Goal: Information Seeking & Learning: Learn about a topic

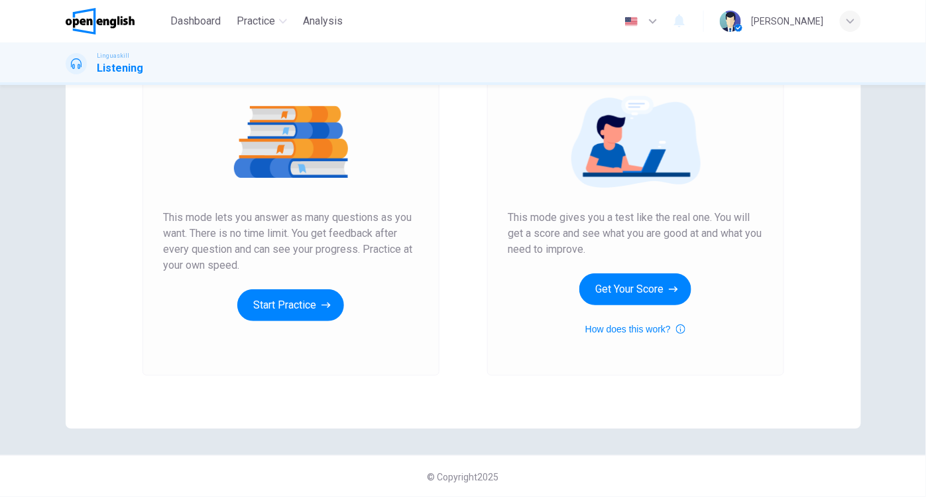
scroll to position [35, 0]
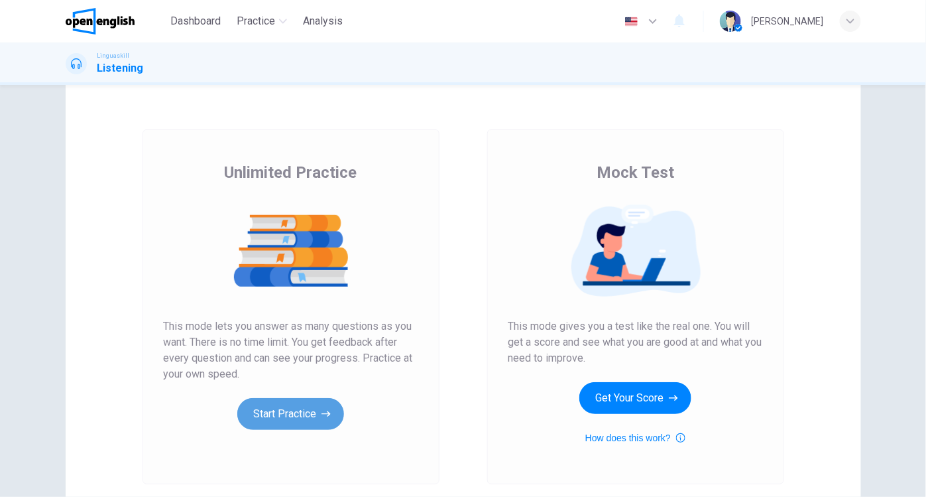
click at [283, 414] on button "Start Practice" at bounding box center [290, 414] width 107 height 32
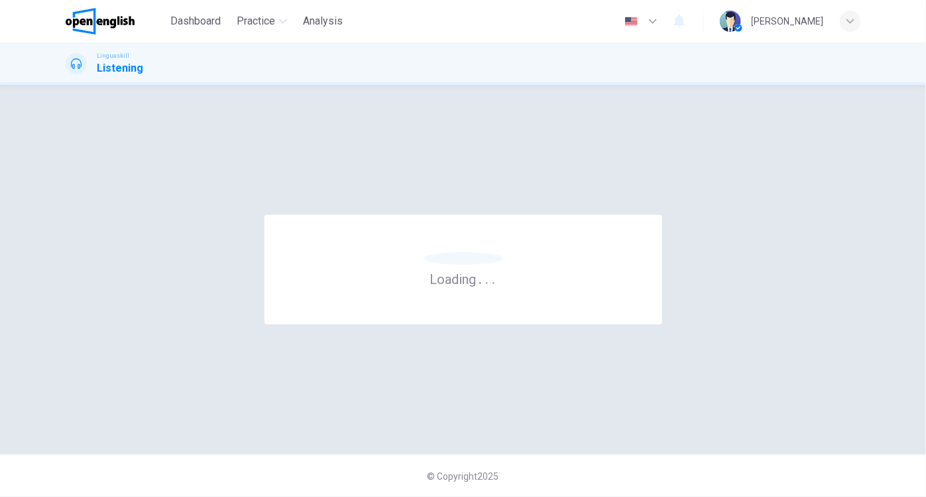
scroll to position [0, 0]
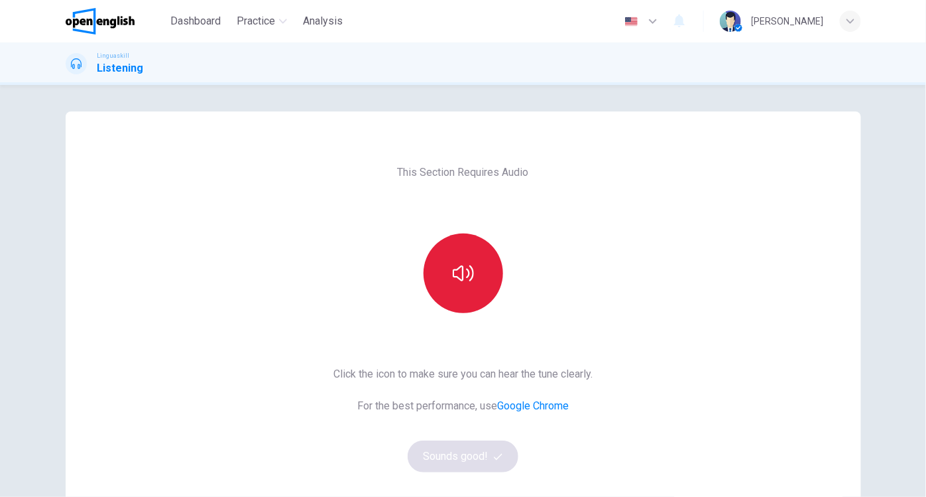
click at [464, 279] on icon "button" at bounding box center [463, 273] width 21 height 21
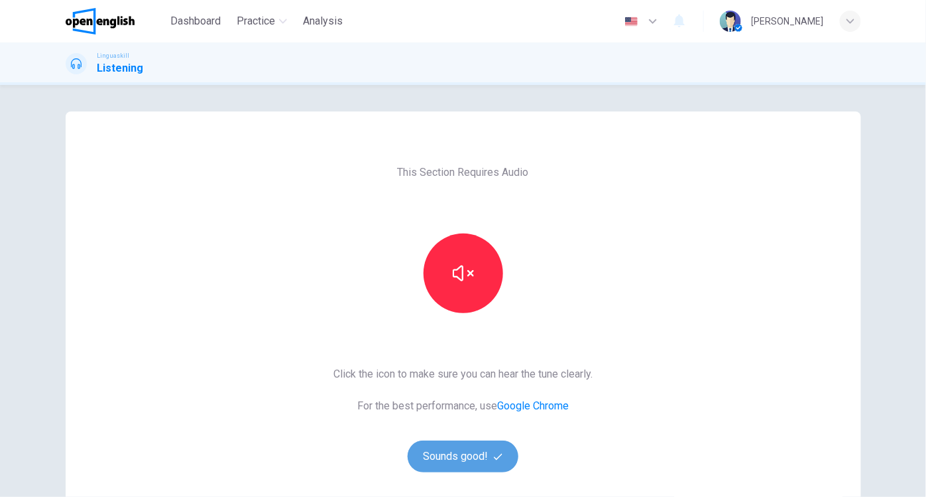
click at [453, 456] on button "Sounds good!" at bounding box center [463, 456] width 111 height 32
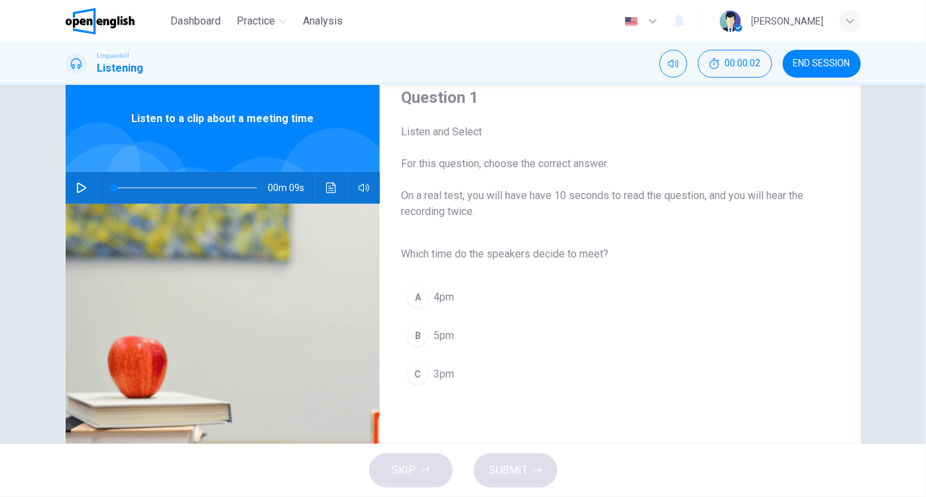
scroll to position [63, 0]
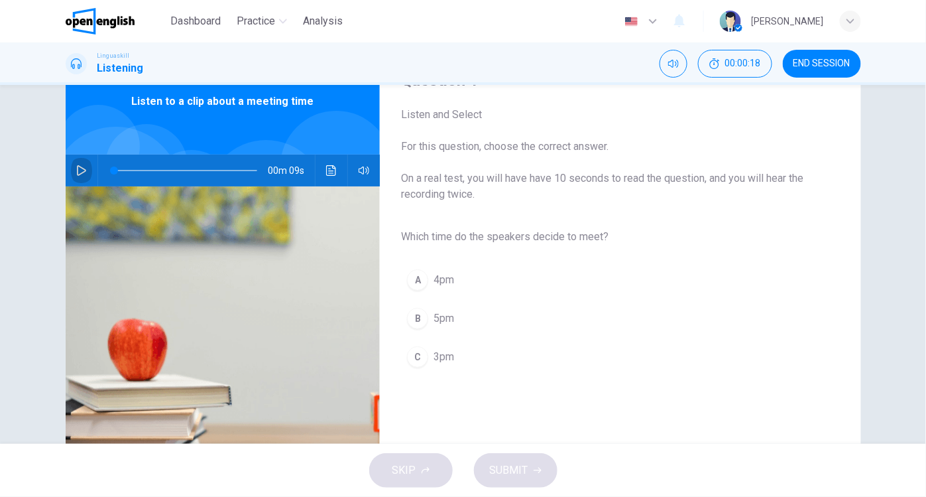
click at [77, 172] on icon "button" at bounding box center [81, 170] width 11 height 11
click at [416, 355] on div "C" at bounding box center [417, 356] width 21 height 21
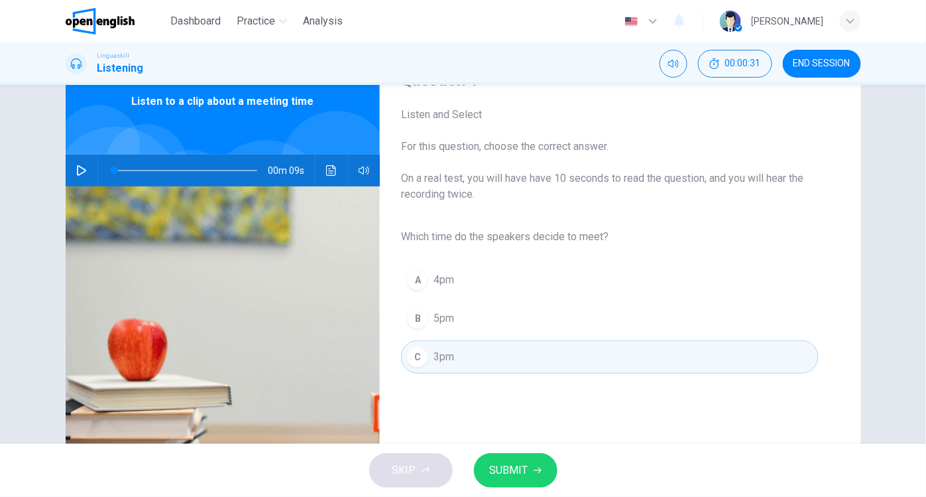
click at [508, 469] on span "SUBMIT" at bounding box center [509, 470] width 38 height 19
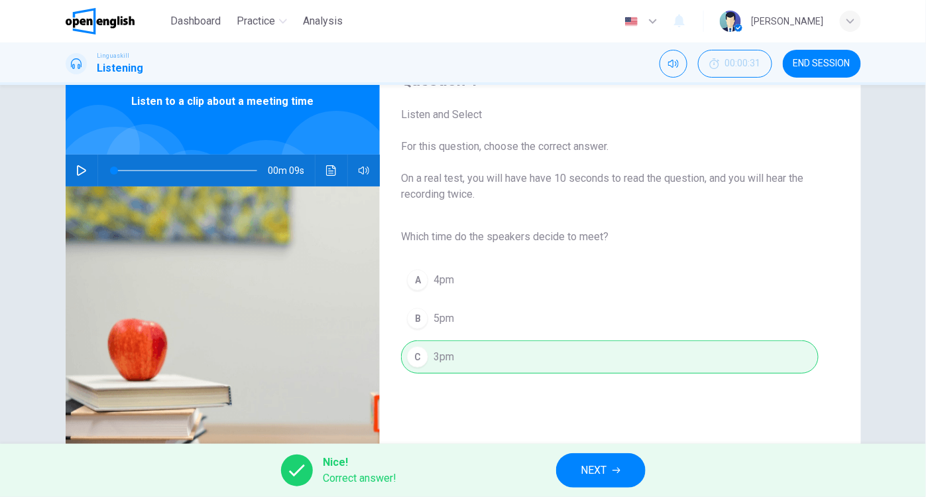
click at [601, 473] on span "NEXT" at bounding box center [595, 470] width 26 height 19
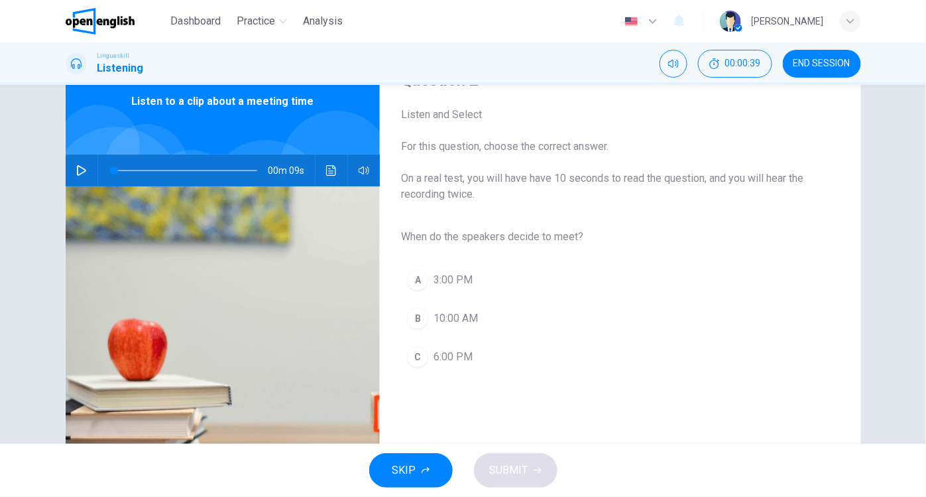
click at [76, 168] on icon "button" at bounding box center [81, 170] width 11 height 11
type input "*"
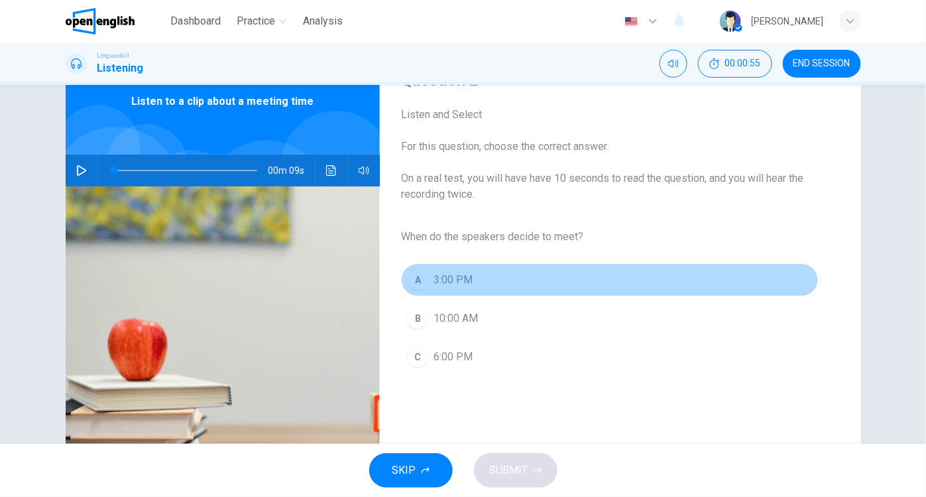
click at [417, 285] on div "A" at bounding box center [417, 279] width 21 height 21
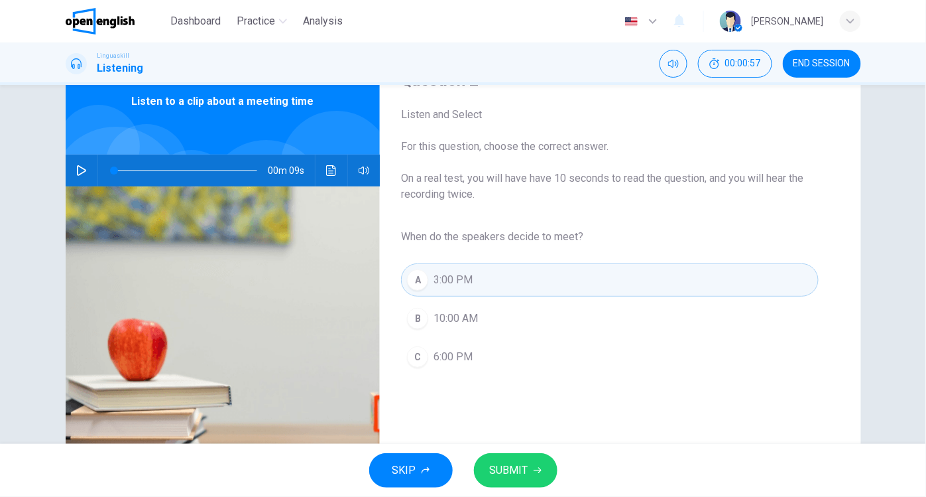
click at [517, 471] on span "SUBMIT" at bounding box center [509, 470] width 38 height 19
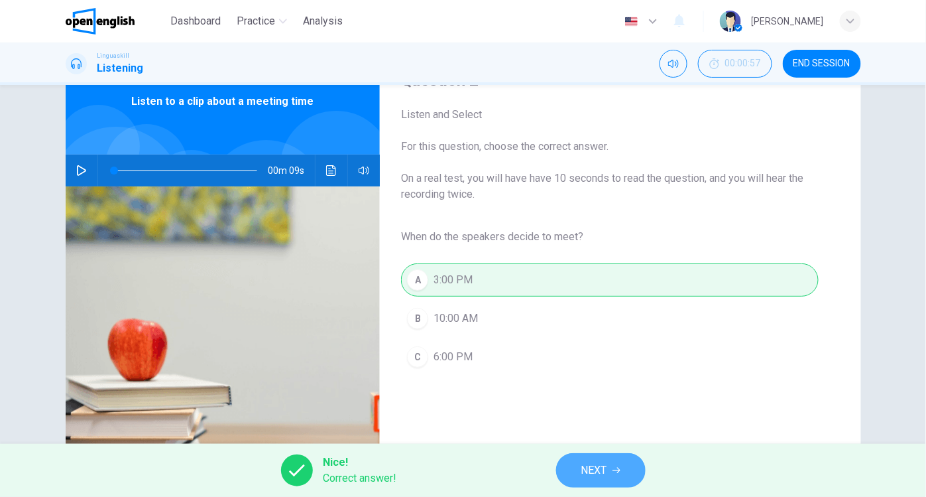
click at [594, 474] on span "NEXT" at bounding box center [595, 470] width 26 height 19
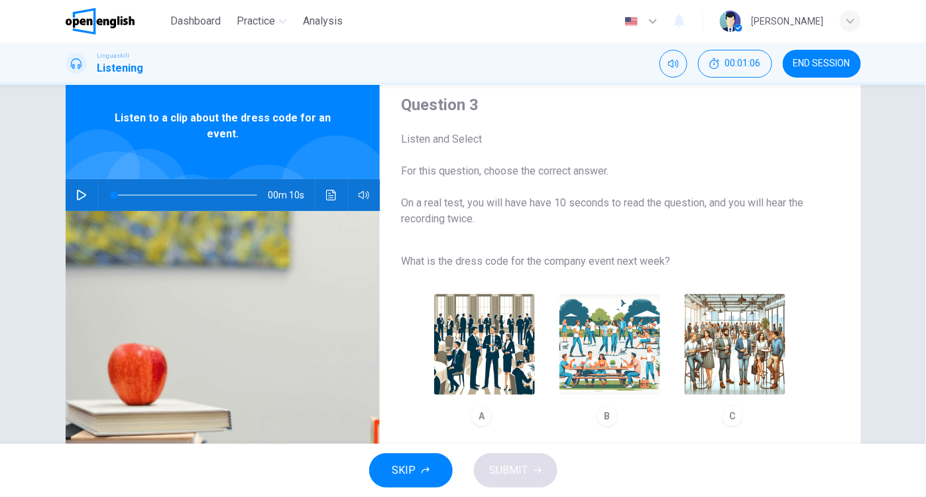
scroll to position [50, 0]
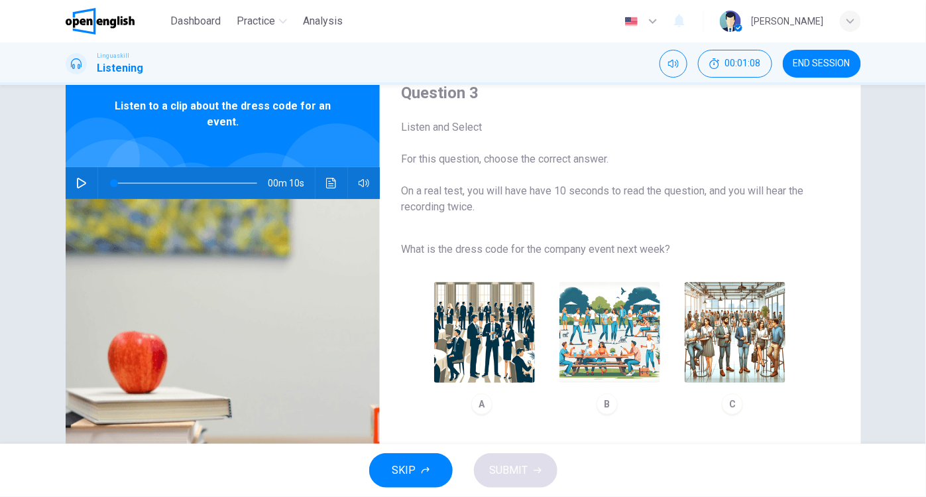
click at [76, 180] on icon "button" at bounding box center [81, 183] width 11 height 11
type input "*"
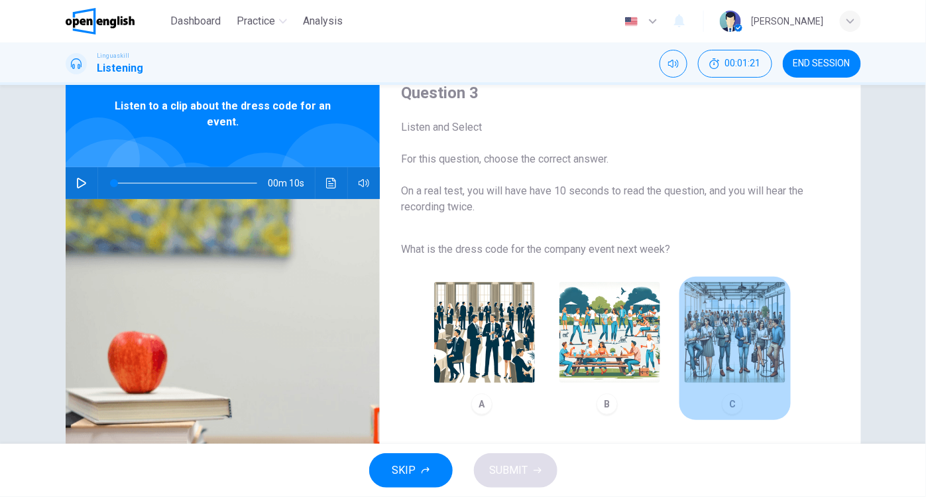
click at [741, 314] on img "button" at bounding box center [735, 332] width 101 height 101
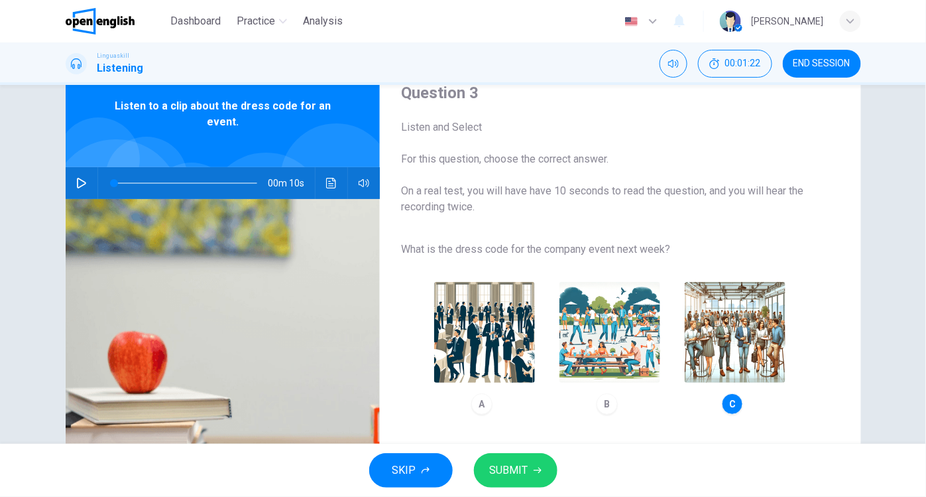
click at [503, 467] on span "SUBMIT" at bounding box center [509, 470] width 38 height 19
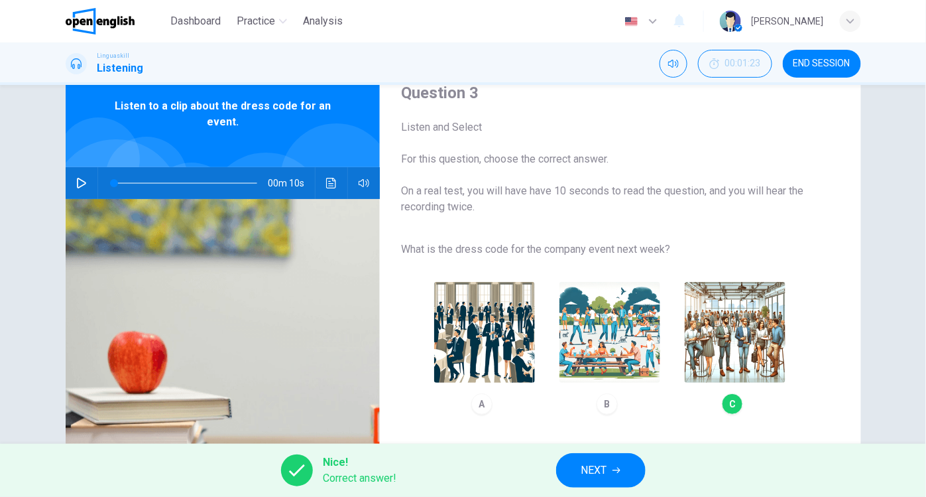
click at [593, 476] on span "NEXT" at bounding box center [595, 470] width 26 height 19
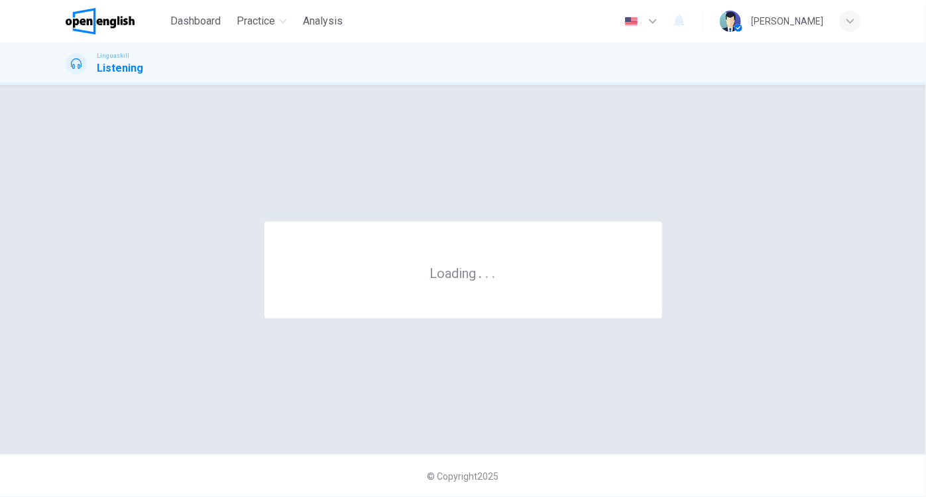
scroll to position [0, 0]
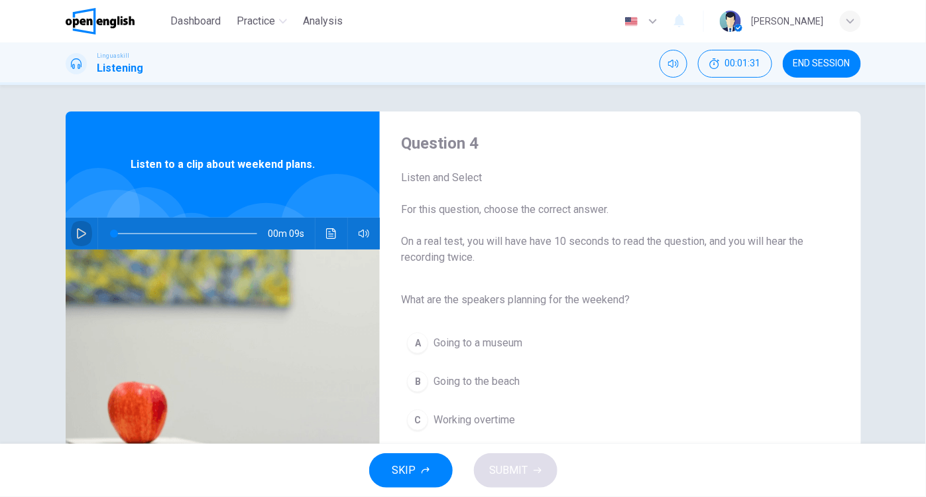
click at [76, 233] on icon "button" at bounding box center [81, 233] width 11 height 11
type input "*"
click at [414, 382] on div "B" at bounding box center [417, 381] width 21 height 21
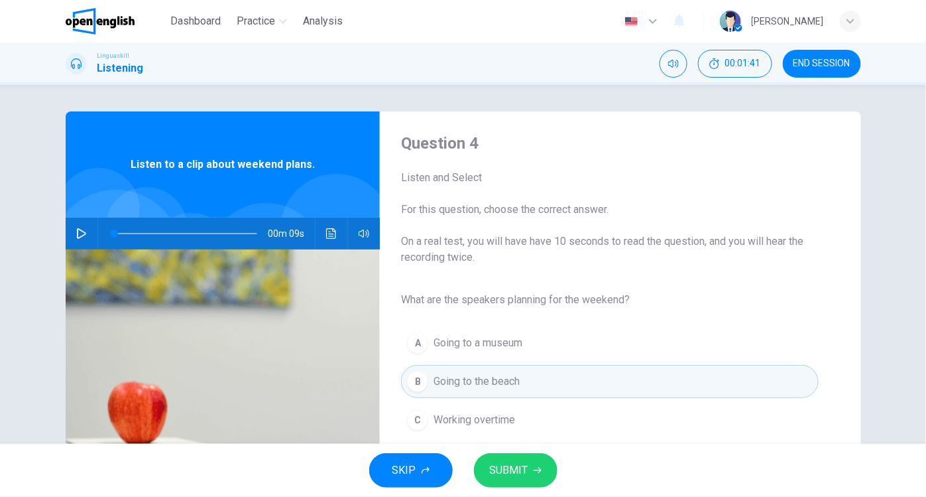
click at [522, 469] on span "SUBMIT" at bounding box center [509, 470] width 38 height 19
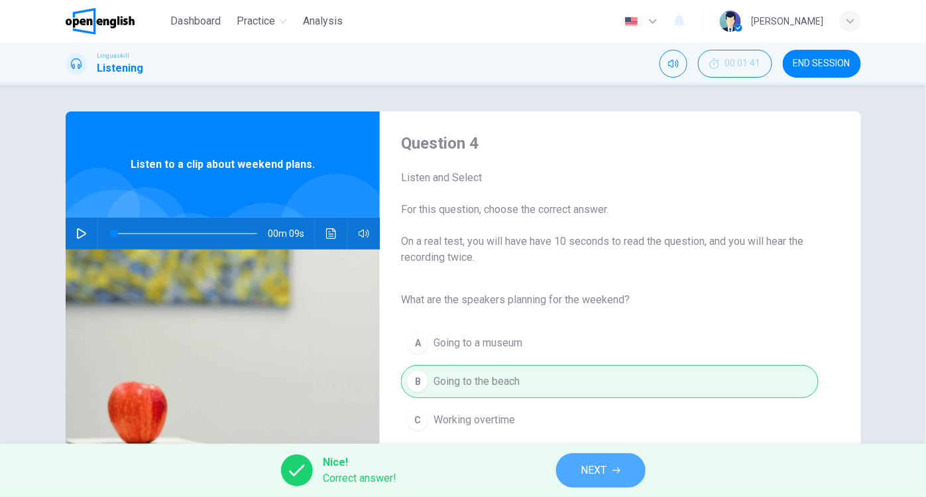
click at [584, 467] on span "NEXT" at bounding box center [595, 470] width 26 height 19
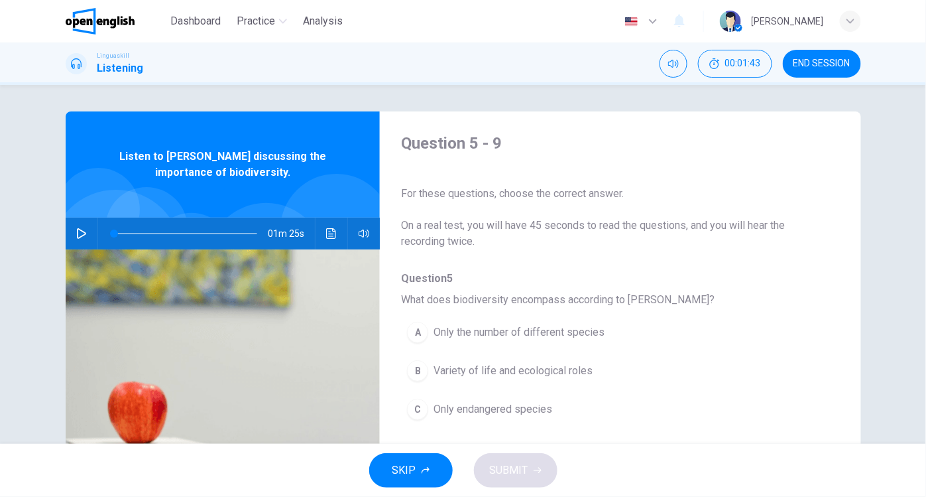
click at [76, 233] on icon "button" at bounding box center [81, 233] width 11 height 11
click at [418, 371] on div "B" at bounding box center [417, 370] width 21 height 21
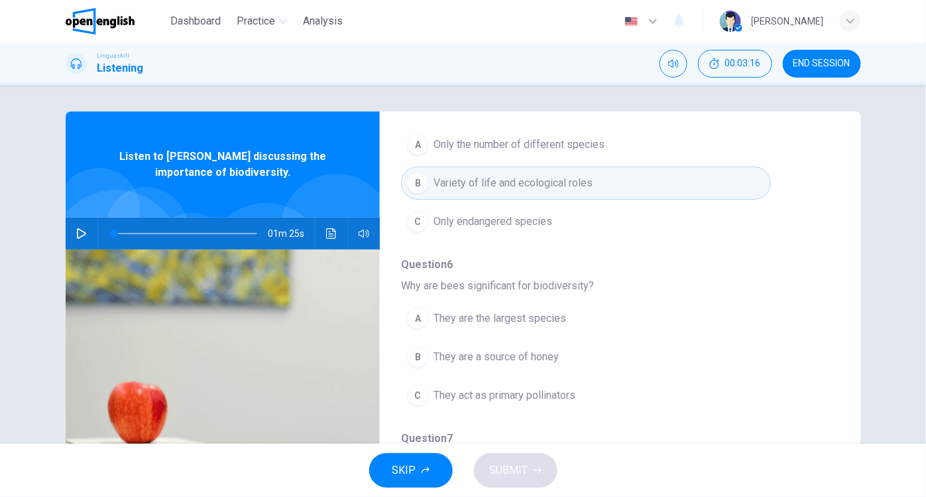
scroll to position [192, 0]
click at [418, 312] on div "A" at bounding box center [417, 314] width 21 height 21
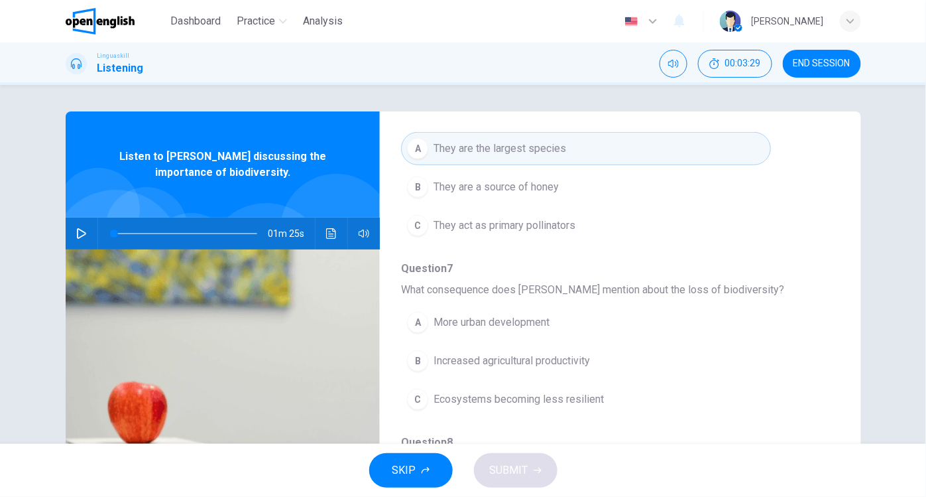
scroll to position [360, 0]
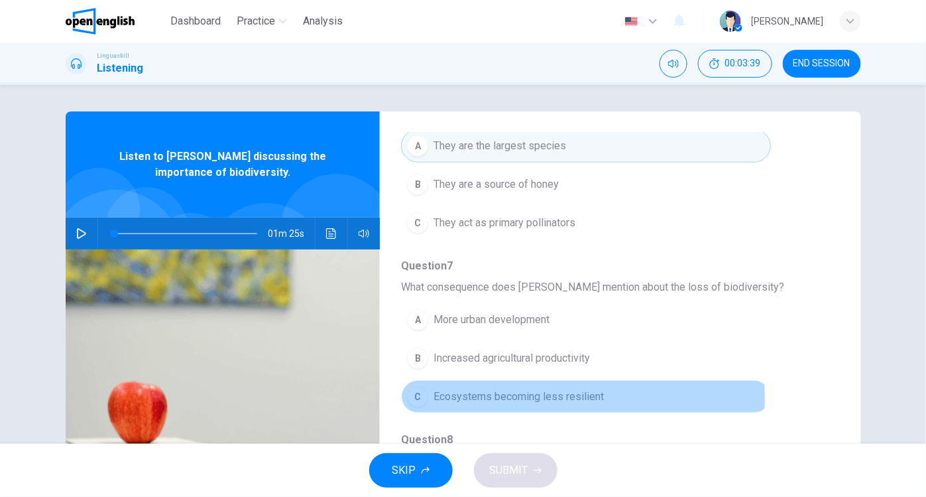
click at [418, 394] on div "C" at bounding box center [417, 396] width 21 height 21
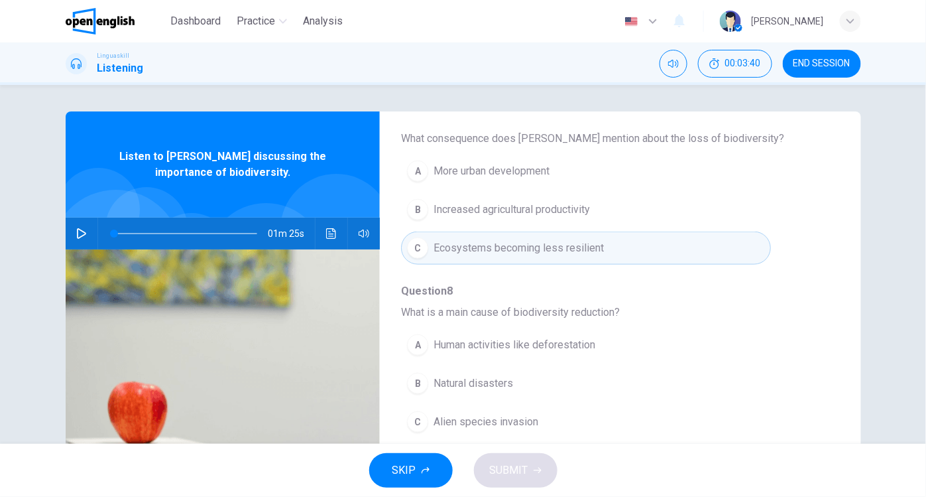
scroll to position [519, 0]
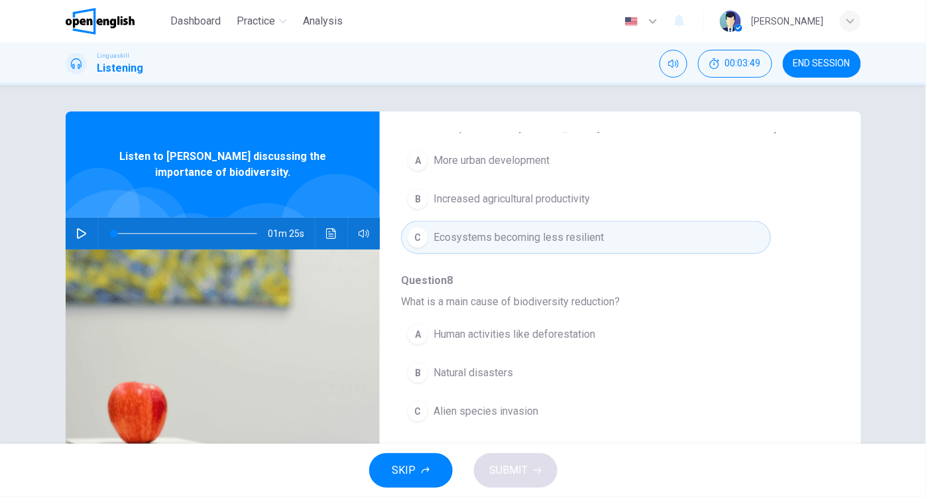
click at [408, 328] on div "A" at bounding box center [417, 334] width 21 height 21
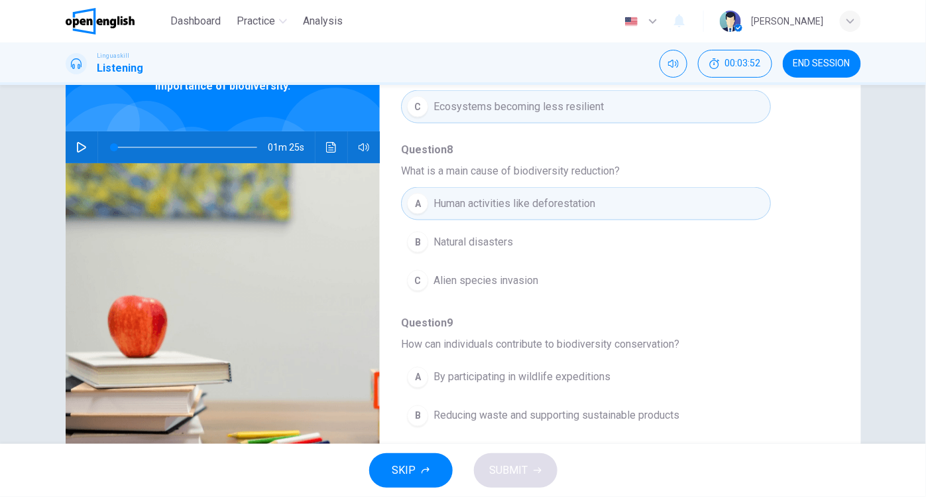
scroll to position [151, 0]
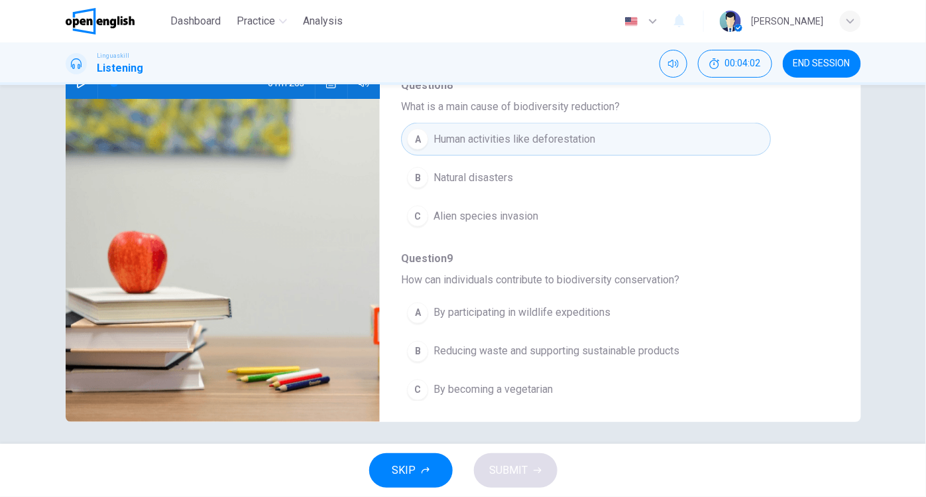
click at [416, 341] on div "B" at bounding box center [417, 351] width 21 height 21
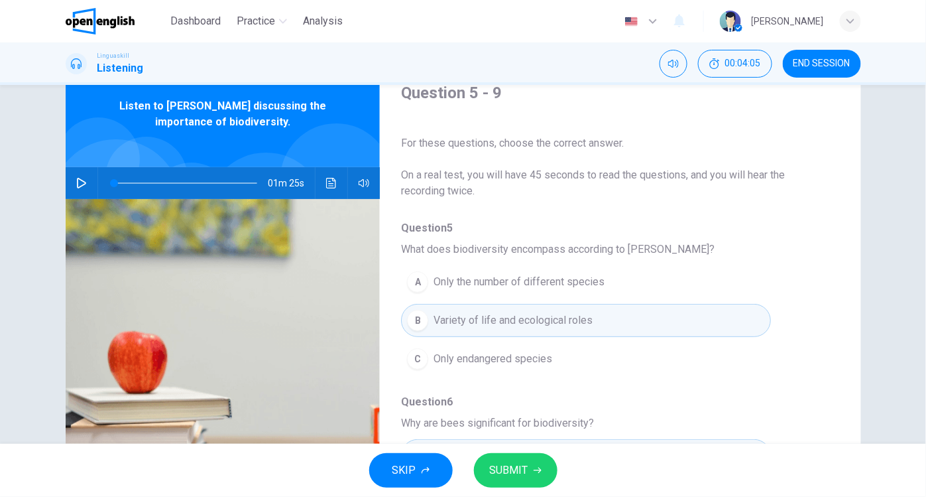
scroll to position [0, 0]
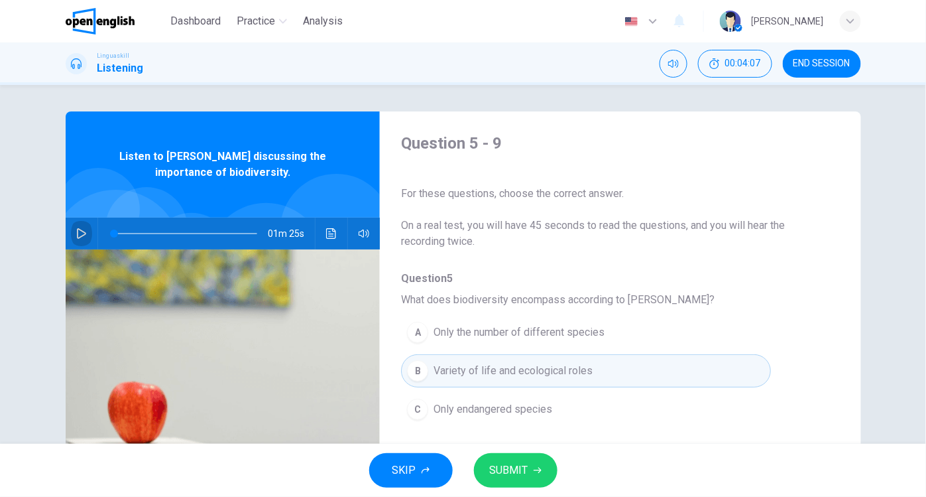
click at [77, 232] on icon "button" at bounding box center [81, 233] width 11 height 11
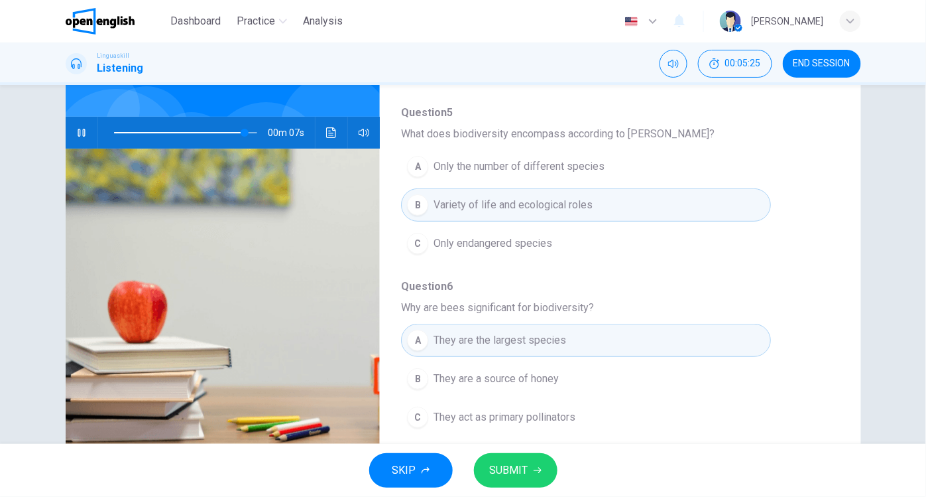
scroll to position [52, 0]
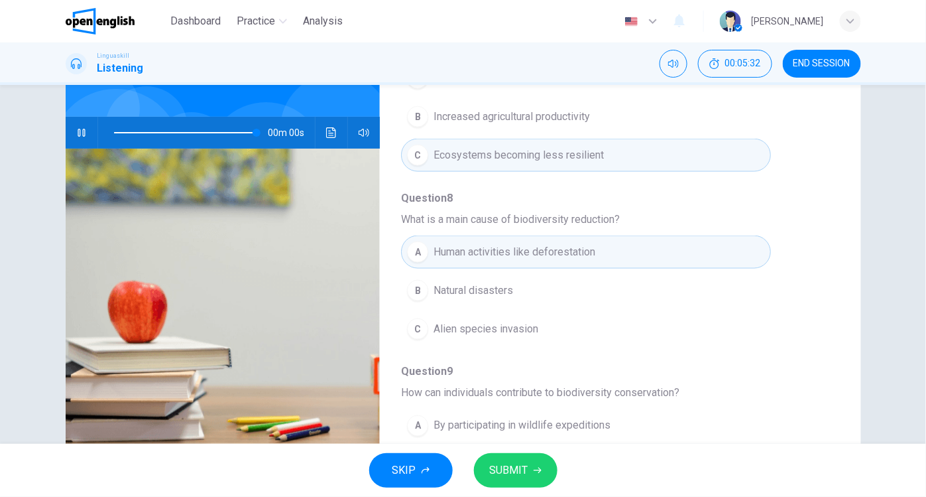
type input "*"
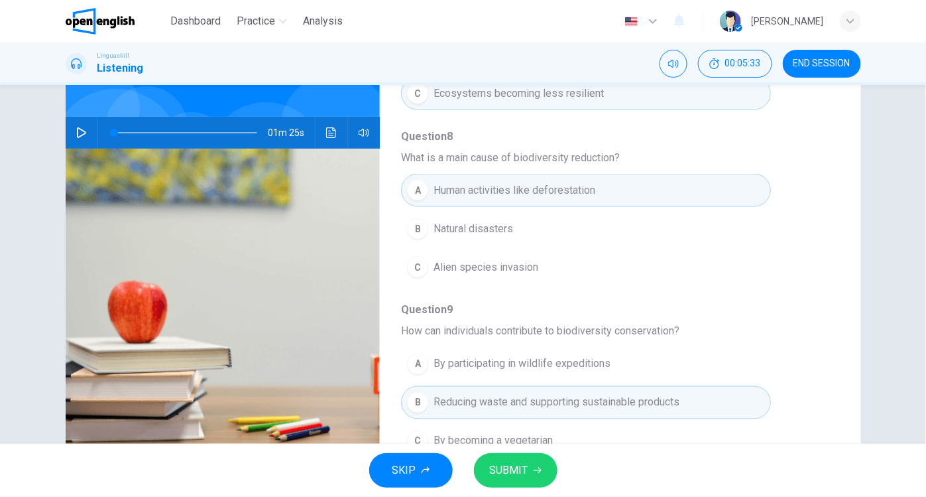
scroll to position [564, 0]
click at [510, 473] on span "SUBMIT" at bounding box center [509, 470] width 38 height 19
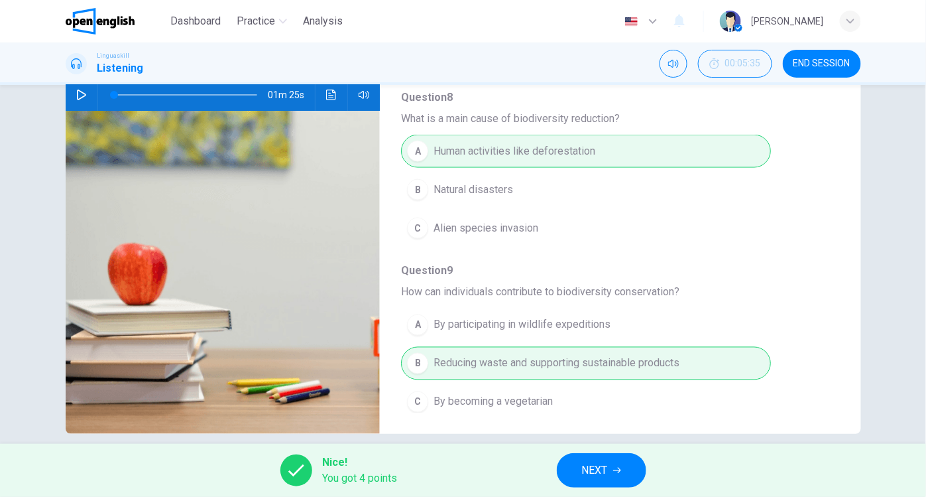
scroll to position [155, 0]
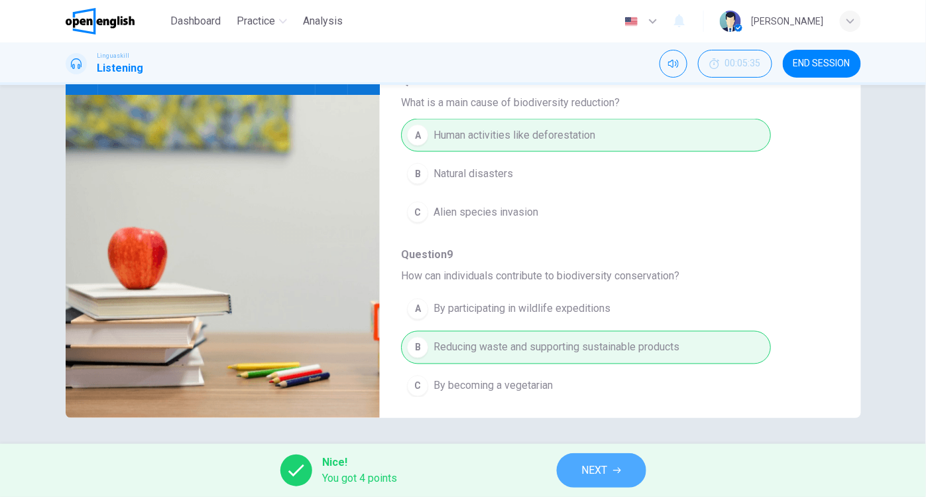
click at [604, 481] on button "NEXT" at bounding box center [602, 470] width 90 height 34
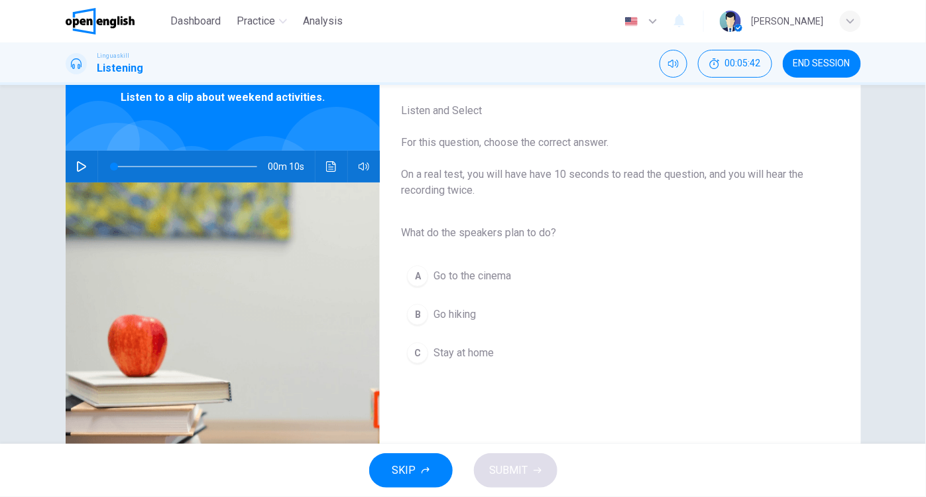
scroll to position [73, 0]
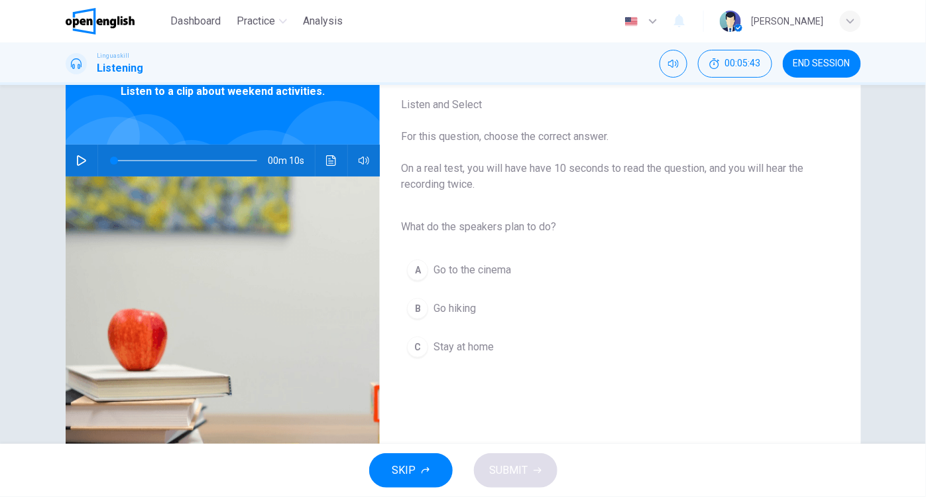
click at [79, 163] on icon "button" at bounding box center [81, 160] width 11 height 11
type input "*"
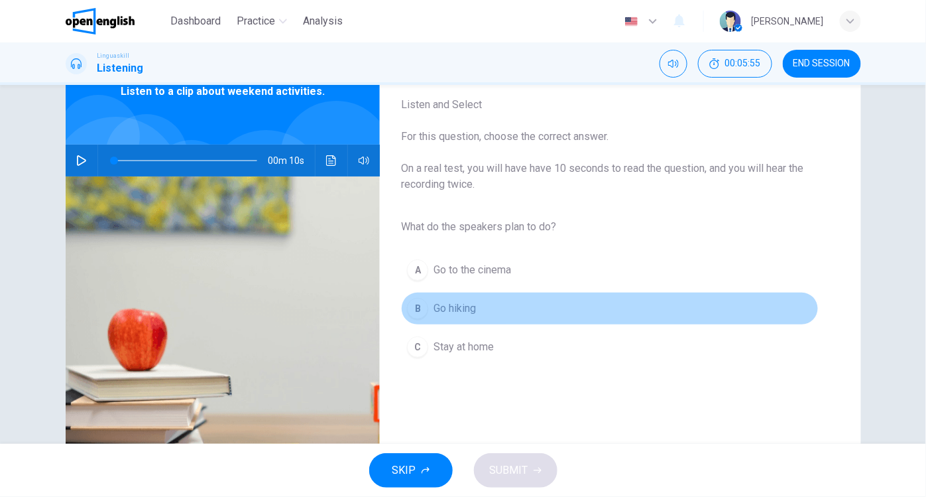
click at [419, 308] on div "B" at bounding box center [417, 308] width 21 height 21
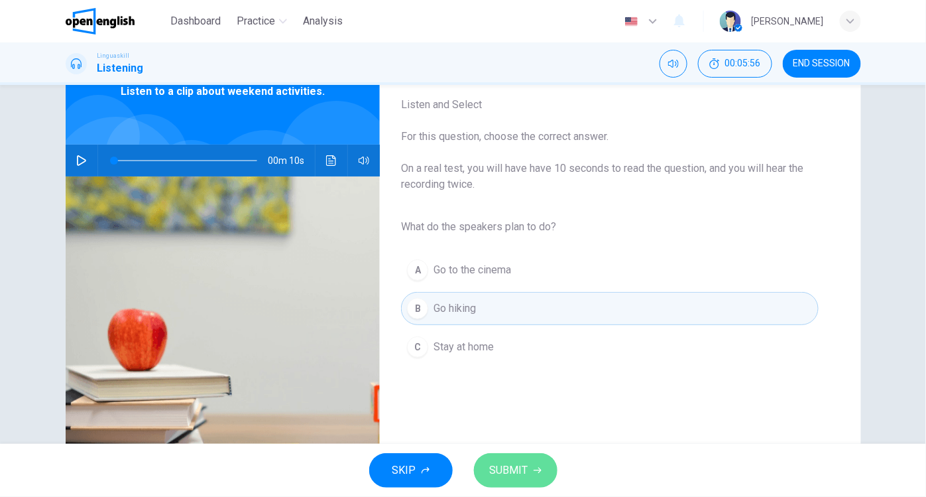
click at [513, 469] on span "SUBMIT" at bounding box center [509, 470] width 38 height 19
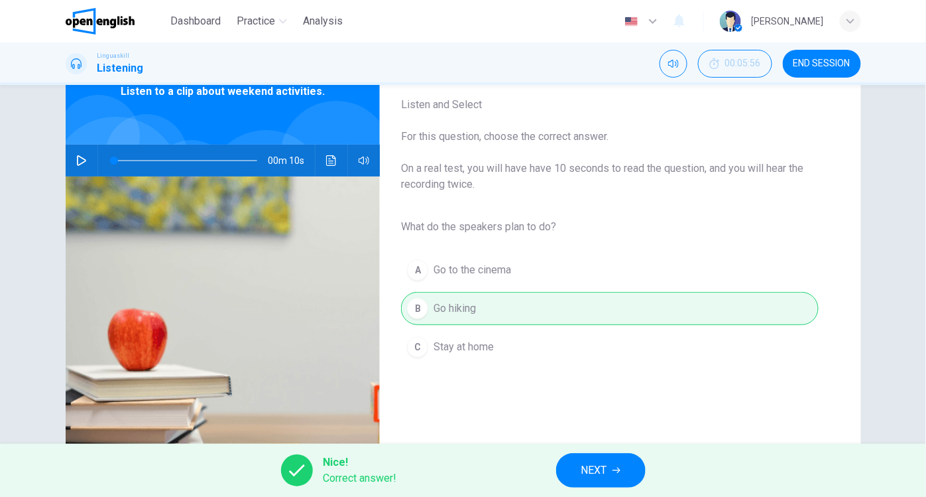
click at [594, 467] on span "NEXT" at bounding box center [595, 470] width 26 height 19
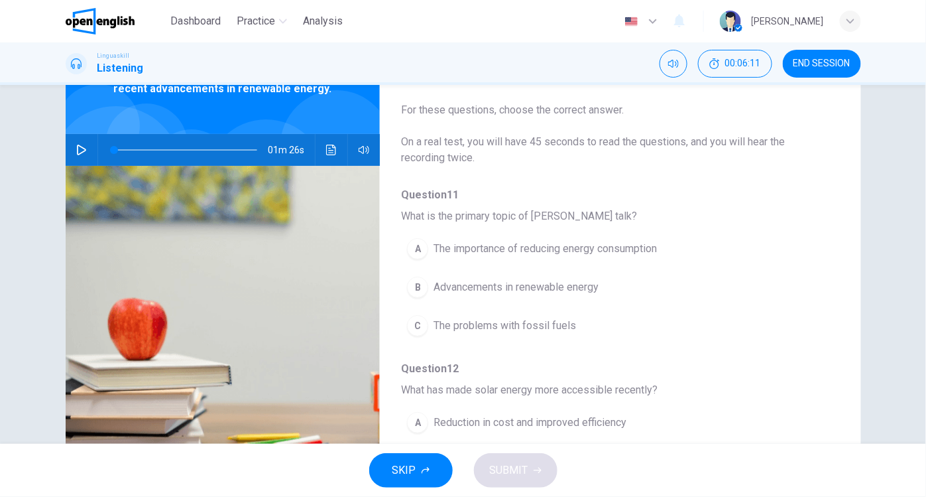
scroll to position [84, 0]
click at [76, 146] on icon "button" at bounding box center [81, 149] width 11 height 11
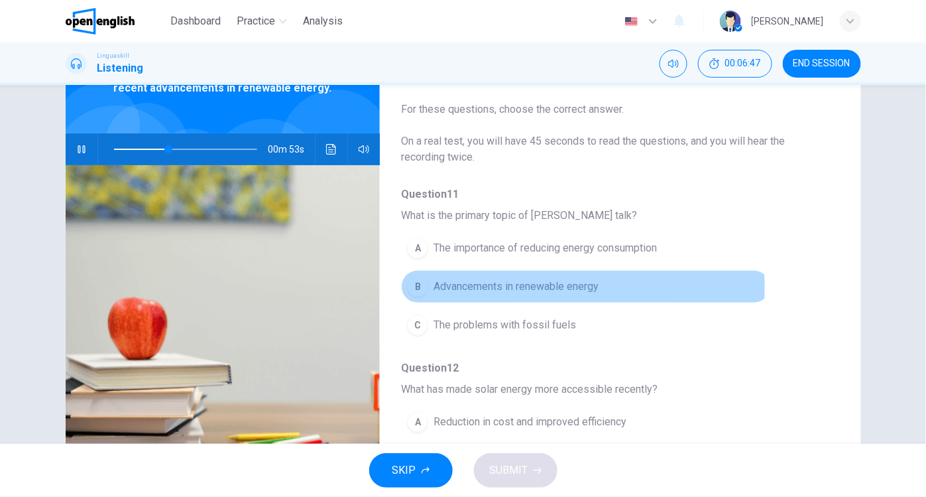
click at [414, 286] on div "B" at bounding box center [417, 286] width 21 height 21
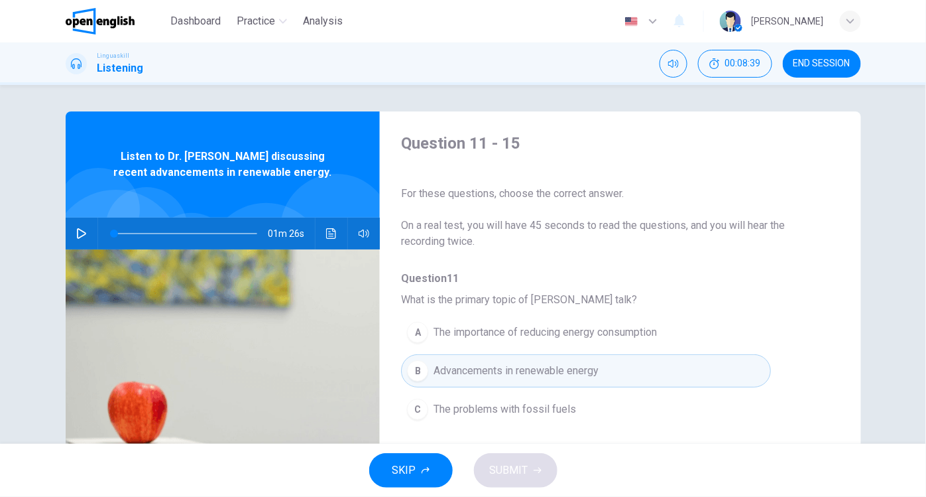
scroll to position [0, 0]
click at [76, 231] on icon "button" at bounding box center [81, 233] width 11 height 11
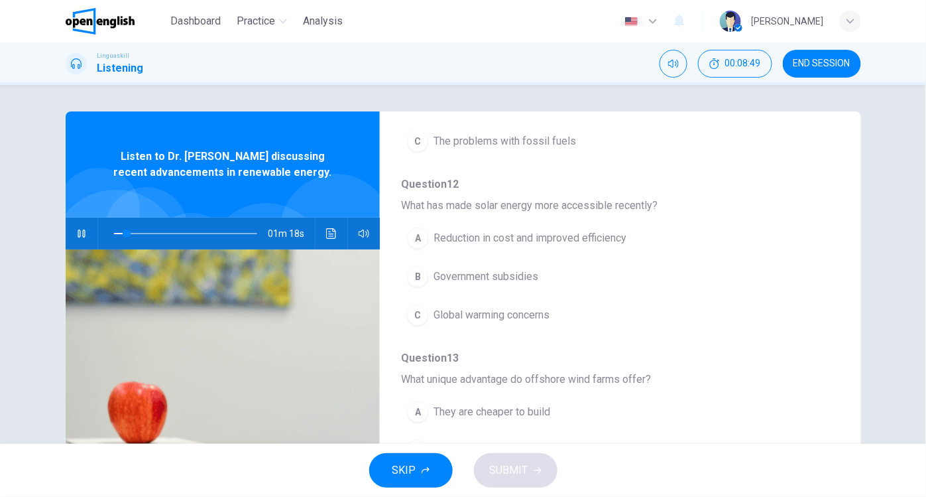
scroll to position [268, 0]
click at [415, 236] on div "A" at bounding box center [417, 237] width 21 height 21
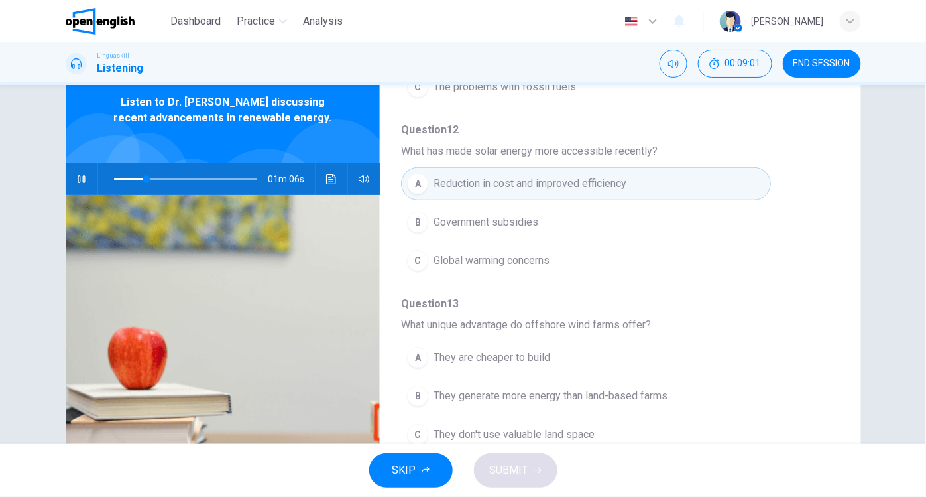
scroll to position [120, 0]
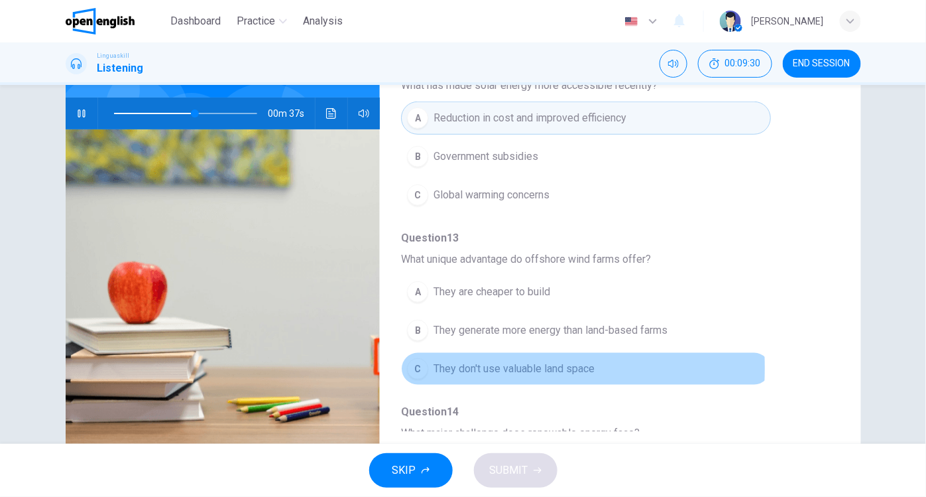
click at [413, 362] on div "C" at bounding box center [417, 368] width 21 height 21
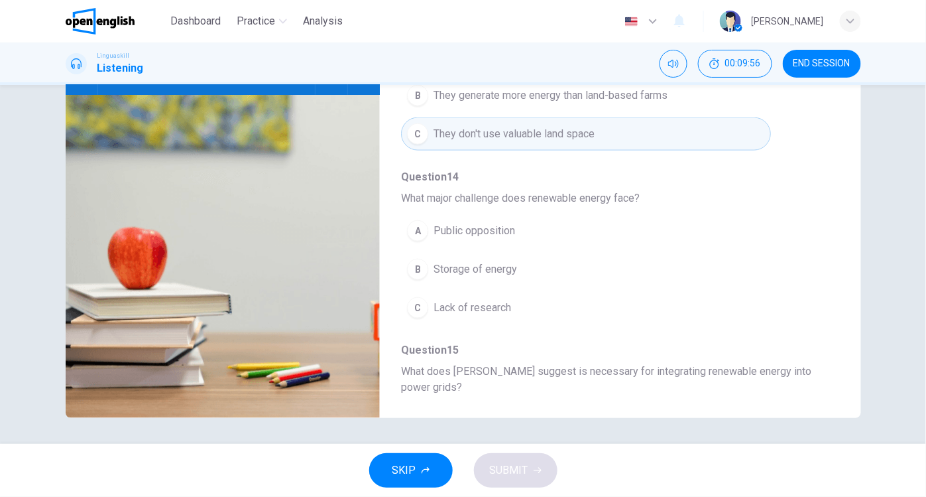
scroll to position [471, 0]
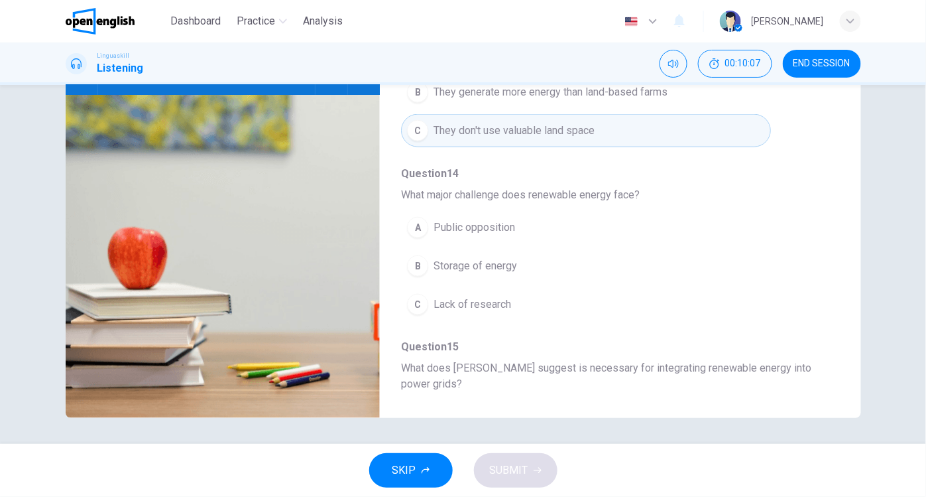
type input "*"
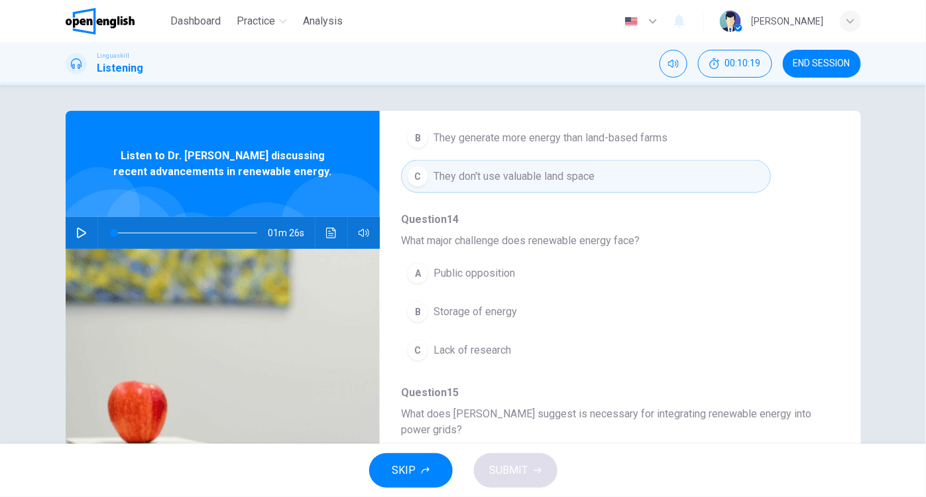
scroll to position [0, 0]
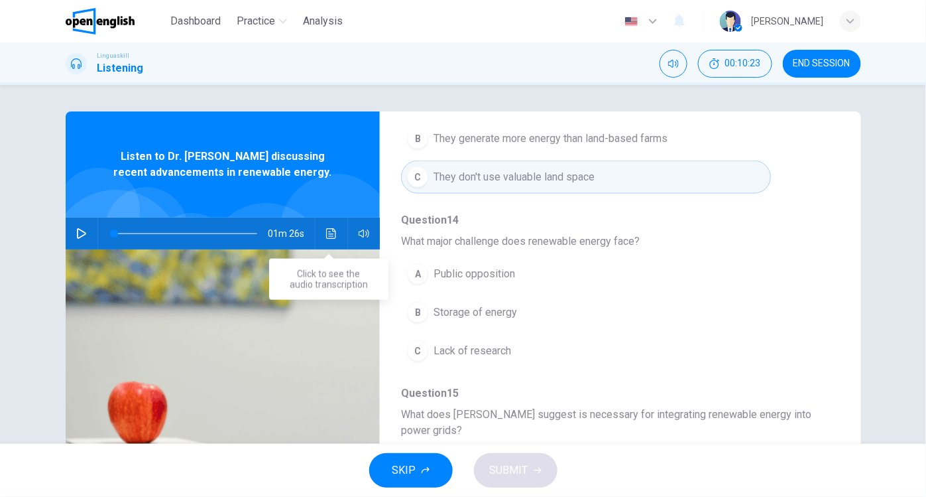
click at [326, 233] on icon "Click to see the audio transcription" at bounding box center [331, 233] width 11 height 11
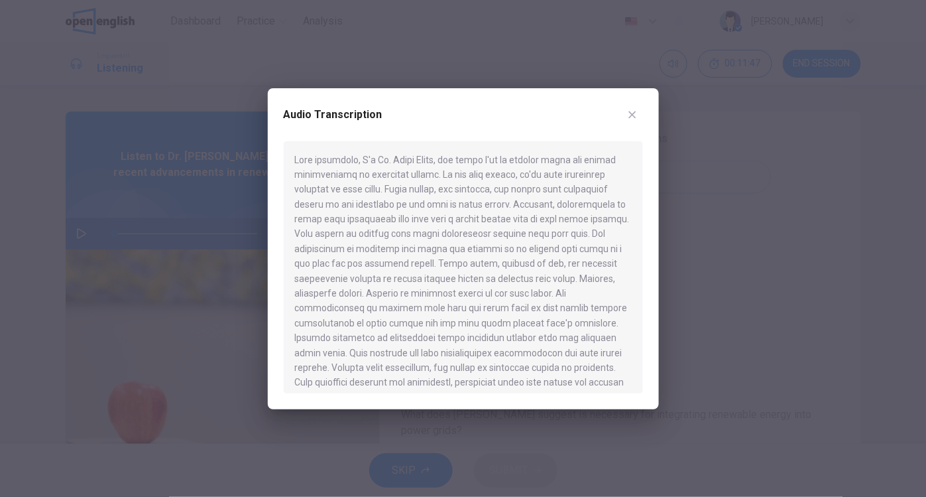
scroll to position [37, 0]
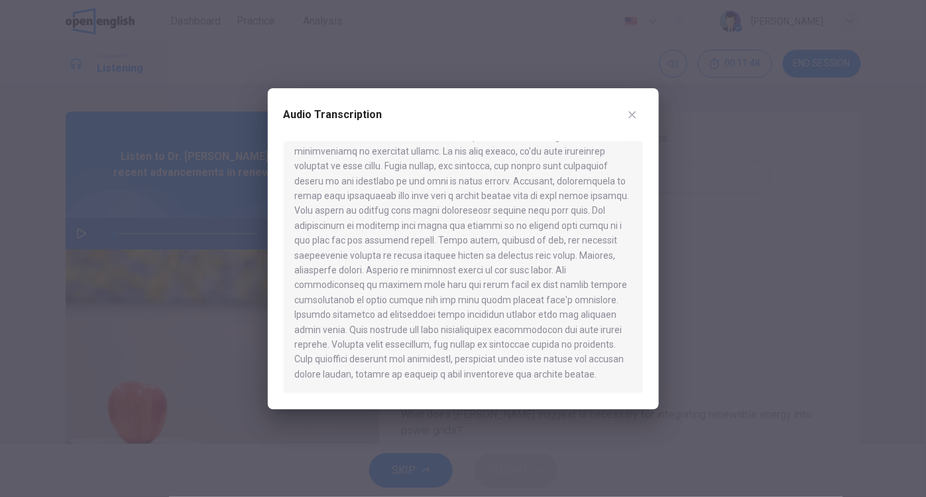
click at [633, 103] on div "Audio Transcription" at bounding box center [463, 248] width 391 height 321
drag, startPoint x: 629, startPoint y: 107, endPoint x: 657, endPoint y: 128, distance: 35.2
click at [629, 107] on button "button" at bounding box center [632, 114] width 21 height 21
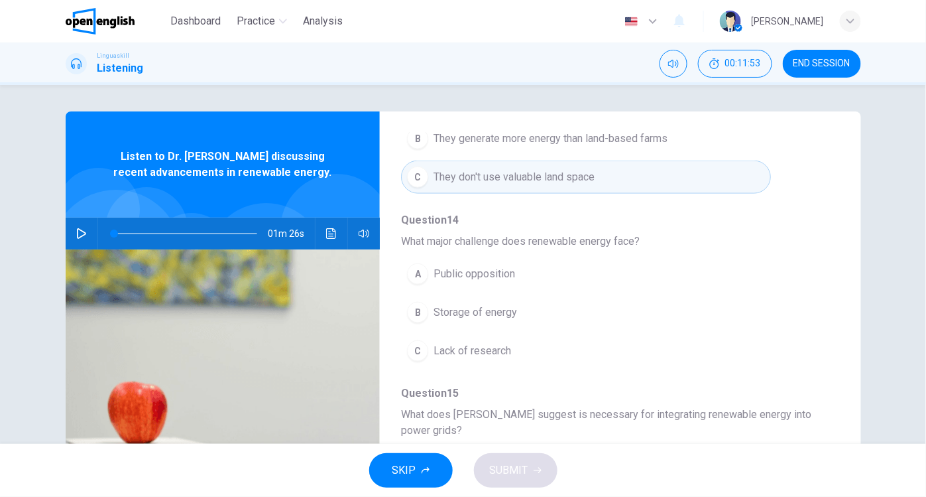
click at [410, 304] on div "B" at bounding box center [417, 312] width 21 height 21
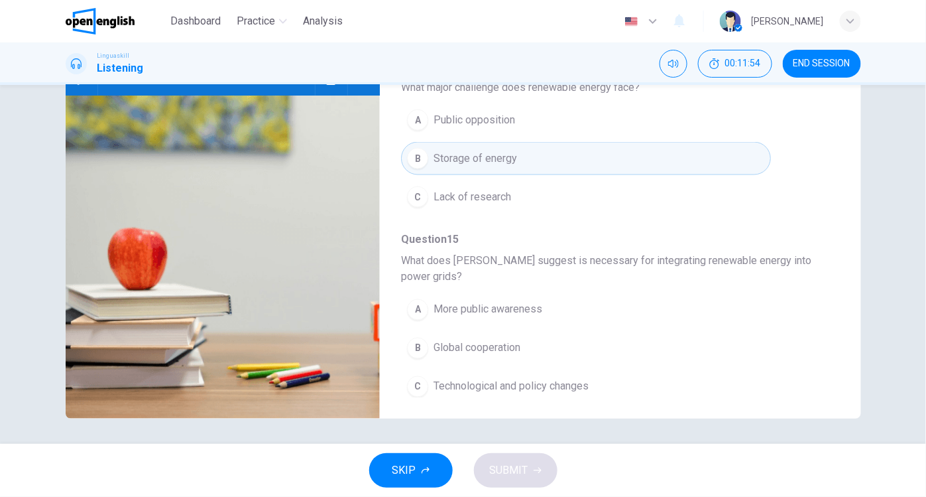
scroll to position [155, 0]
click at [418, 379] on div "C" at bounding box center [417, 385] width 21 height 21
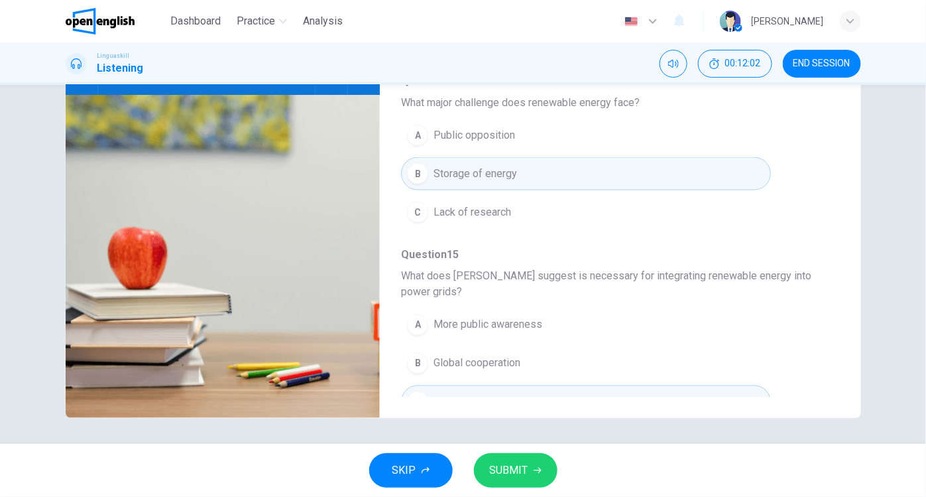
scroll to position [580, 0]
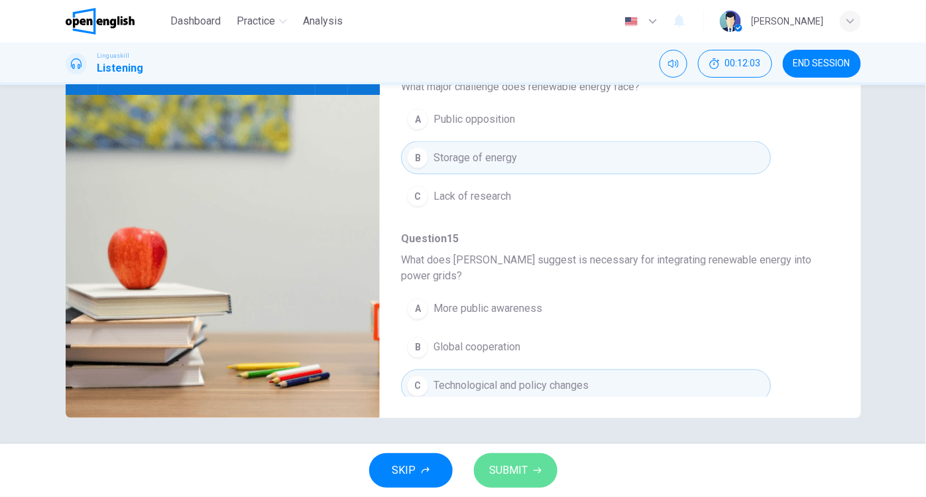
click at [516, 468] on span "SUBMIT" at bounding box center [509, 470] width 38 height 19
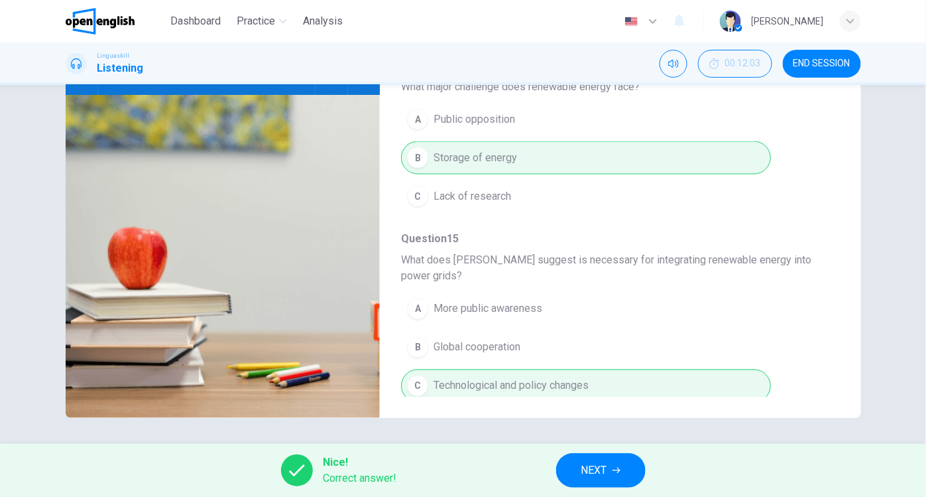
click at [588, 469] on span "NEXT" at bounding box center [595, 470] width 26 height 19
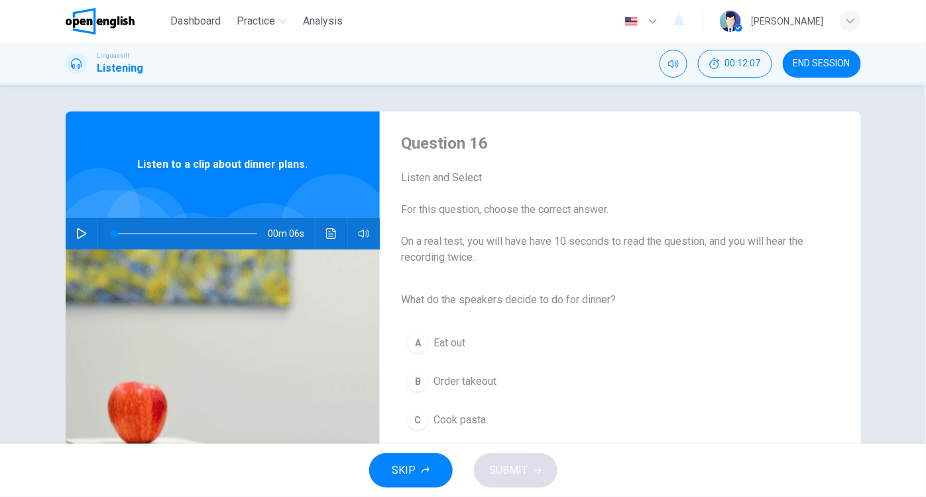
click at [77, 231] on icon "button" at bounding box center [81, 233] width 9 height 11
type input "*"
click at [416, 418] on div "C" at bounding box center [417, 419] width 21 height 21
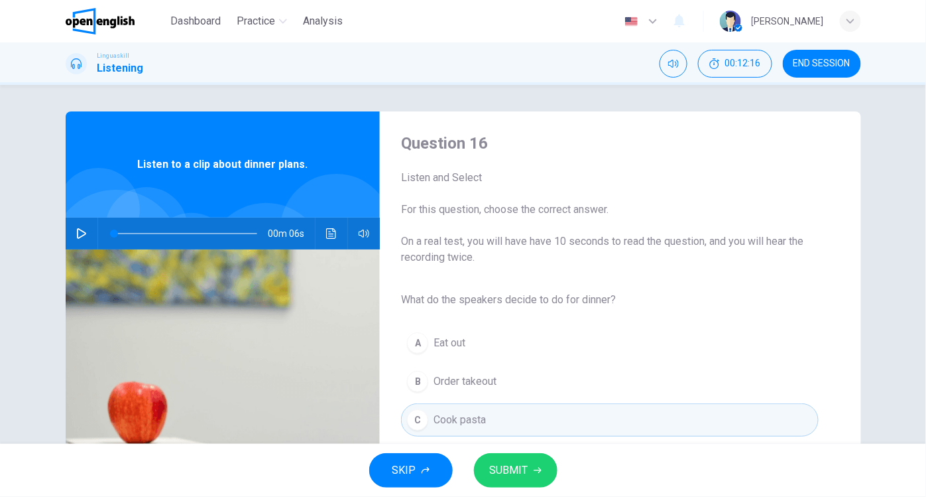
click at [507, 467] on span "SUBMIT" at bounding box center [509, 470] width 38 height 19
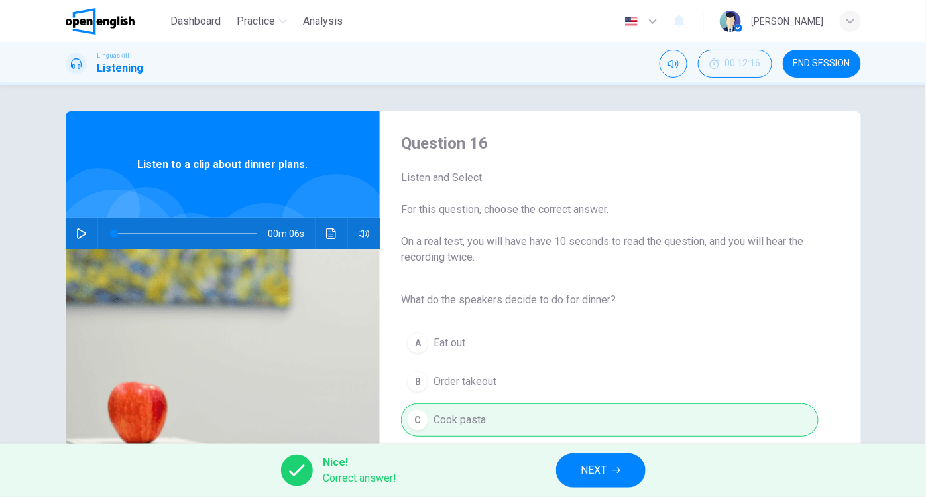
click at [584, 471] on span "NEXT" at bounding box center [595, 470] width 26 height 19
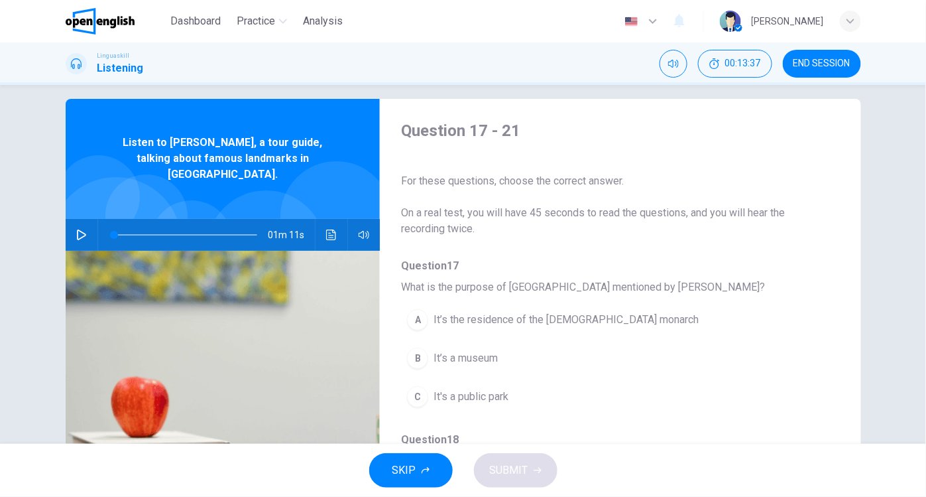
scroll to position [7, 0]
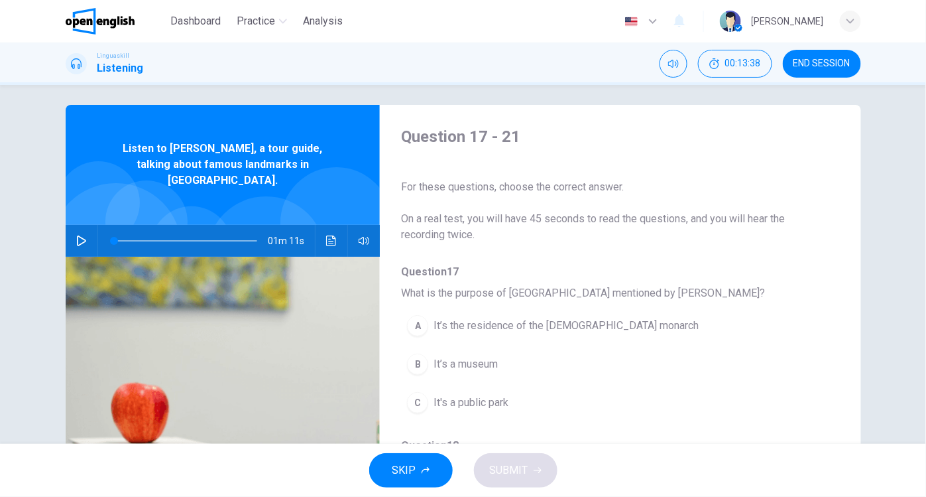
click at [77, 235] on icon "button" at bounding box center [81, 240] width 11 height 11
click at [410, 324] on div "A" at bounding box center [417, 325] width 21 height 21
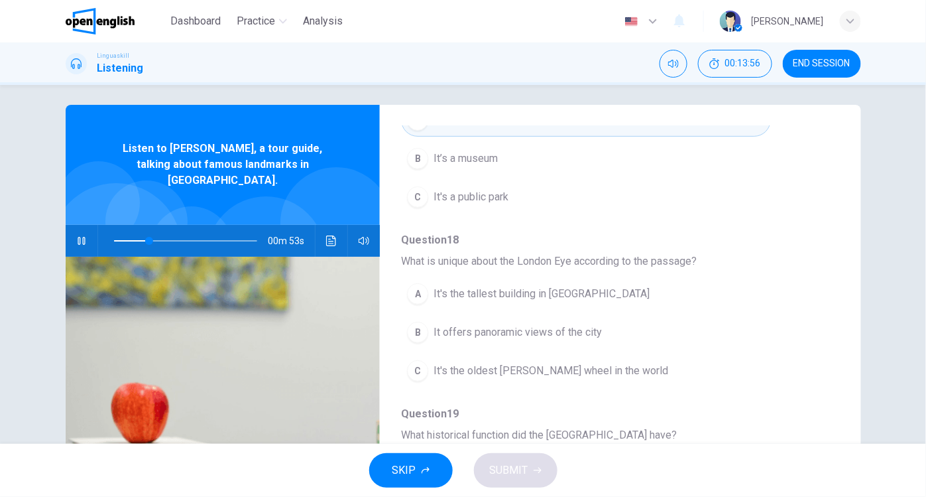
scroll to position [206, 0]
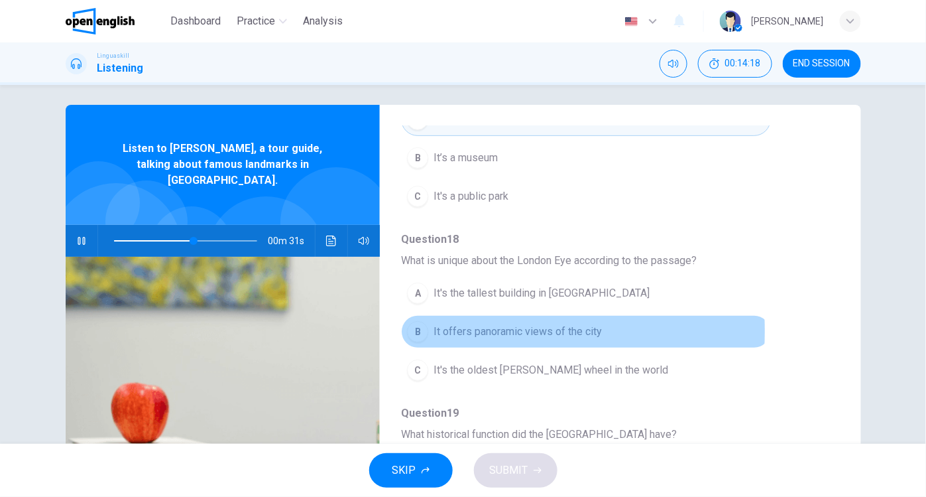
click at [412, 328] on div "B" at bounding box center [417, 331] width 21 height 21
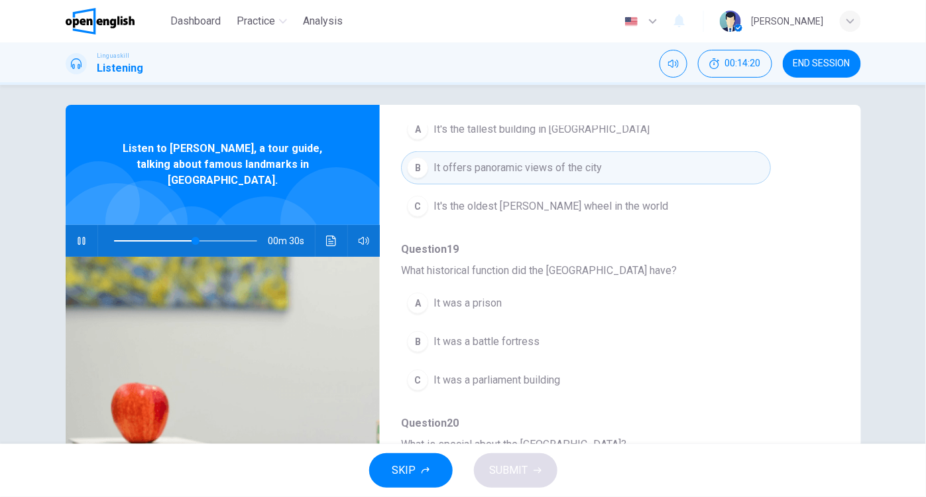
scroll to position [373, 0]
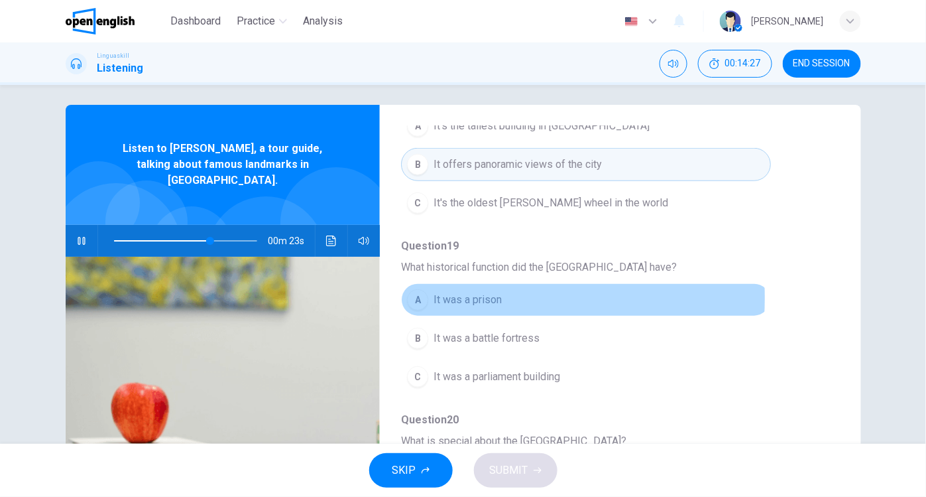
click at [417, 294] on div "A" at bounding box center [417, 299] width 21 height 21
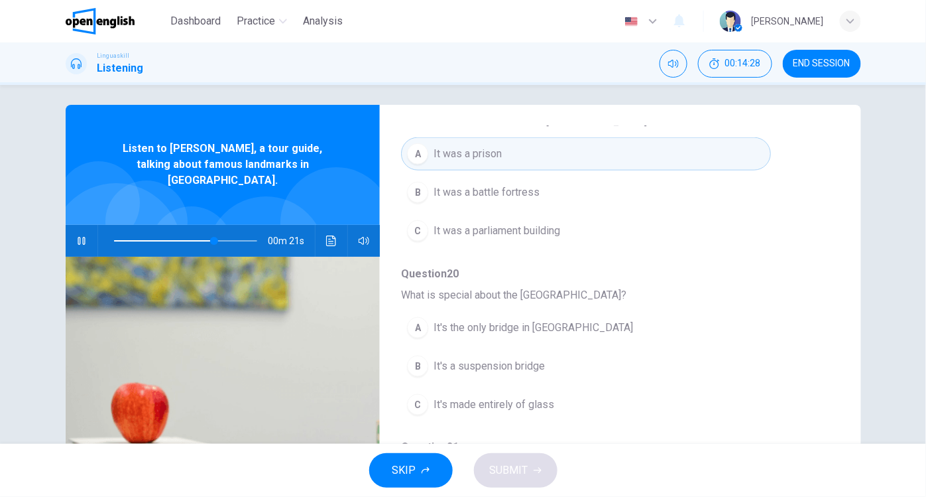
scroll to position [536, 0]
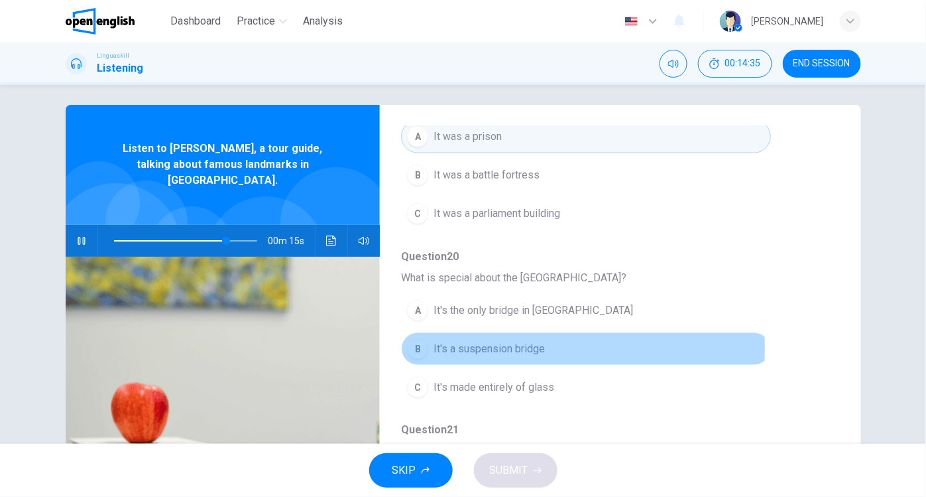
drag, startPoint x: 410, startPoint y: 342, endPoint x: 531, endPoint y: 336, distance: 120.8
click at [410, 342] on div "B" at bounding box center [417, 348] width 21 height 21
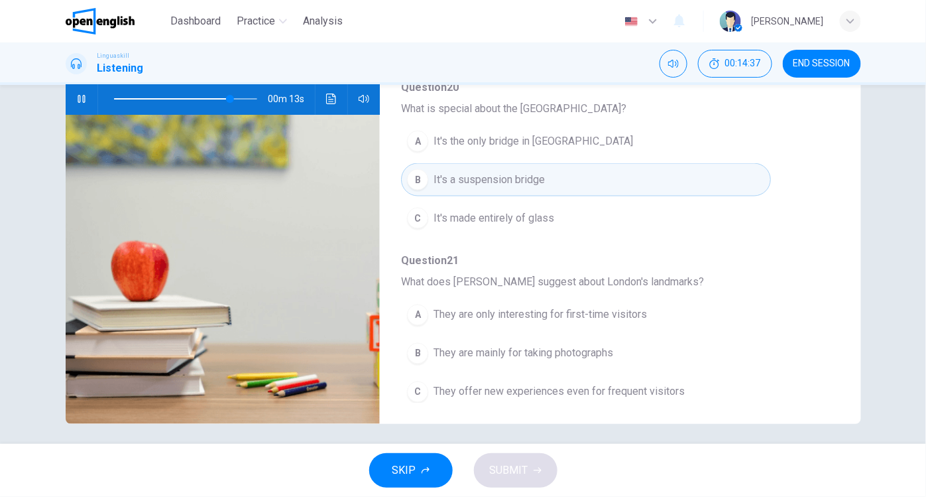
scroll to position [155, 0]
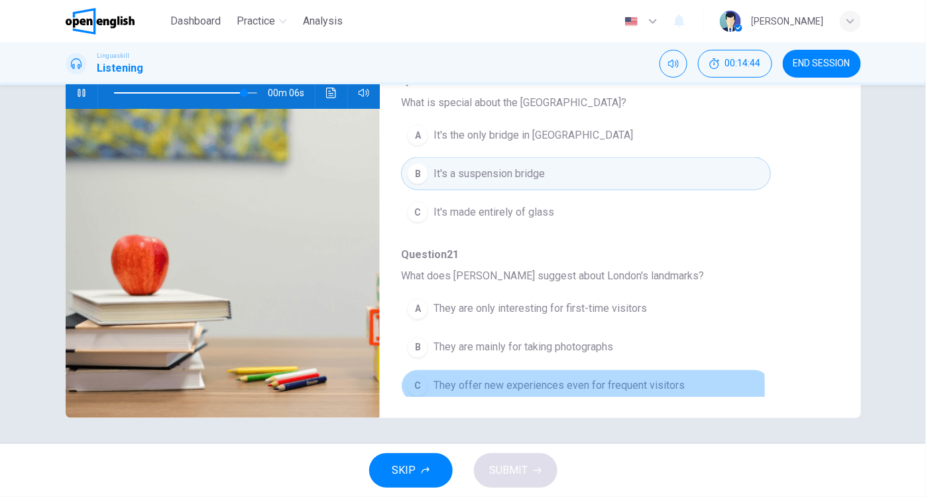
click at [412, 379] on div "C" at bounding box center [417, 385] width 21 height 21
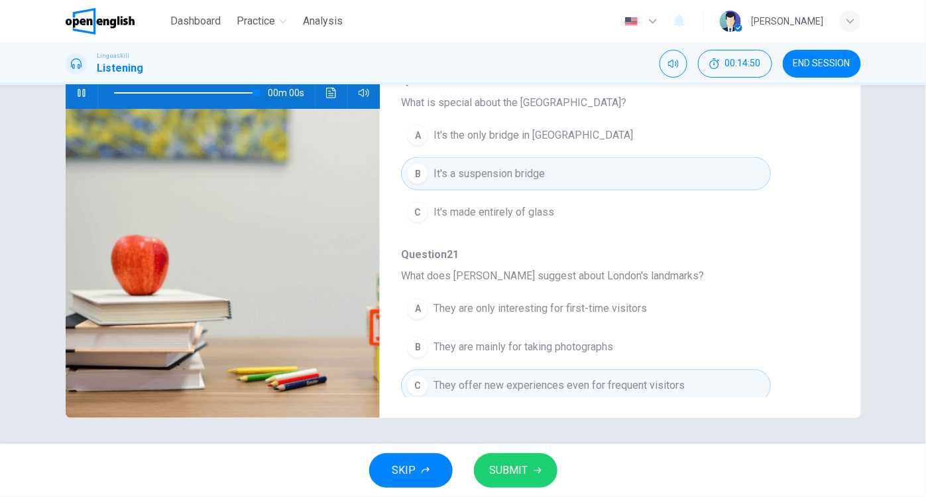
type input "*"
click at [524, 473] on span "SUBMIT" at bounding box center [509, 470] width 38 height 19
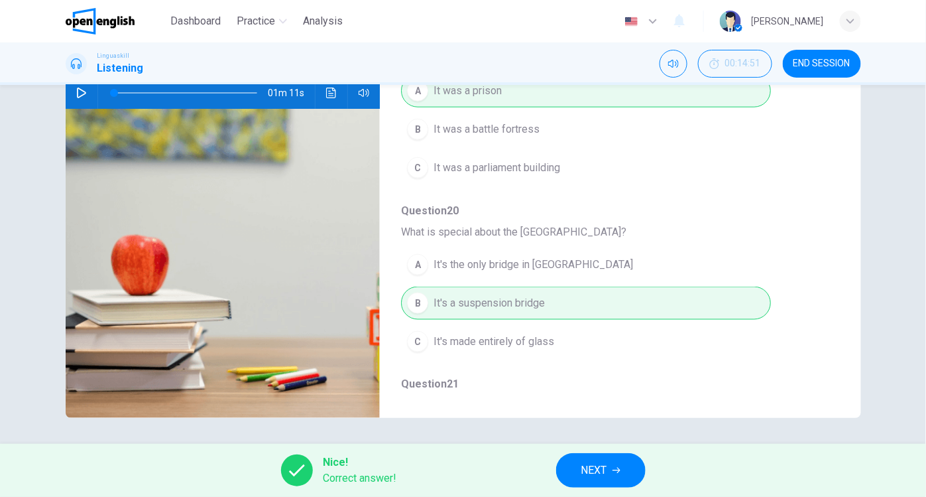
scroll to position [434, 0]
click at [589, 471] on span "NEXT" at bounding box center [595, 470] width 26 height 19
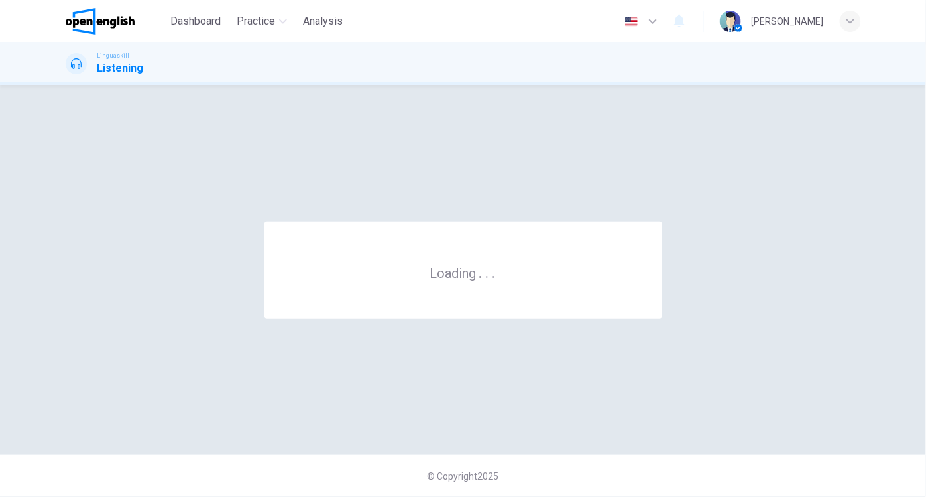
scroll to position [0, 0]
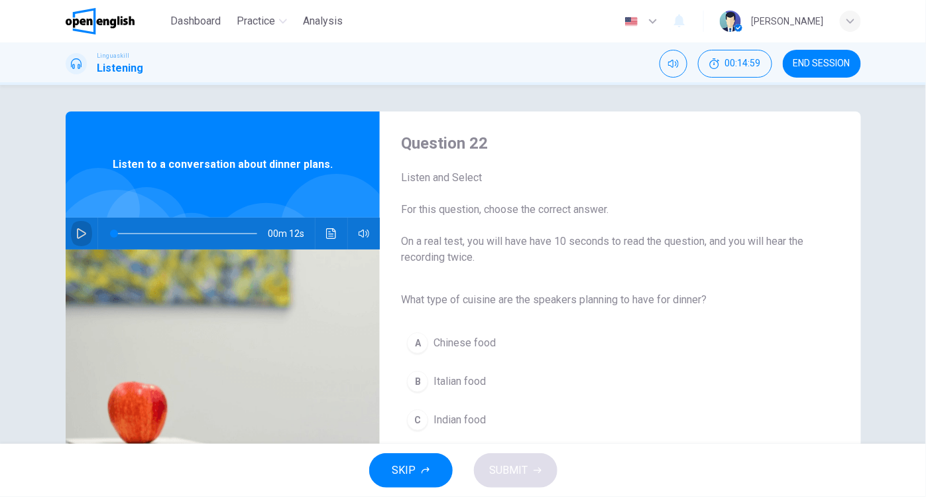
click at [76, 231] on icon "button" at bounding box center [81, 233] width 11 height 11
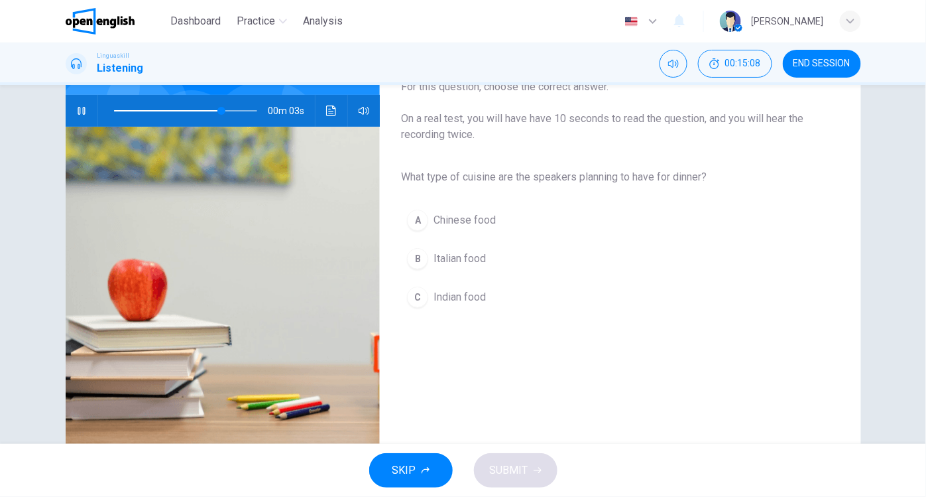
scroll to position [125, 0]
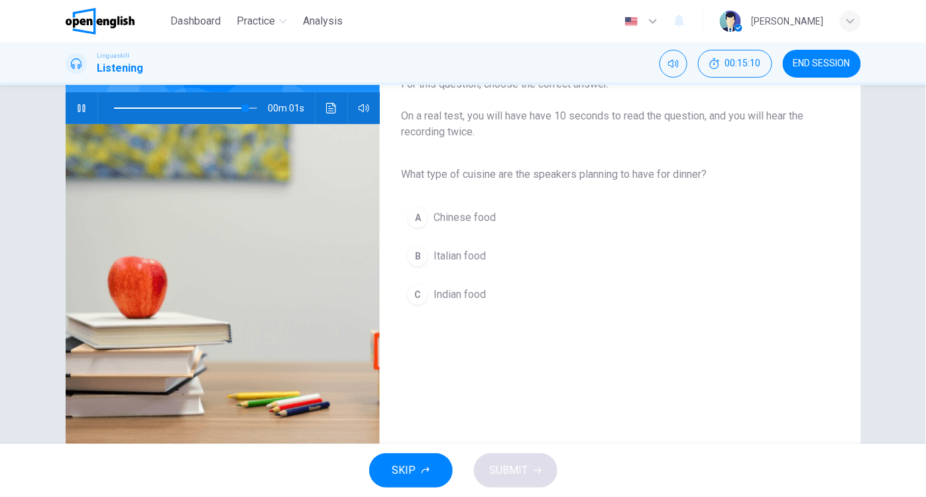
click at [415, 257] on div "B" at bounding box center [417, 255] width 21 height 21
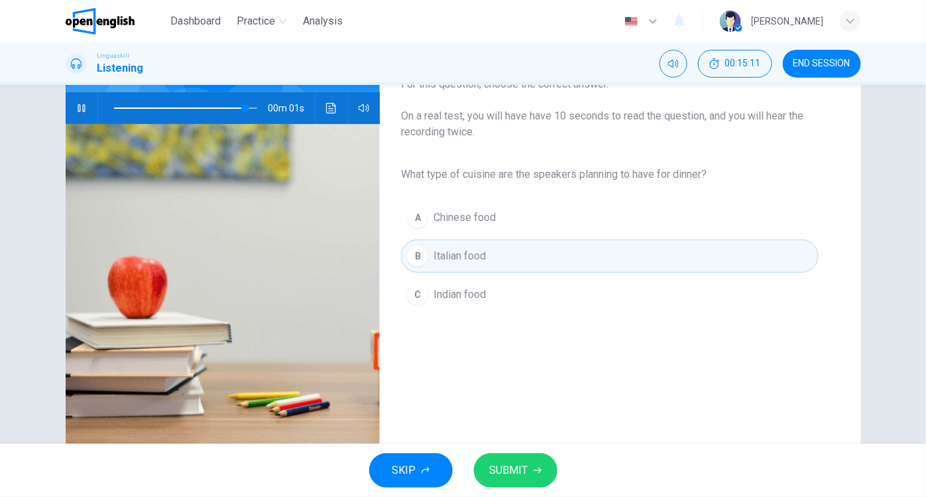
type input "*"
click at [502, 471] on span "SUBMIT" at bounding box center [509, 470] width 38 height 19
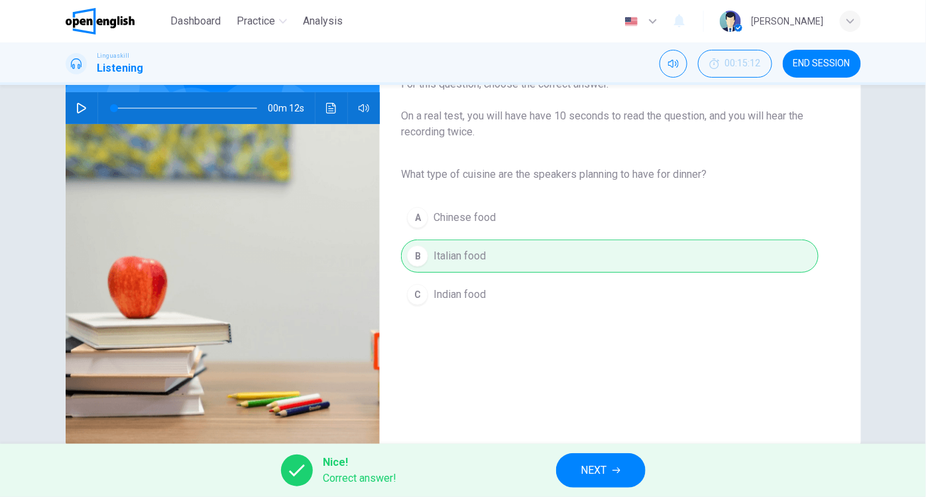
click at [590, 471] on span "NEXT" at bounding box center [595, 470] width 26 height 19
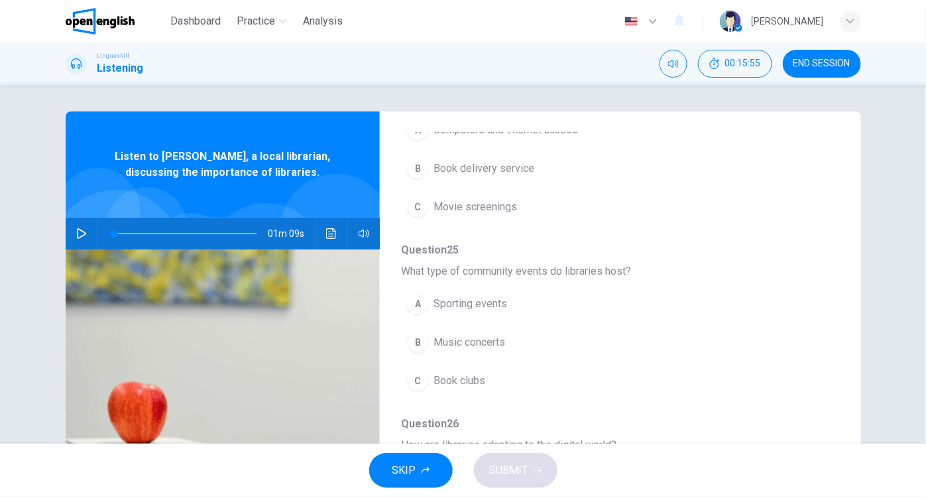
scroll to position [413, 0]
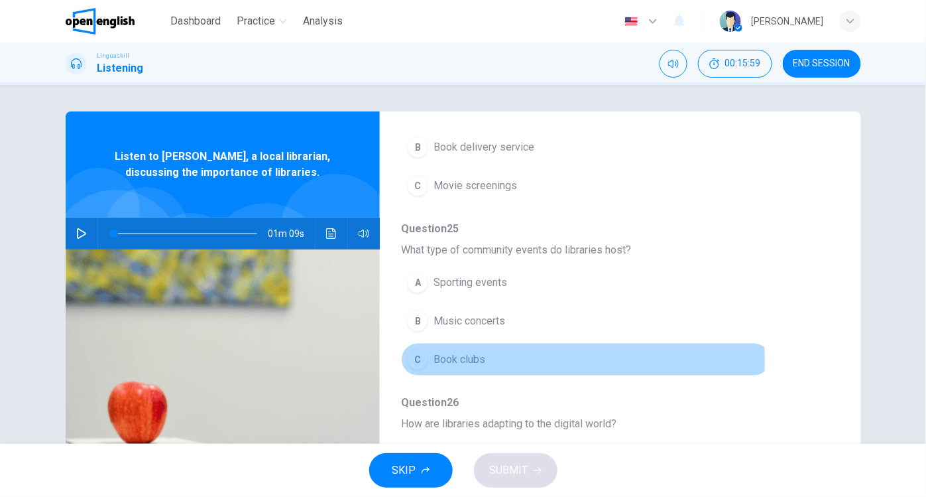
click at [412, 349] on div "C" at bounding box center [417, 359] width 21 height 21
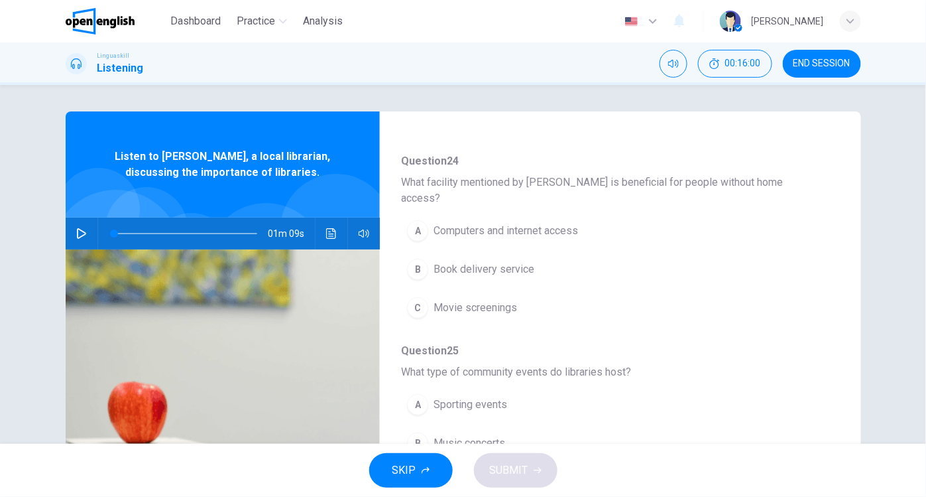
scroll to position [286, 0]
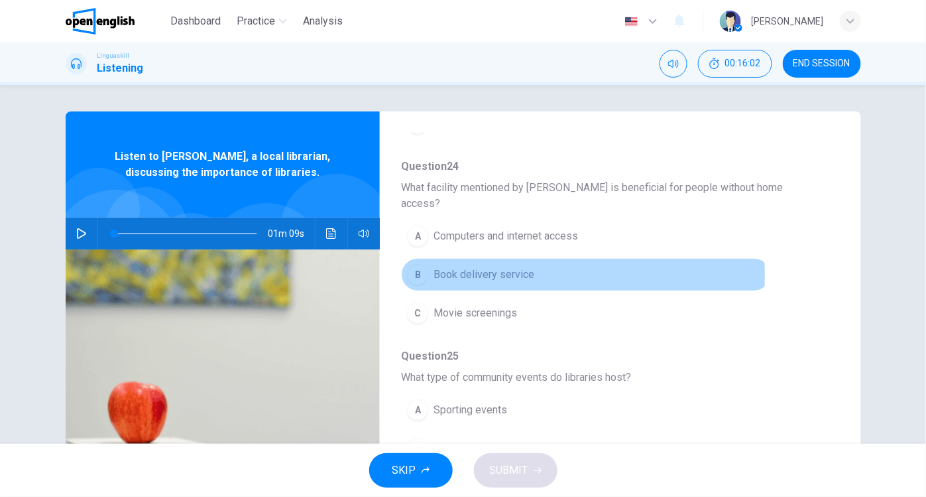
click at [419, 264] on div "B" at bounding box center [417, 274] width 21 height 21
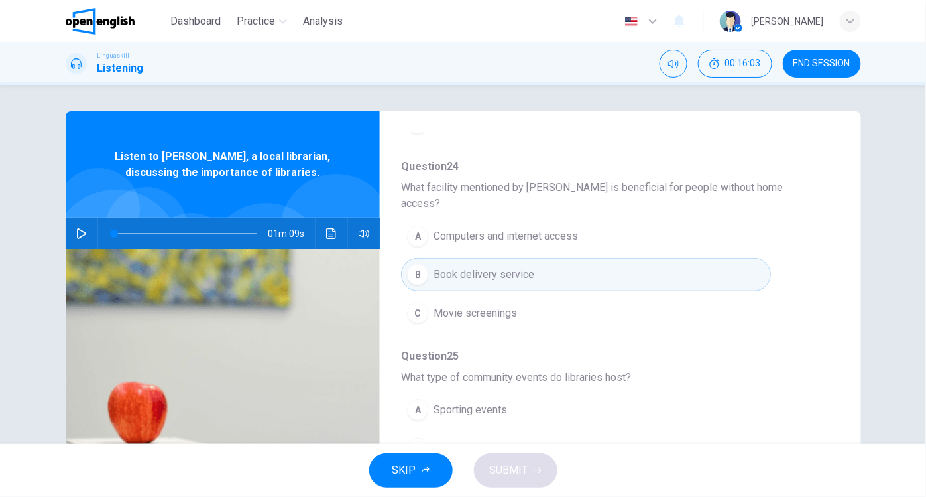
click at [410, 225] on div "A" at bounding box center [417, 235] width 21 height 21
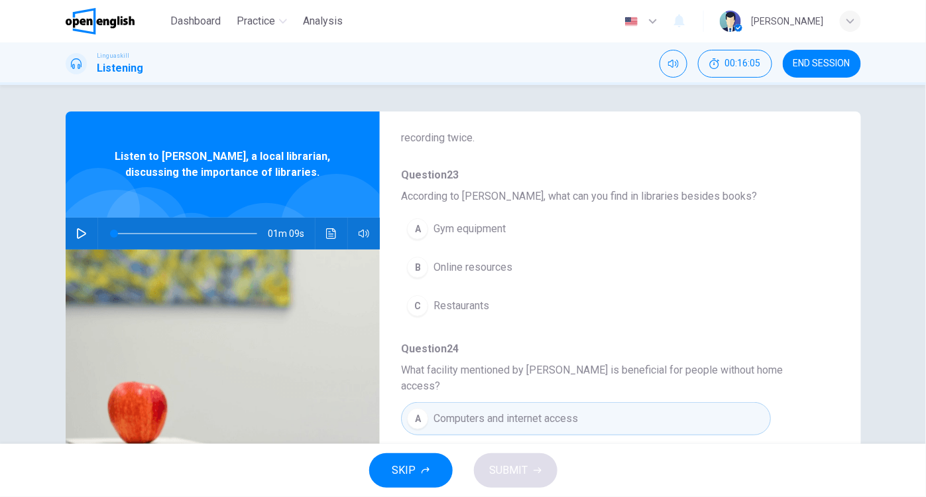
scroll to position [87, 0]
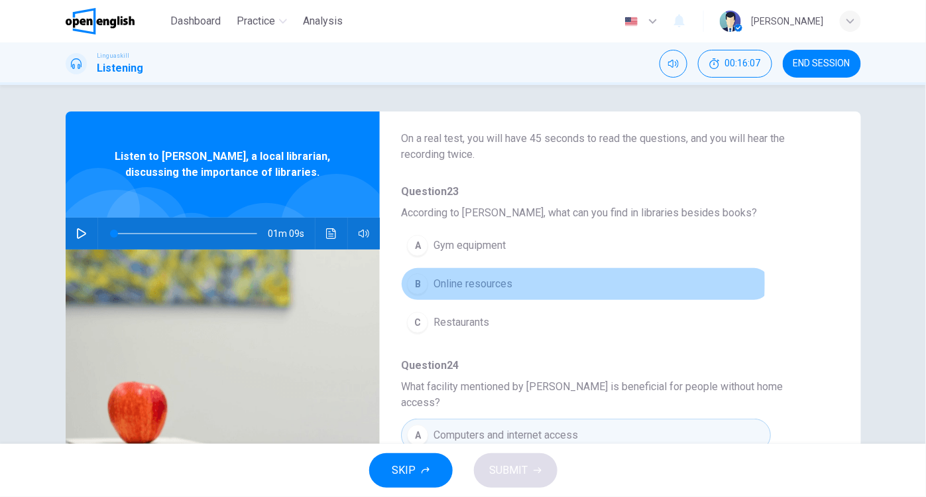
click at [410, 281] on div "B" at bounding box center [417, 283] width 21 height 21
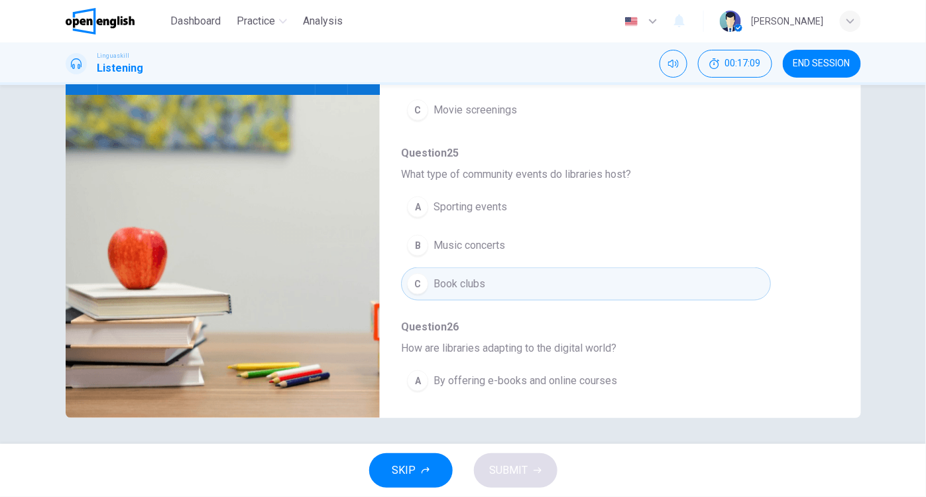
scroll to position [48, 0]
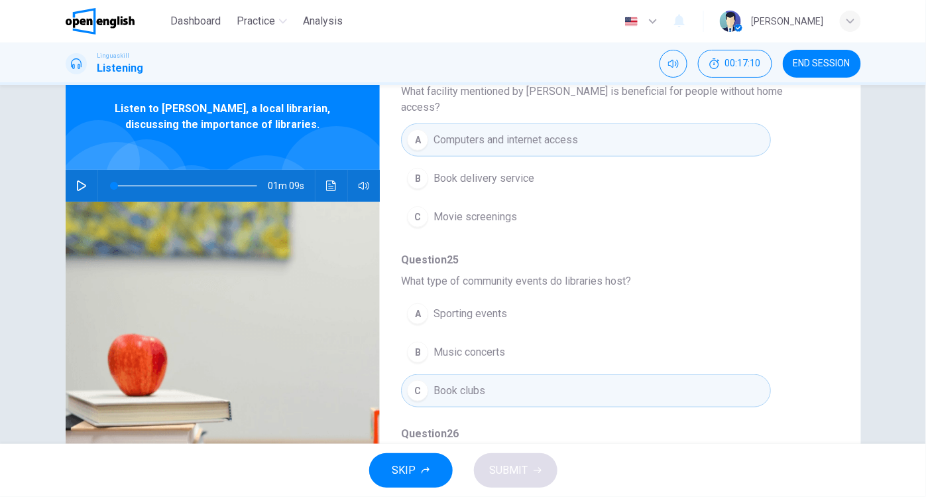
click at [77, 180] on icon "button" at bounding box center [81, 185] width 11 height 11
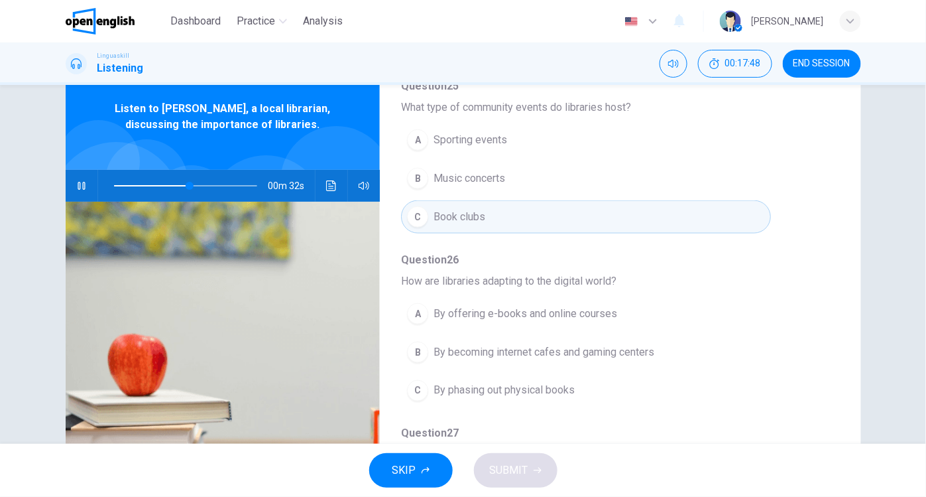
scroll to position [511, 0]
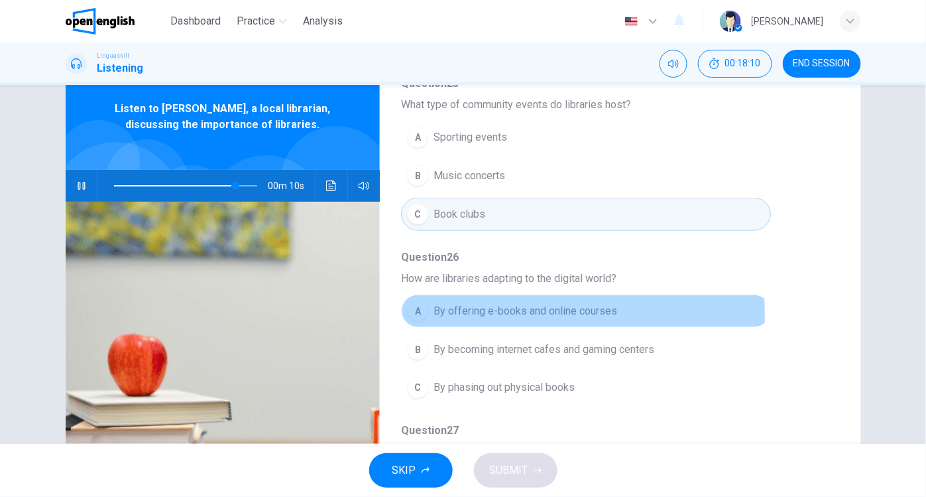
click at [415, 300] on div "A" at bounding box center [417, 310] width 21 height 21
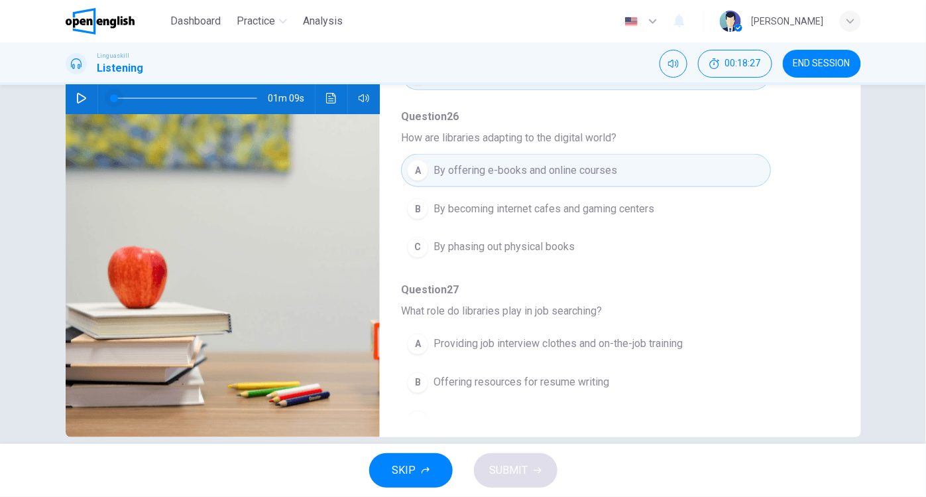
scroll to position [132, 0]
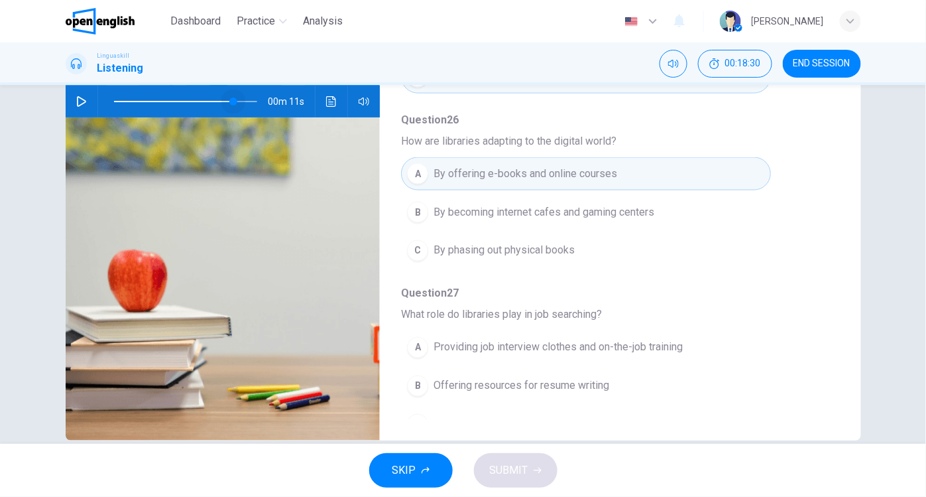
drag, startPoint x: 109, startPoint y: 100, endPoint x: 223, endPoint y: 99, distance: 114.1
click at [229, 99] on span at bounding box center [233, 101] width 8 height 8
click at [76, 98] on icon "button" at bounding box center [81, 101] width 11 height 11
type input "*"
click at [417, 375] on div "B" at bounding box center [417, 385] width 21 height 21
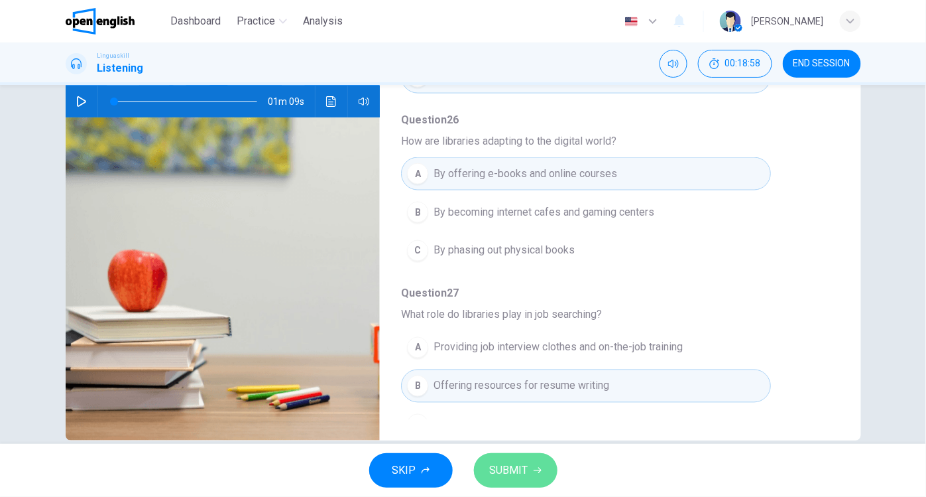
click at [514, 469] on span "SUBMIT" at bounding box center [509, 470] width 38 height 19
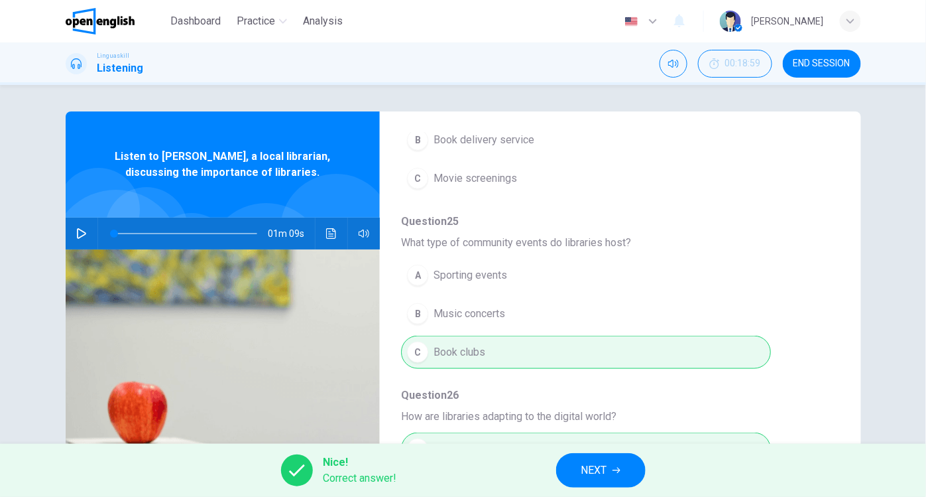
scroll to position [564, 0]
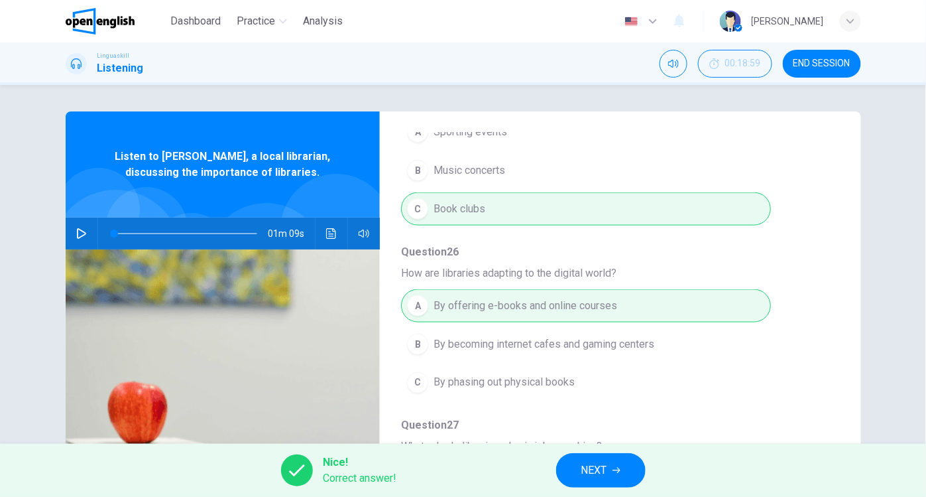
click at [594, 475] on span "NEXT" at bounding box center [595, 470] width 26 height 19
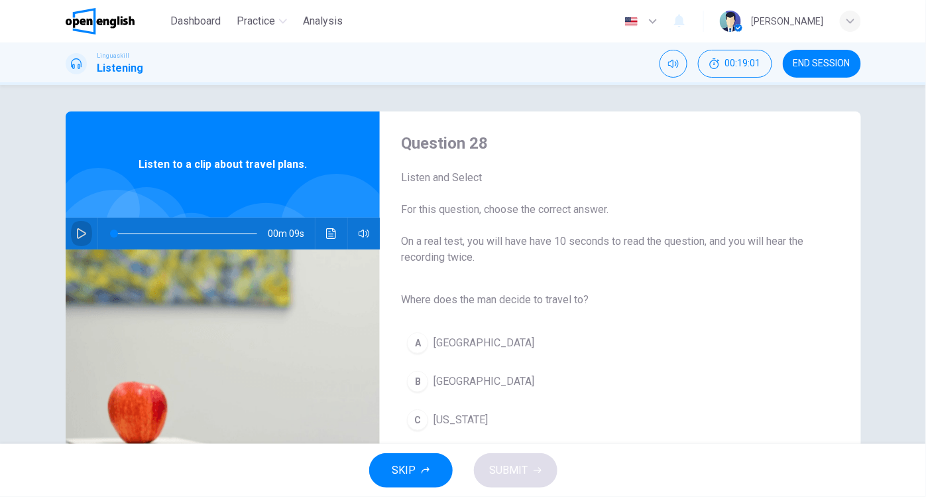
click at [81, 233] on icon "button" at bounding box center [81, 233] width 9 height 11
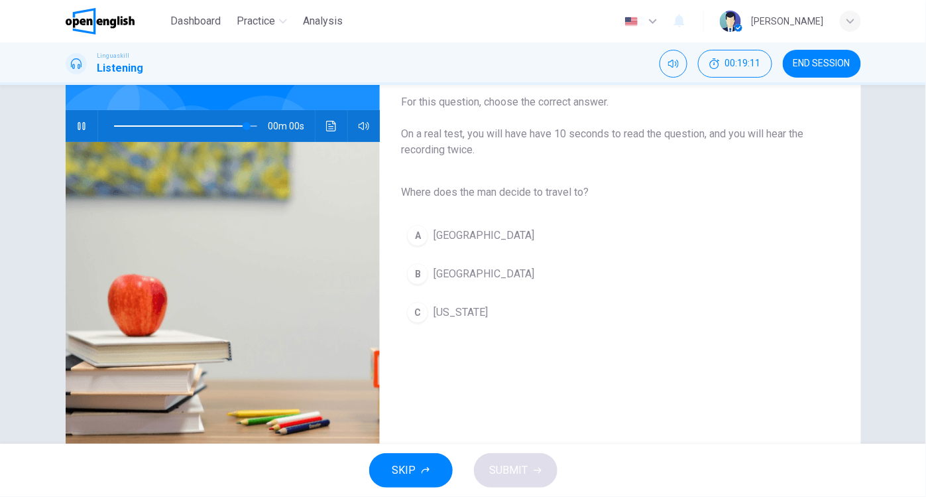
scroll to position [108, 0]
type input "*"
click at [418, 279] on div "B" at bounding box center [417, 273] width 21 height 21
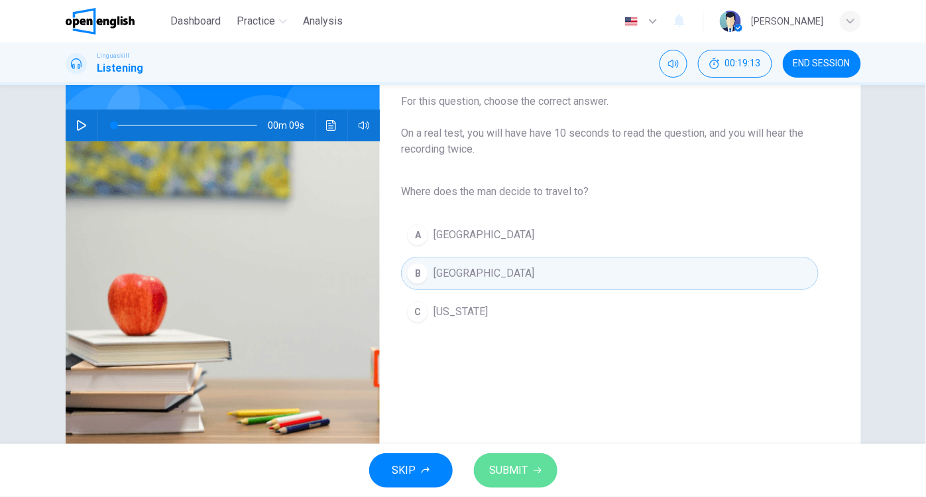
click at [503, 467] on span "SUBMIT" at bounding box center [509, 470] width 38 height 19
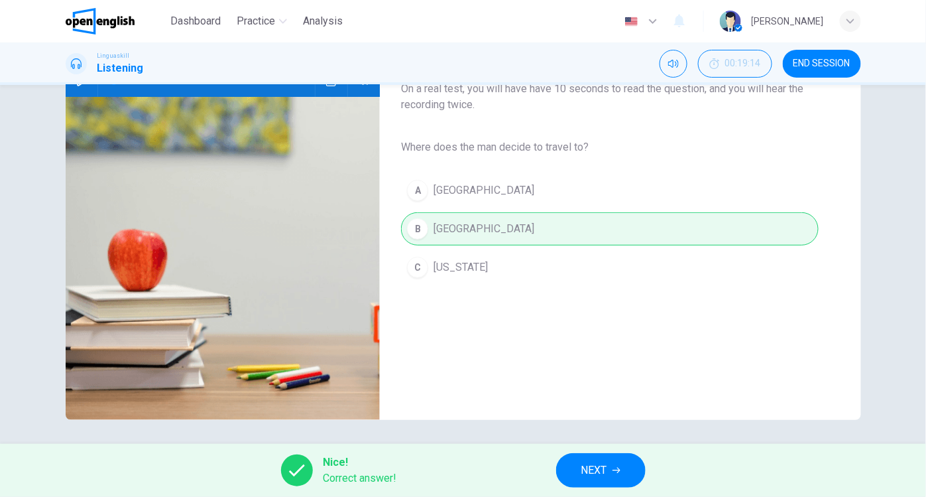
scroll to position [155, 0]
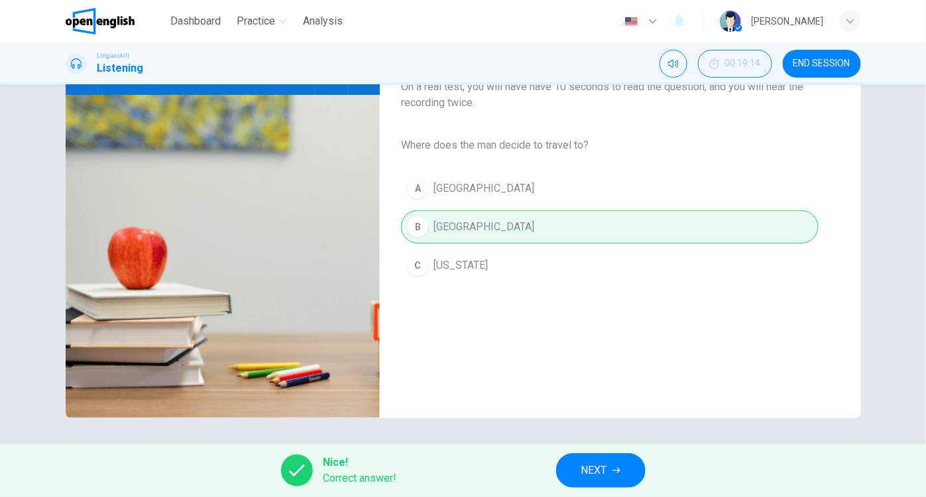
click at [588, 471] on span "NEXT" at bounding box center [595, 470] width 26 height 19
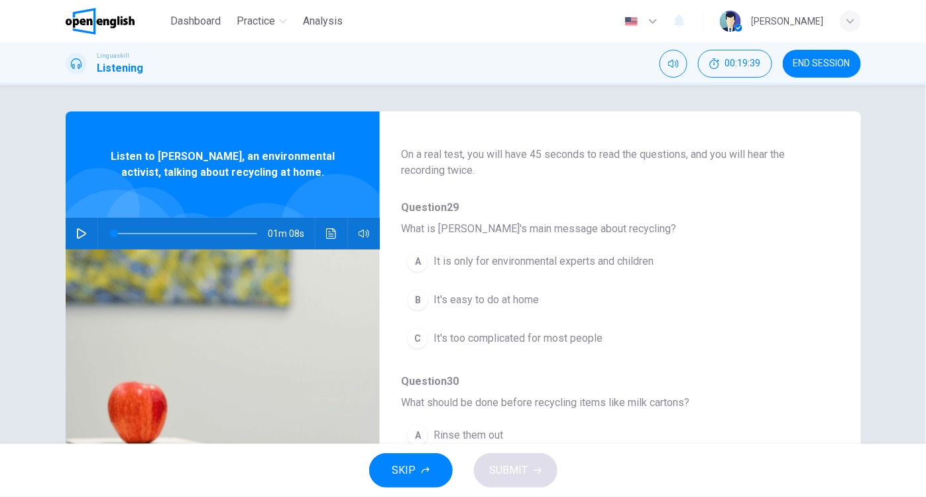
scroll to position [74, 0]
click at [76, 232] on icon "button" at bounding box center [81, 233] width 11 height 11
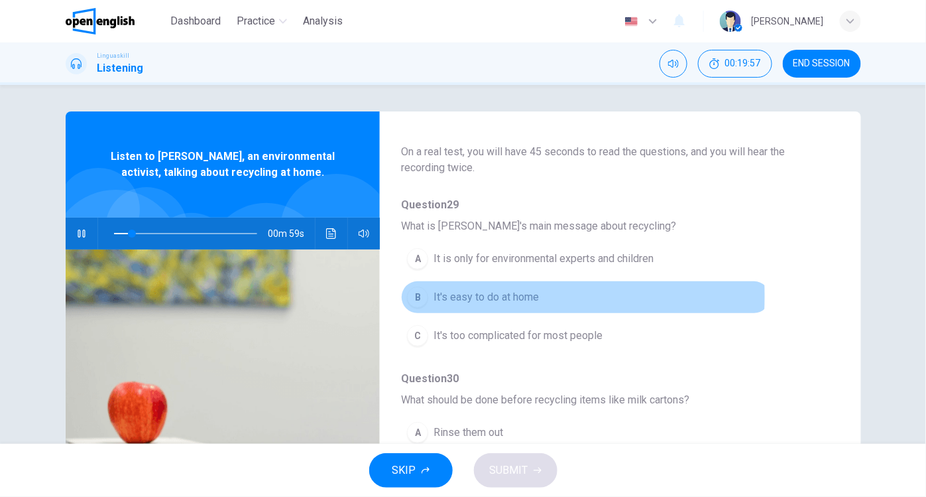
click at [410, 294] on div "B" at bounding box center [417, 296] width 21 height 21
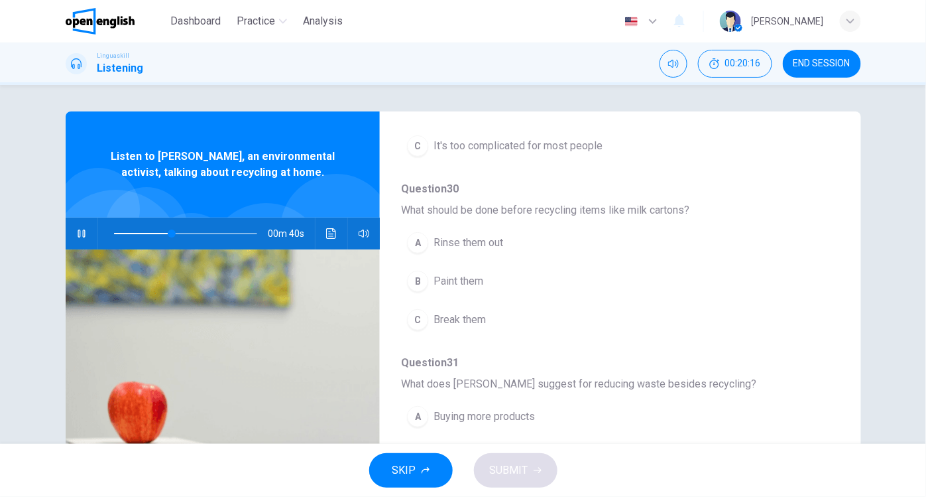
scroll to position [264, 0]
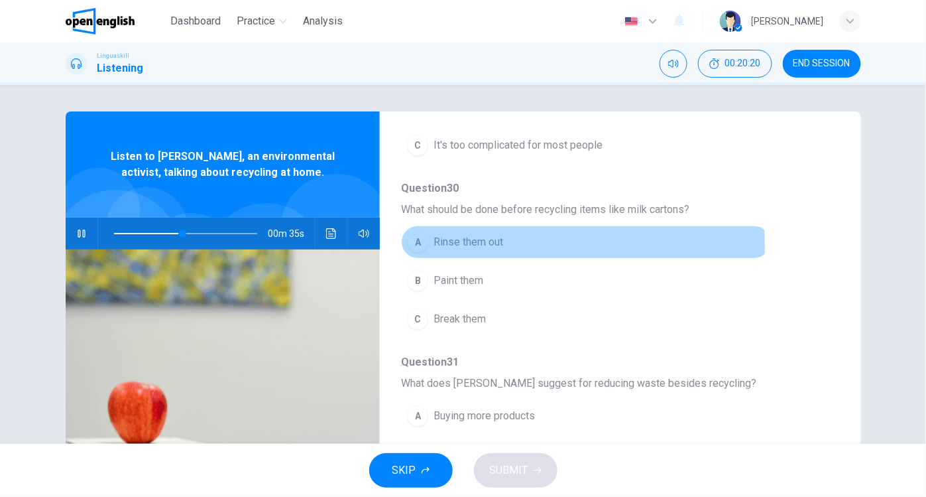
click at [414, 244] on div "A" at bounding box center [417, 241] width 21 height 21
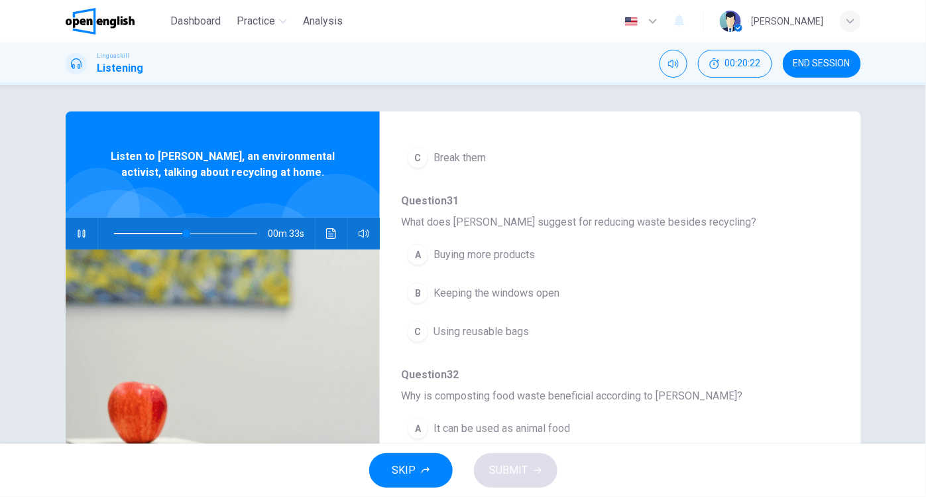
scroll to position [435, 0]
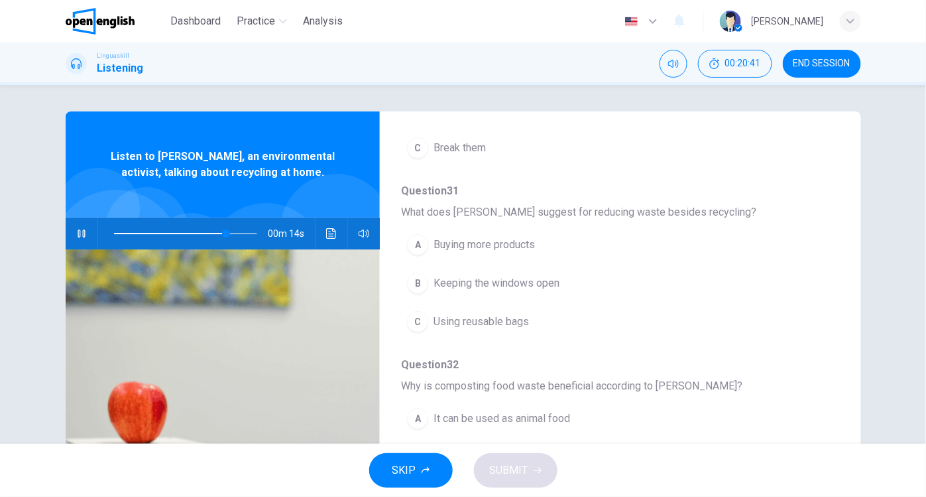
click at [415, 312] on div "C" at bounding box center [417, 321] width 21 height 21
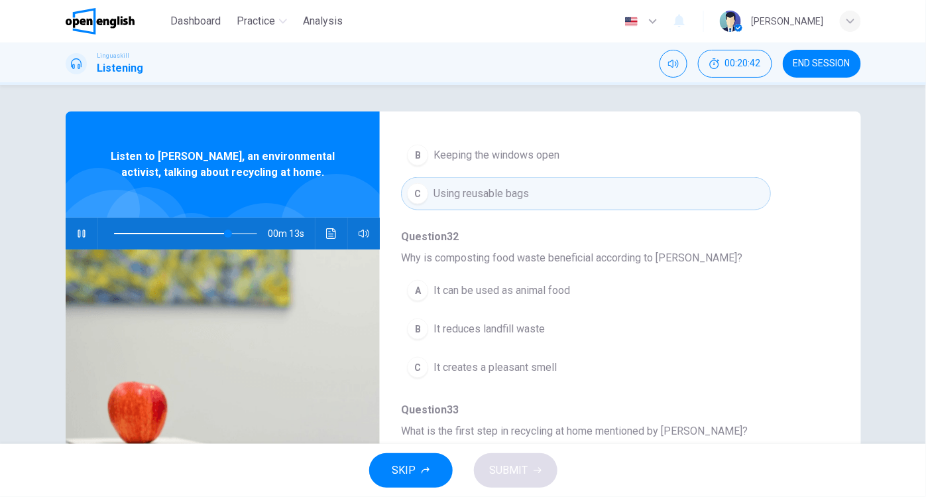
scroll to position [564, 0]
type input "*"
click at [416, 323] on div "B" at bounding box center [417, 328] width 21 height 21
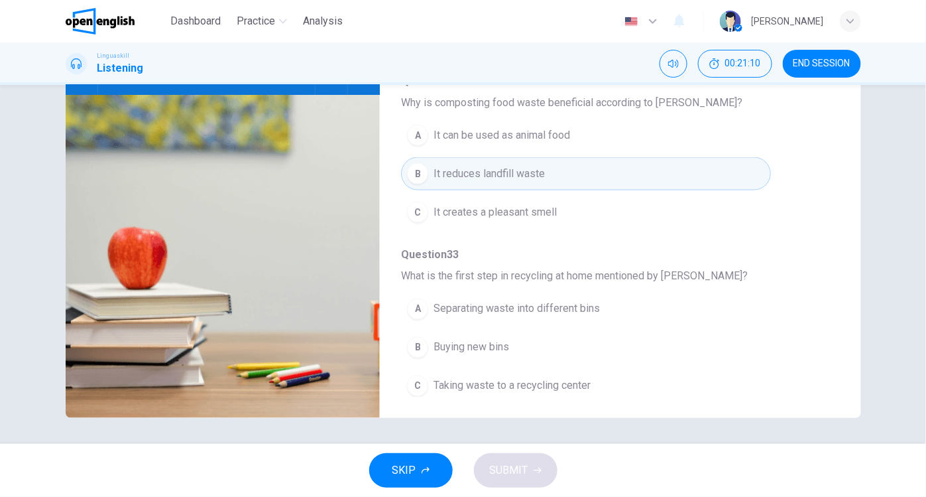
scroll to position [155, 0]
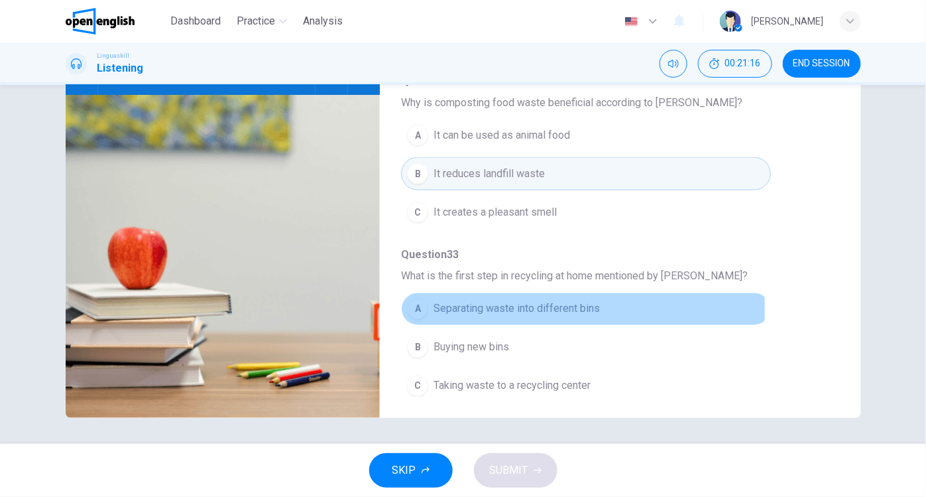
click at [418, 301] on div "A" at bounding box center [417, 308] width 21 height 21
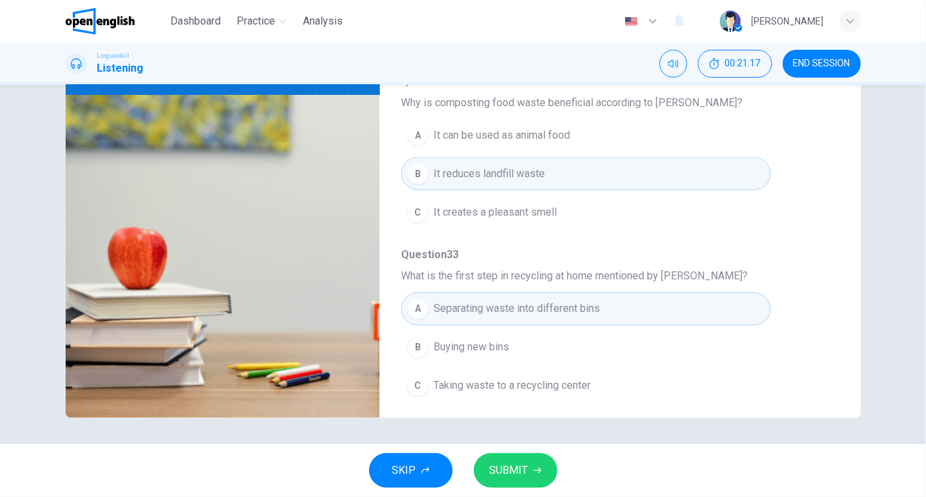
click at [516, 469] on span "SUBMIT" at bounding box center [509, 470] width 38 height 19
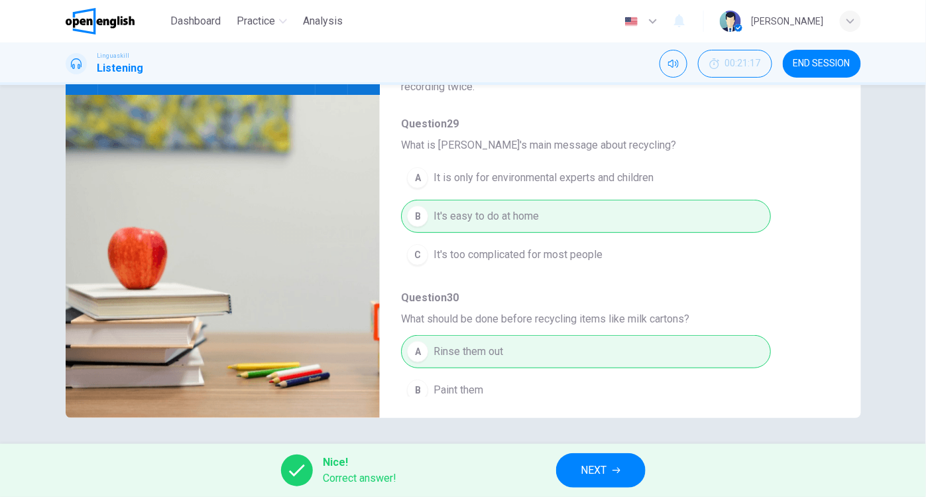
scroll to position [0, 0]
click at [597, 465] on span "NEXT" at bounding box center [595, 470] width 26 height 19
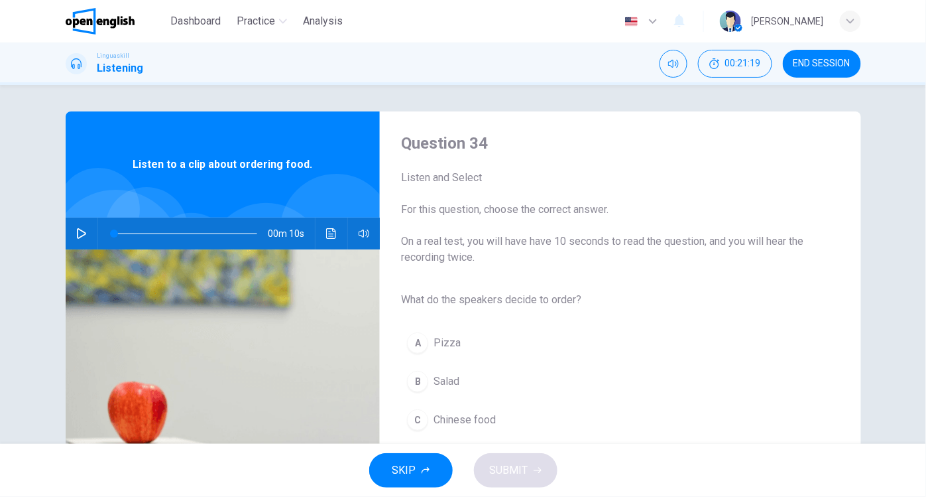
click at [78, 232] on icon "button" at bounding box center [81, 233] width 11 height 11
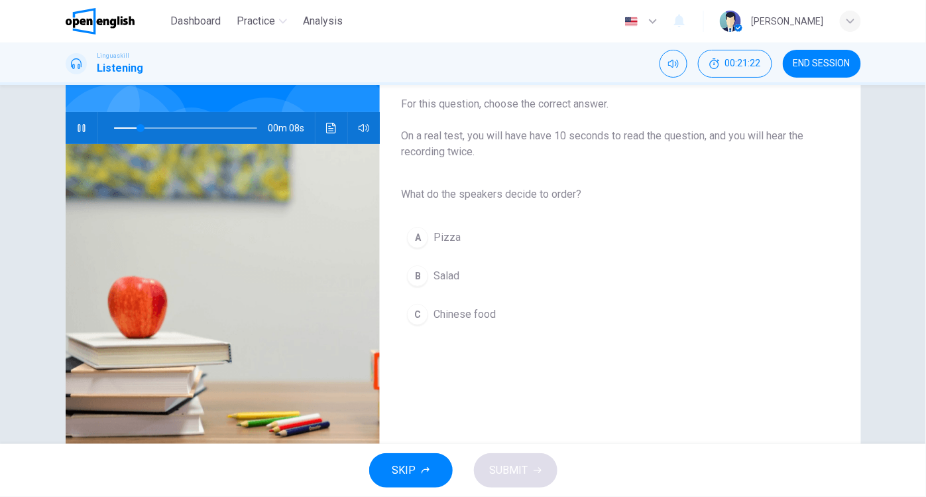
scroll to position [120, 0]
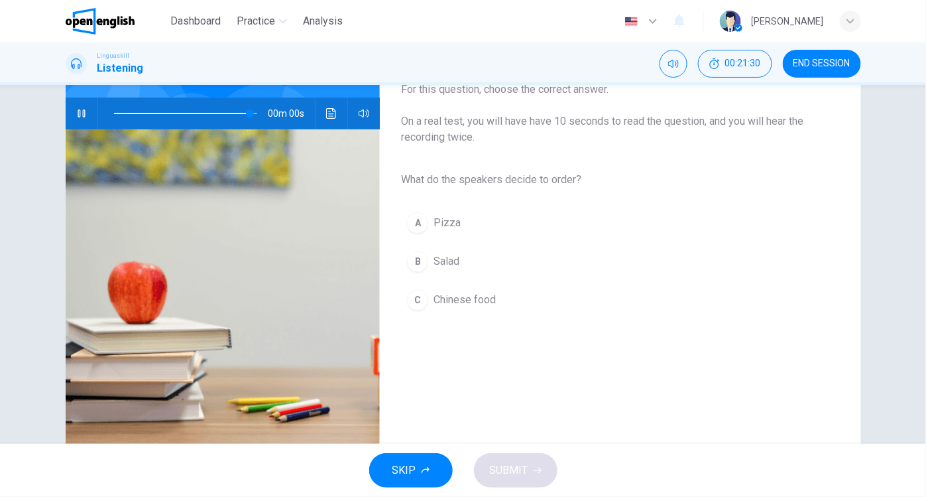
type input "*"
click at [417, 259] on div "B" at bounding box center [417, 261] width 21 height 21
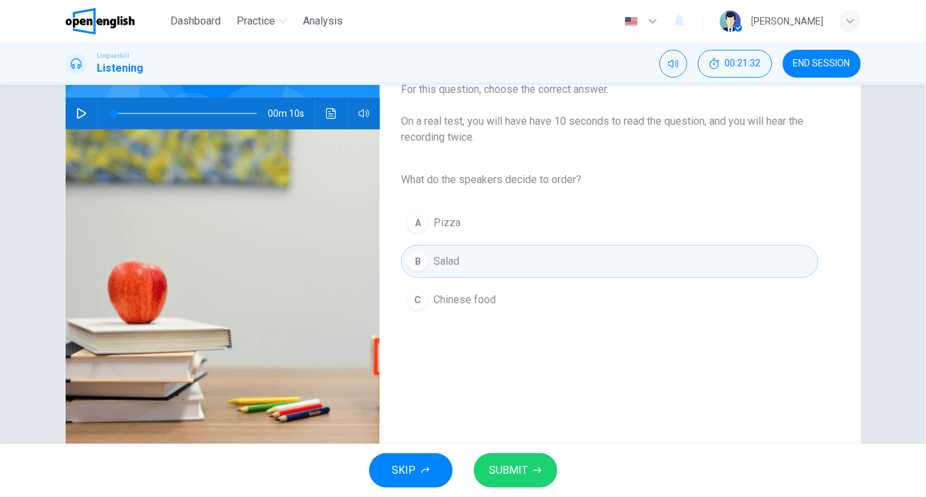
click at [509, 471] on span "SUBMIT" at bounding box center [509, 470] width 38 height 19
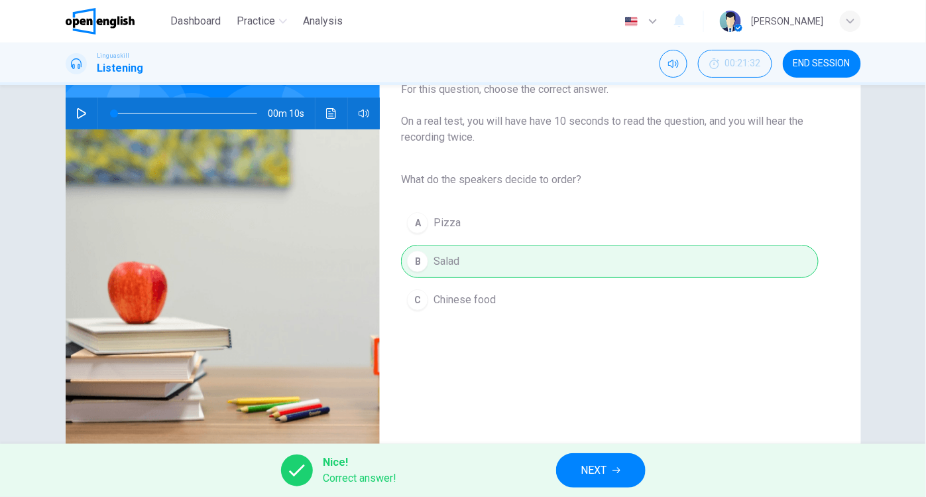
click at [605, 469] on span "NEXT" at bounding box center [595, 470] width 26 height 19
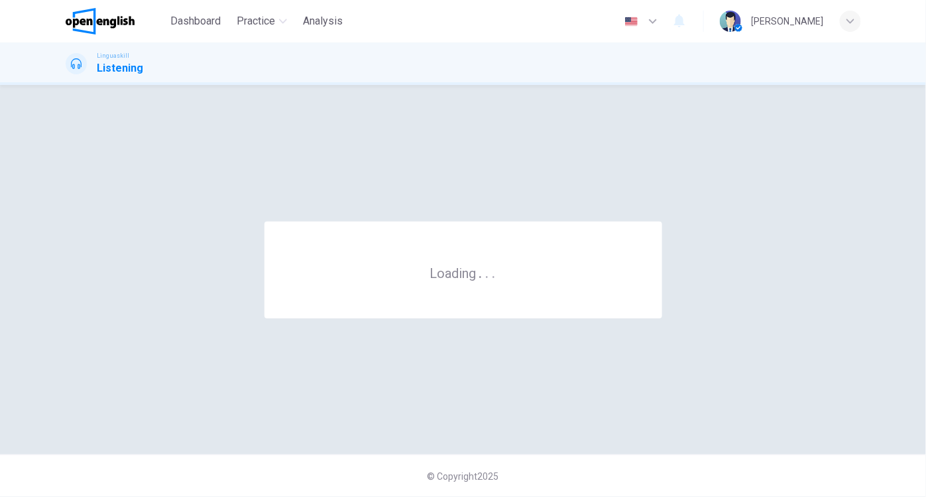
scroll to position [0, 0]
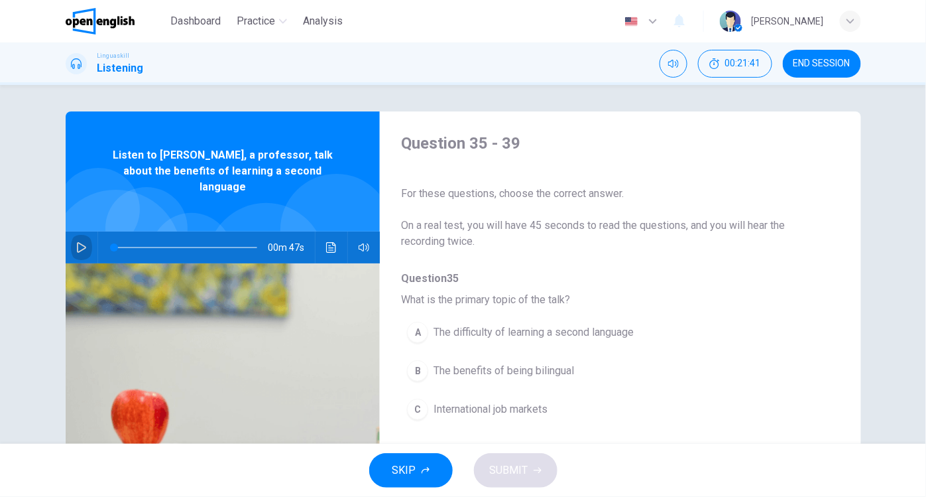
click at [77, 242] on icon "button" at bounding box center [81, 247] width 9 height 11
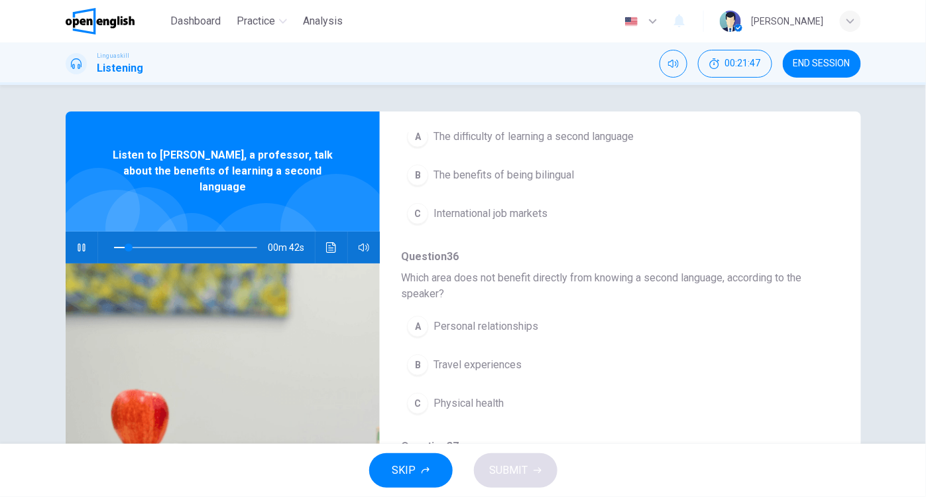
scroll to position [201, 0]
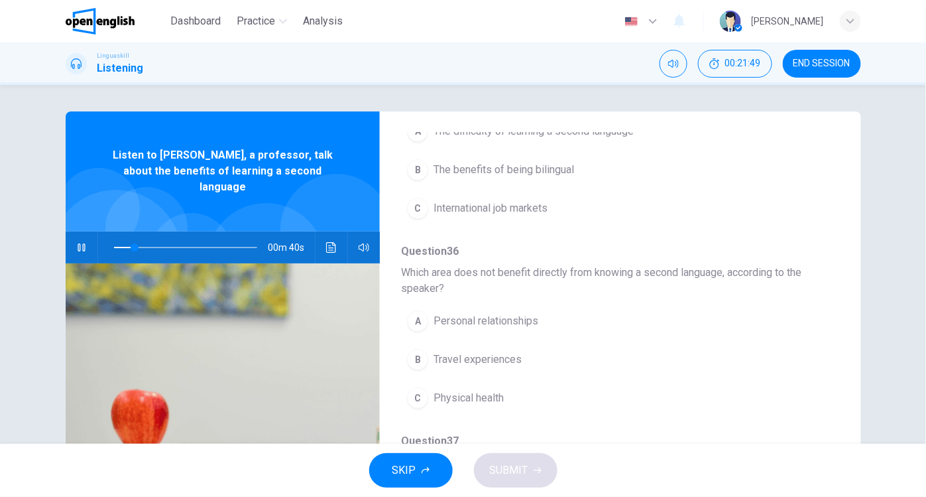
click at [422, 168] on div "B" at bounding box center [417, 169] width 21 height 21
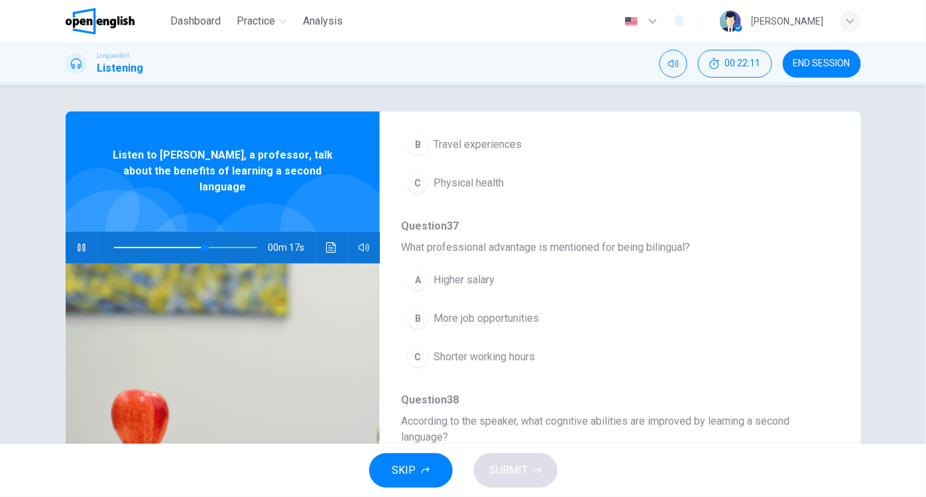
scroll to position [428, 0]
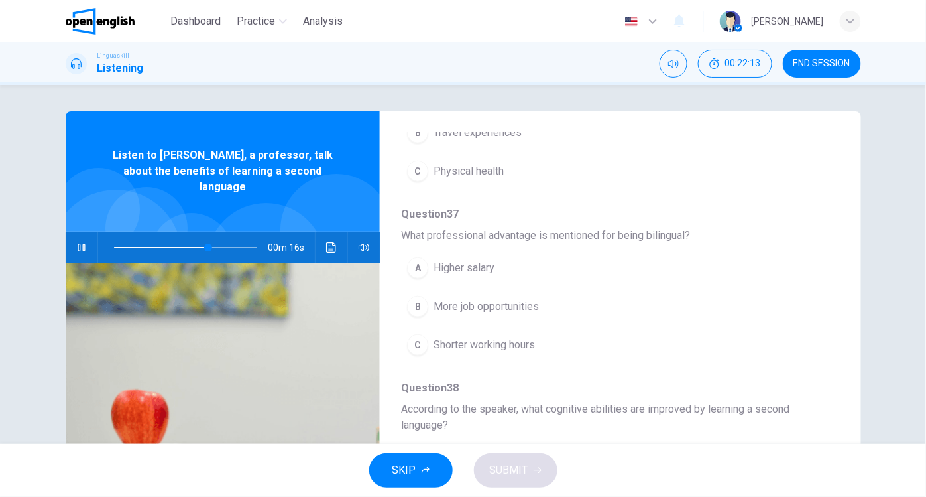
click at [416, 298] on div "B" at bounding box center [417, 306] width 21 height 21
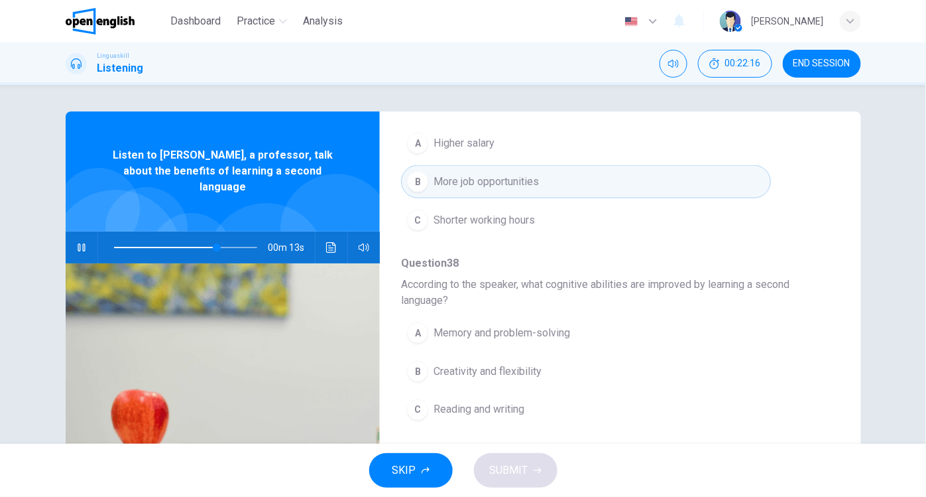
scroll to position [595, 0]
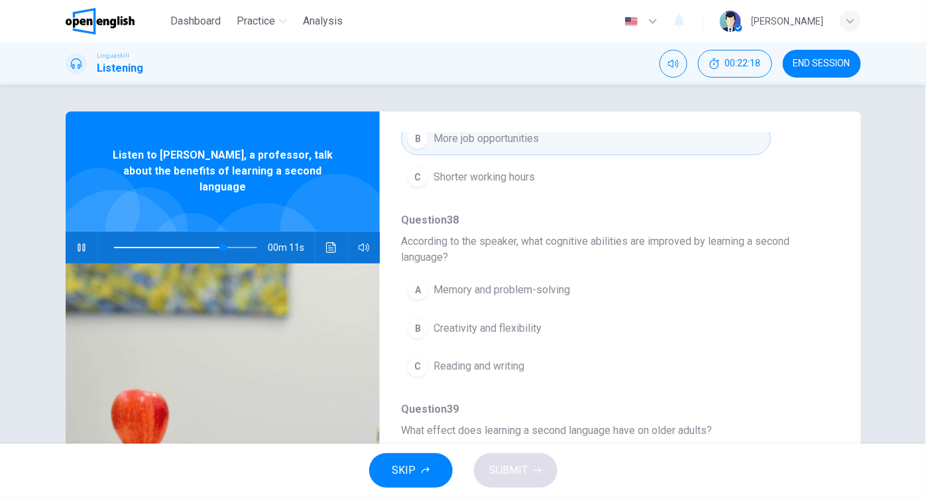
click at [413, 283] on div "A" at bounding box center [417, 289] width 21 height 21
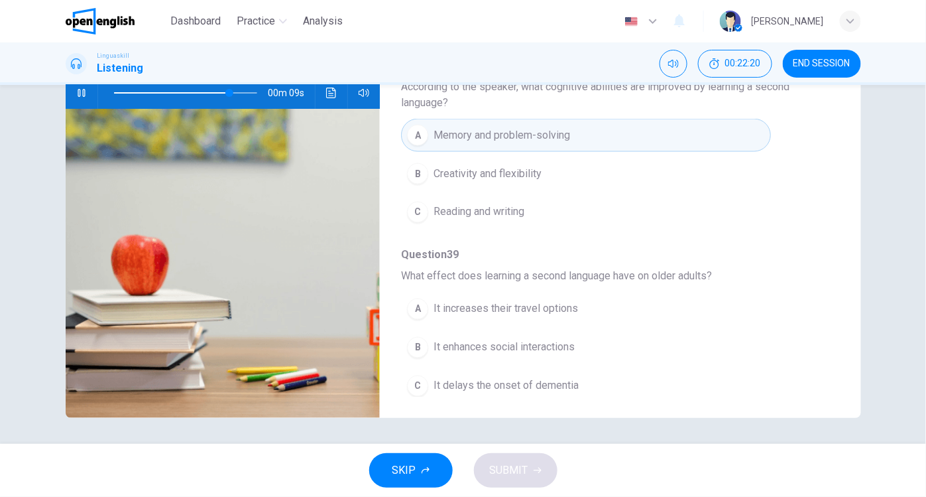
scroll to position [155, 0]
click at [416, 378] on div "C" at bounding box center [417, 385] width 21 height 21
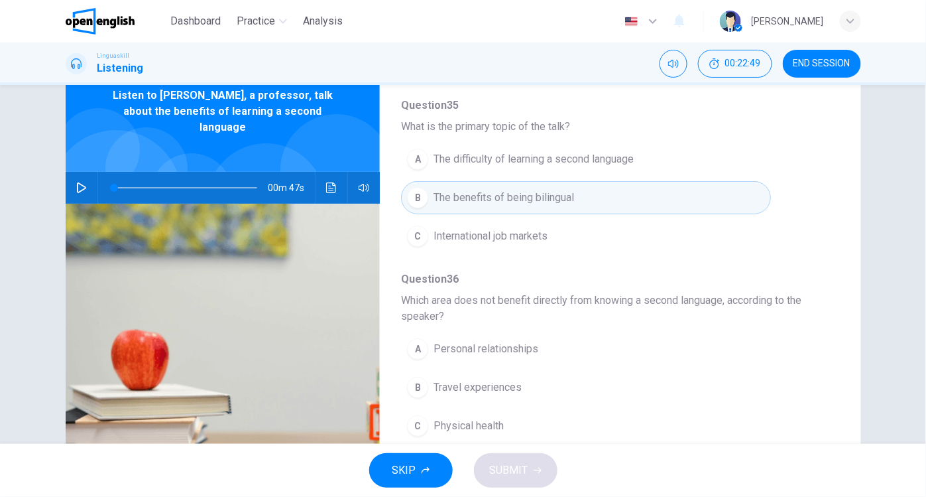
scroll to position [49, 0]
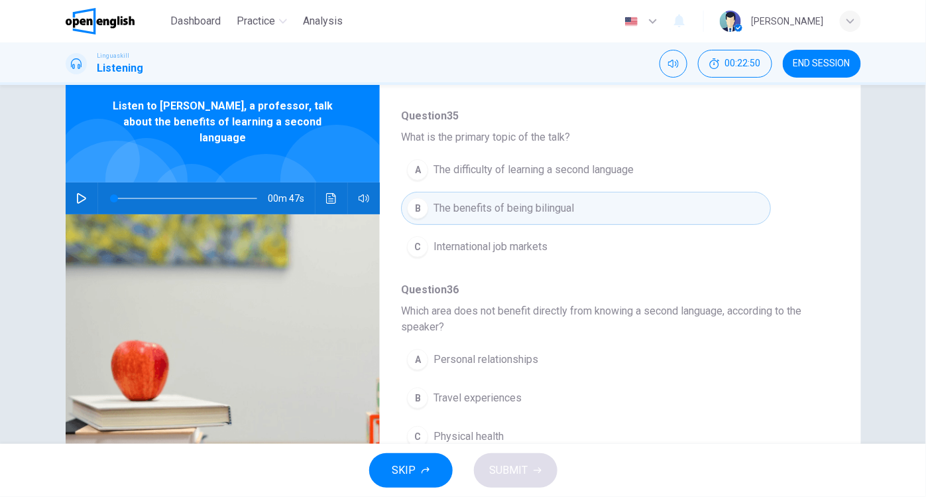
click at [77, 193] on icon "button" at bounding box center [81, 198] width 11 height 11
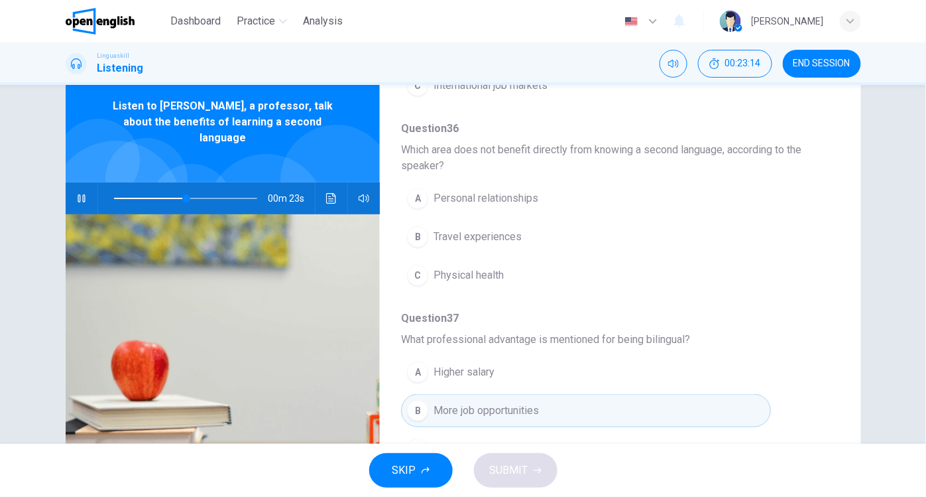
scroll to position [275, 0]
click at [417, 271] on div "C" at bounding box center [417, 274] width 21 height 21
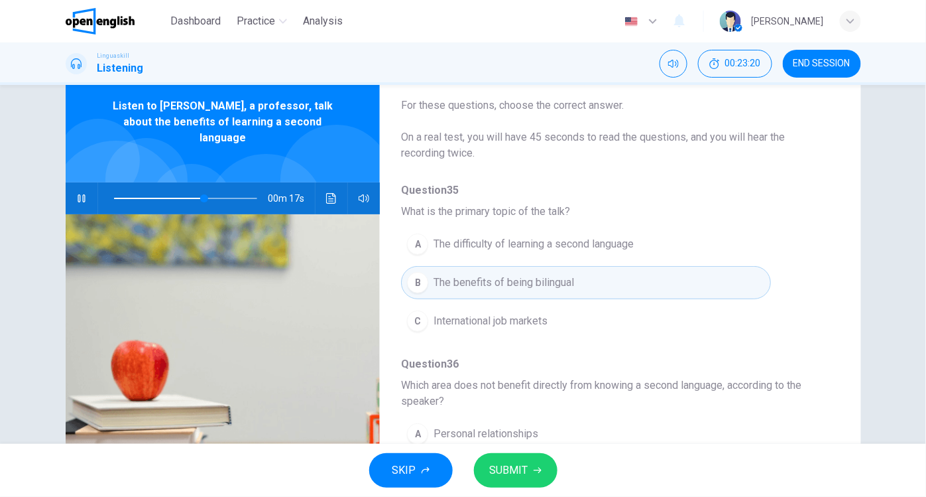
scroll to position [32, 0]
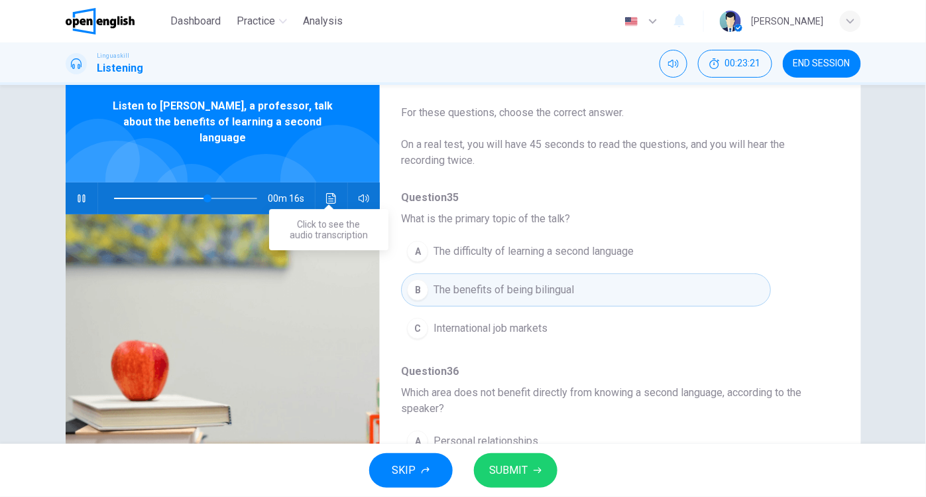
click at [330, 193] on icon "Click to see the audio transcription" at bounding box center [331, 198] width 10 height 11
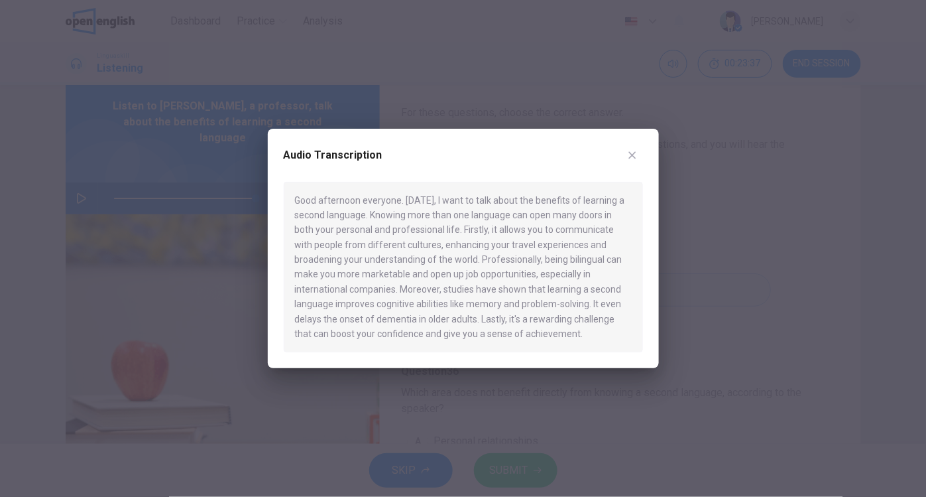
type input "*"
click at [636, 155] on icon "button" at bounding box center [632, 155] width 11 height 11
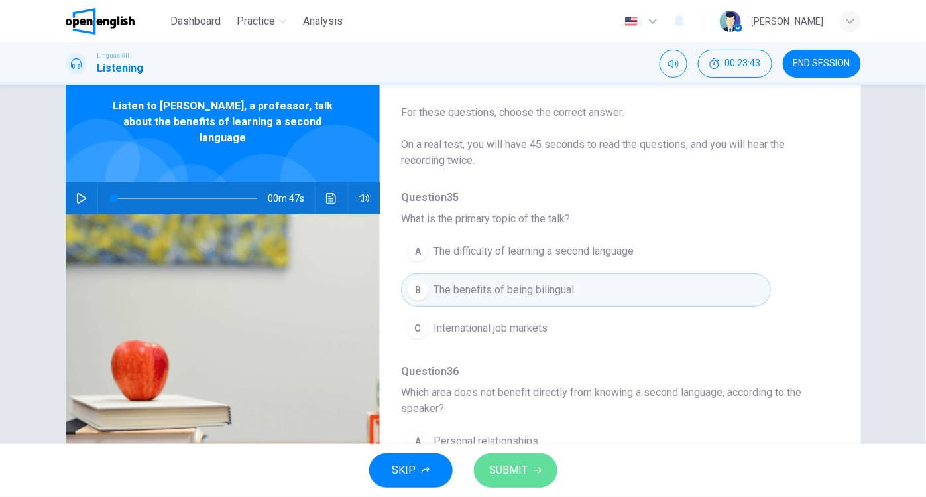
click at [519, 462] on span "SUBMIT" at bounding box center [509, 470] width 38 height 19
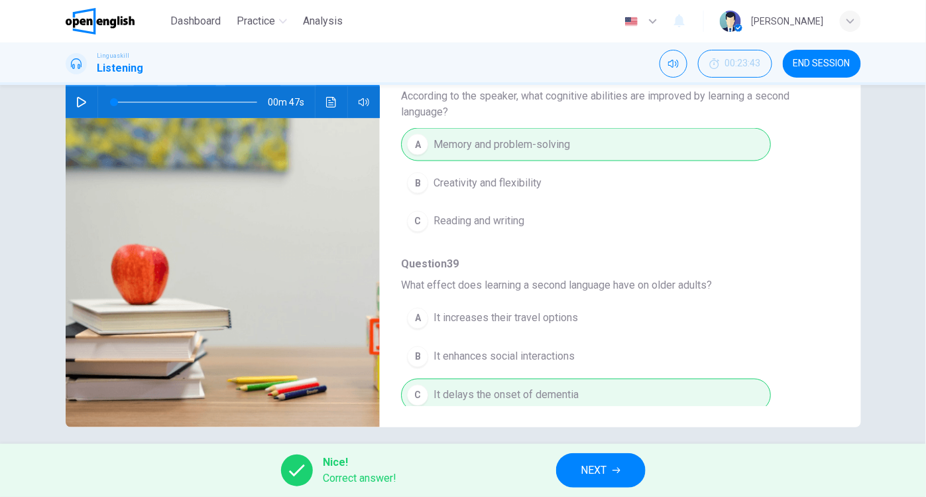
scroll to position [155, 0]
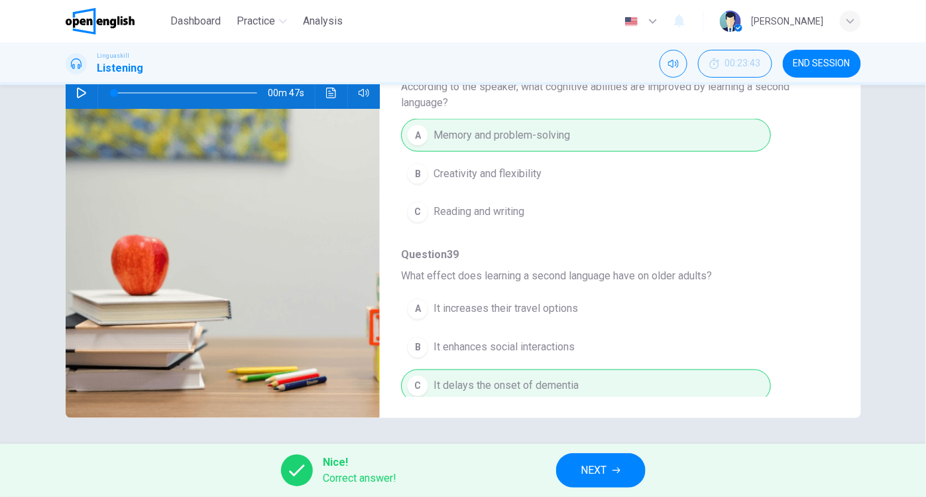
click at [580, 469] on button "NEXT" at bounding box center [601, 470] width 90 height 34
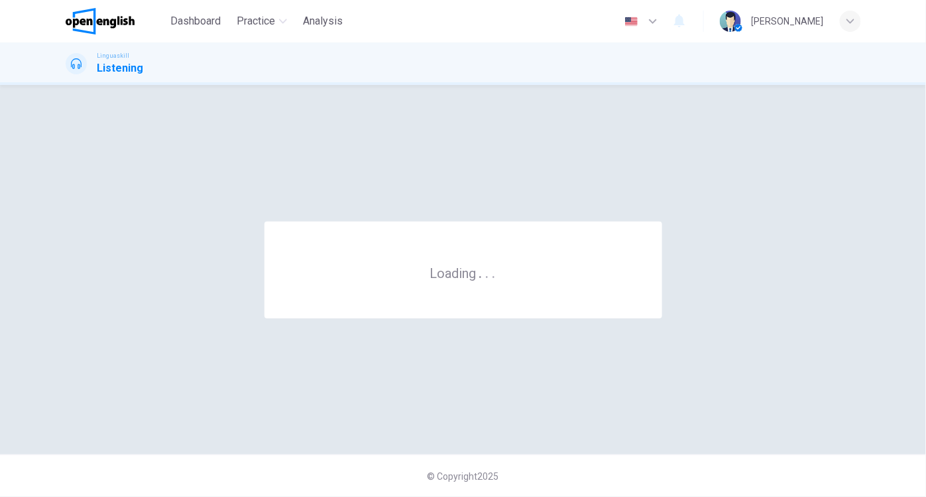
scroll to position [0, 0]
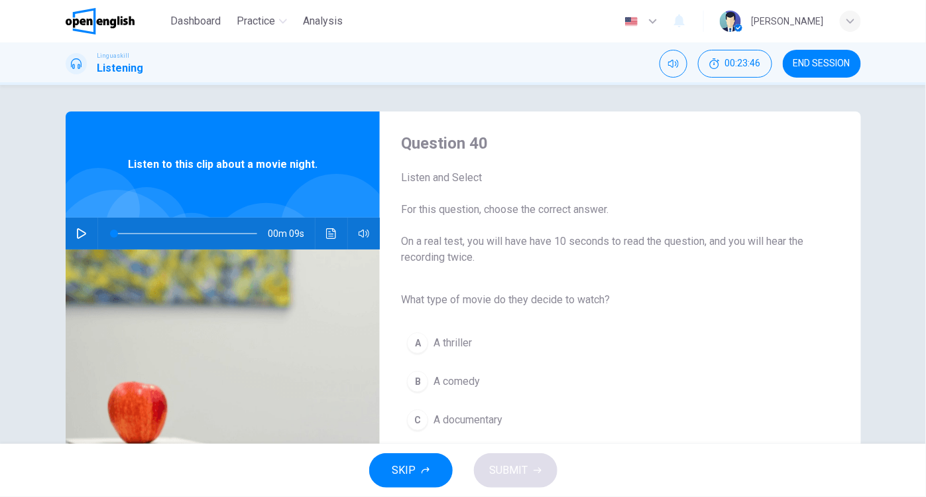
click at [77, 231] on icon "button" at bounding box center [81, 233] width 11 height 11
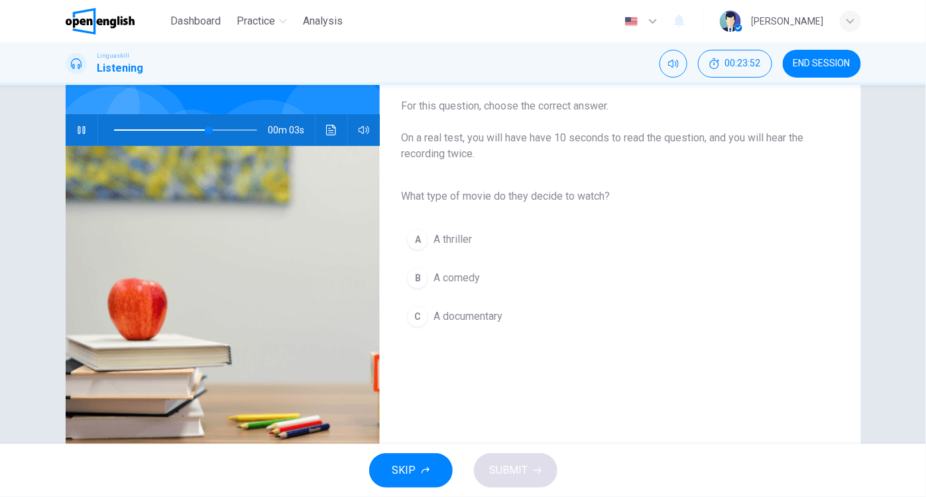
scroll to position [132, 0]
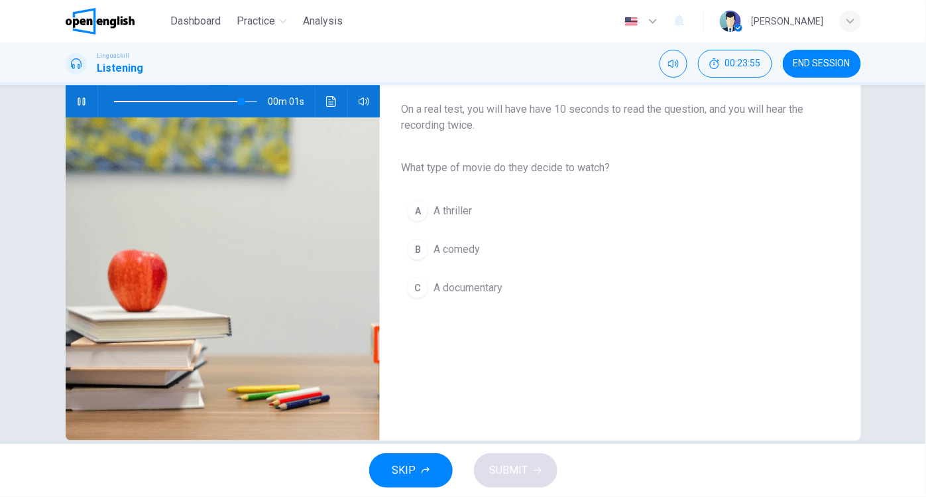
type input "*"
click at [416, 243] on div "B" at bounding box center [417, 249] width 21 height 21
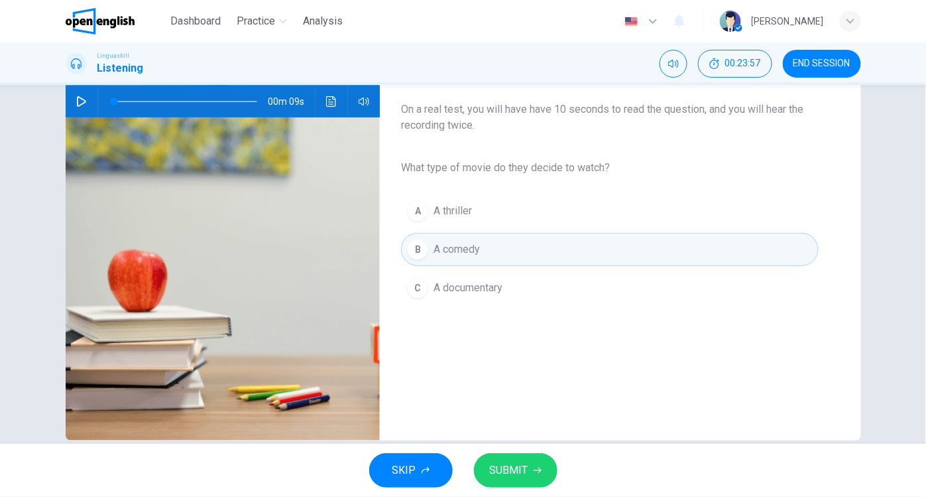
click at [505, 465] on span "SUBMIT" at bounding box center [509, 470] width 38 height 19
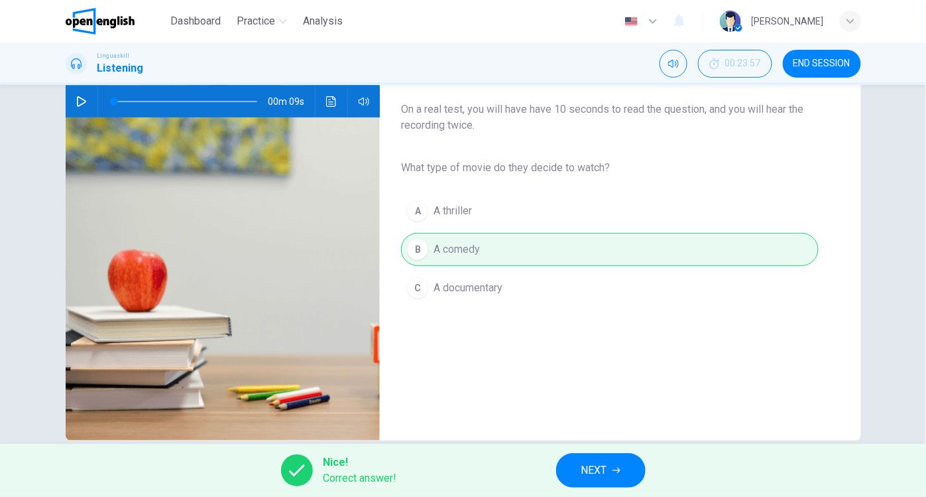
click at [595, 466] on span "NEXT" at bounding box center [595, 470] width 26 height 19
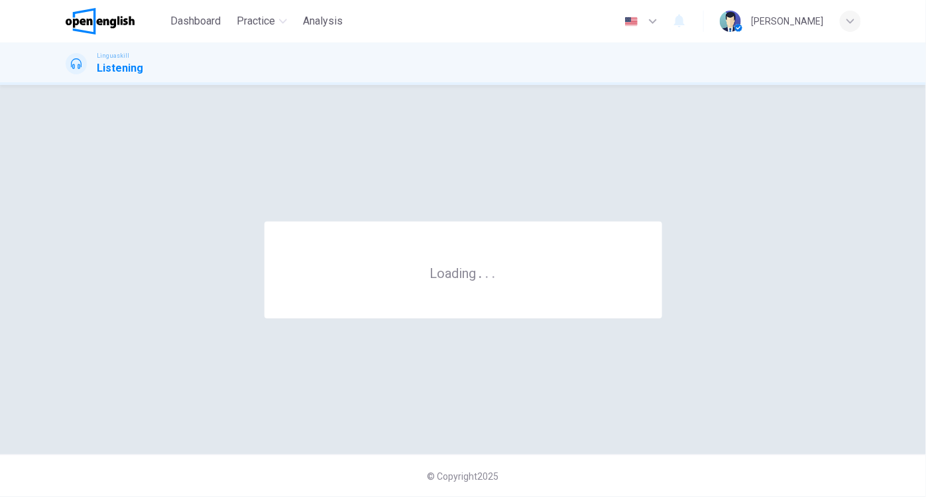
scroll to position [0, 0]
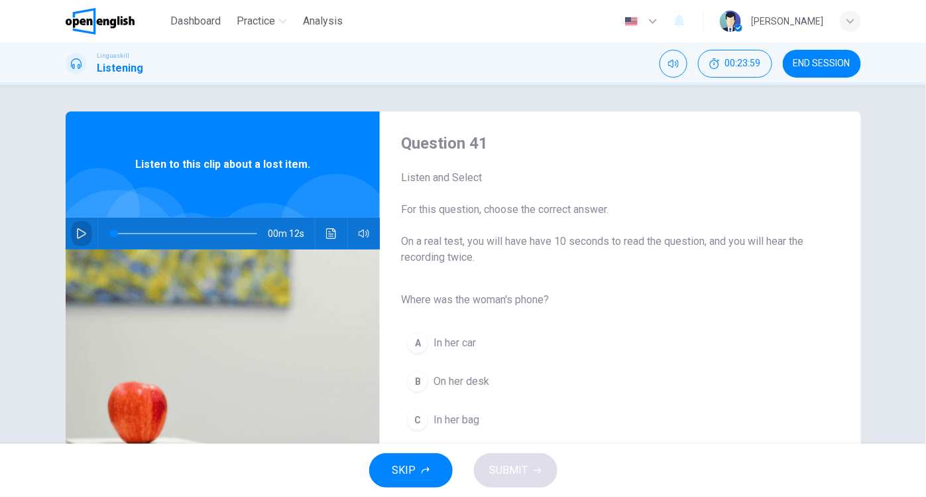
click at [80, 231] on icon "button" at bounding box center [81, 233] width 9 height 11
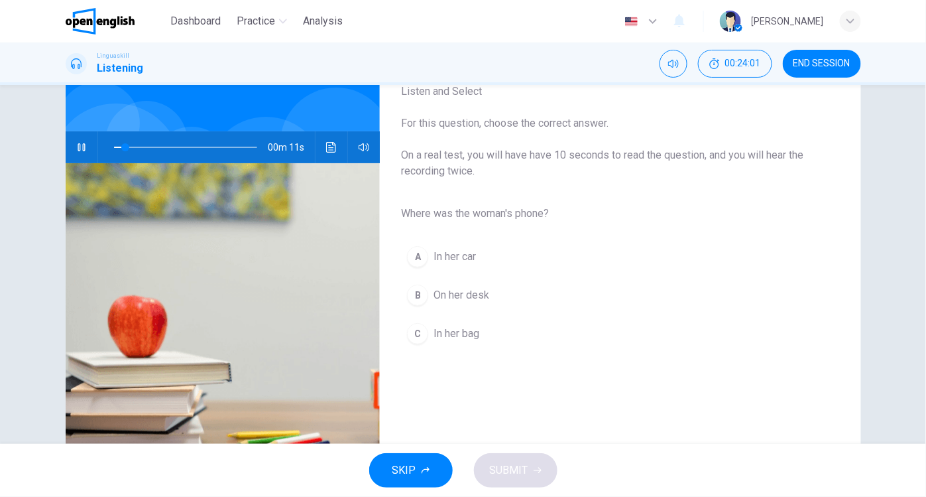
scroll to position [96, 0]
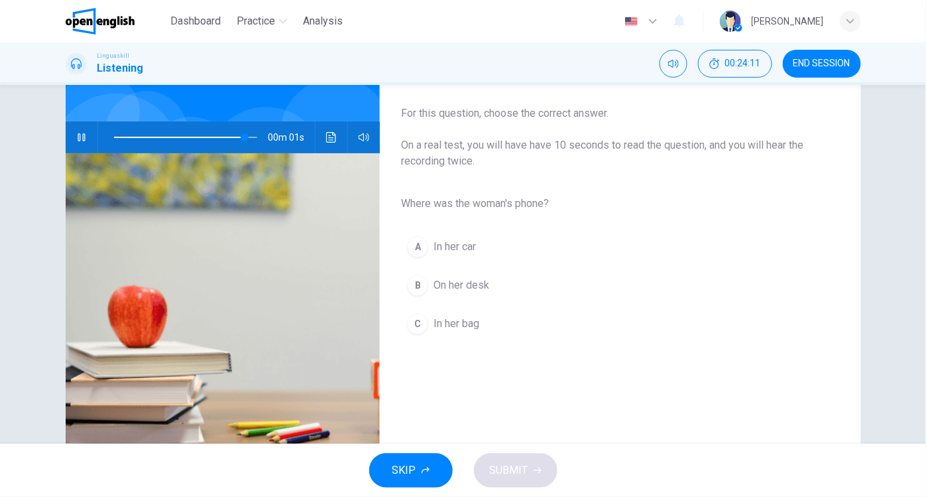
click at [412, 320] on div "C" at bounding box center [417, 323] width 21 height 21
type input "*"
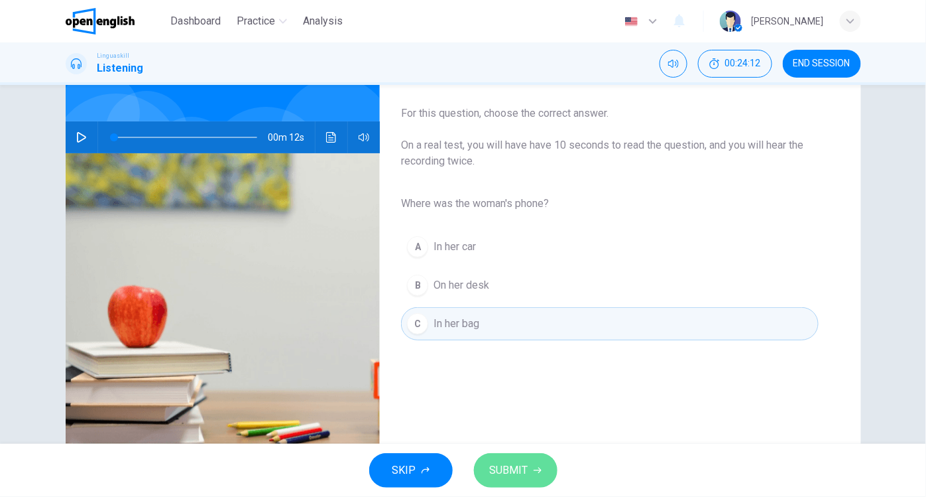
click at [521, 464] on span "SUBMIT" at bounding box center [509, 470] width 38 height 19
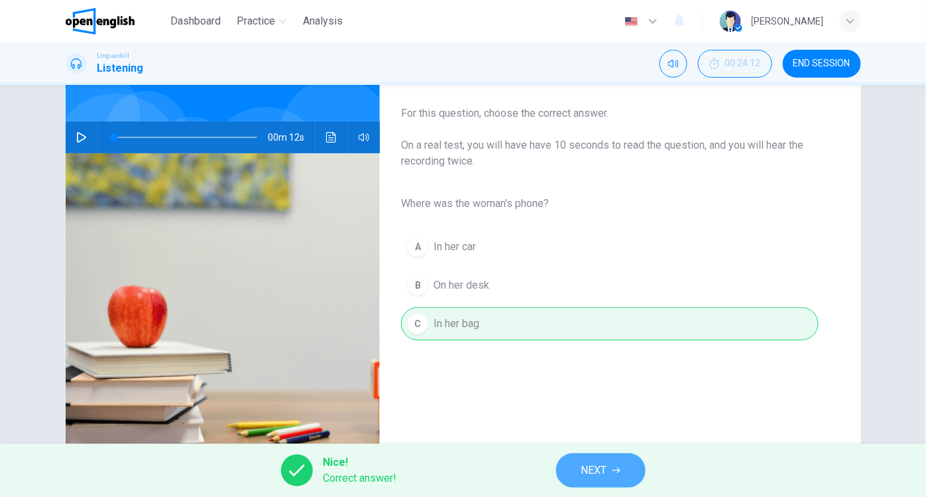
click at [609, 477] on button "NEXT" at bounding box center [601, 470] width 90 height 34
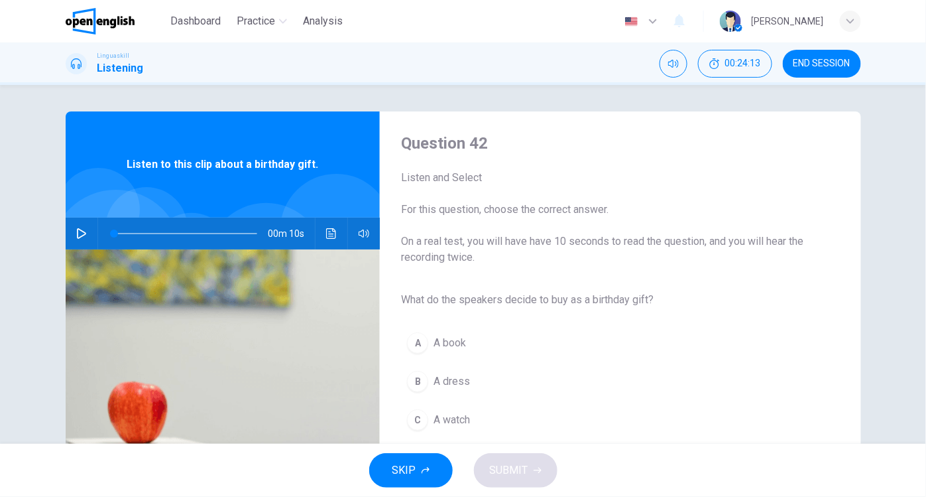
click at [76, 231] on icon "button" at bounding box center [81, 233] width 11 height 11
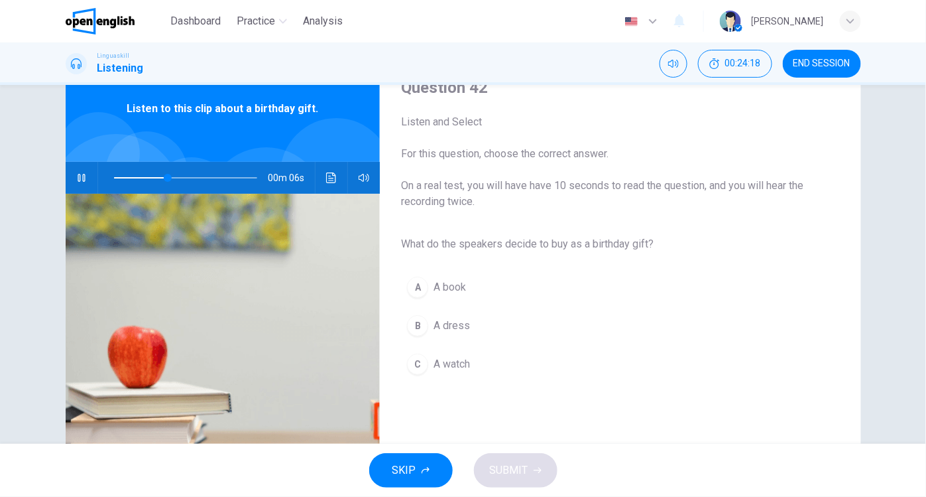
scroll to position [57, 0]
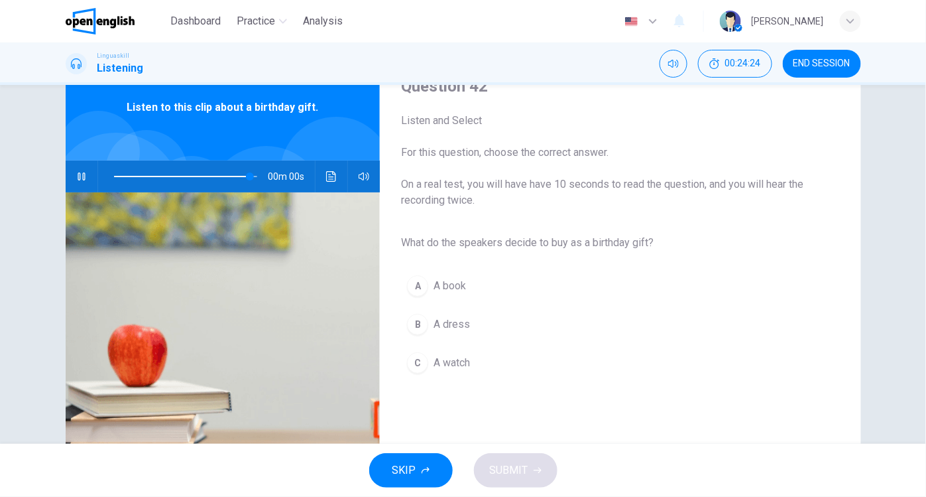
type input "*"
click at [420, 286] on div "A" at bounding box center [417, 285] width 21 height 21
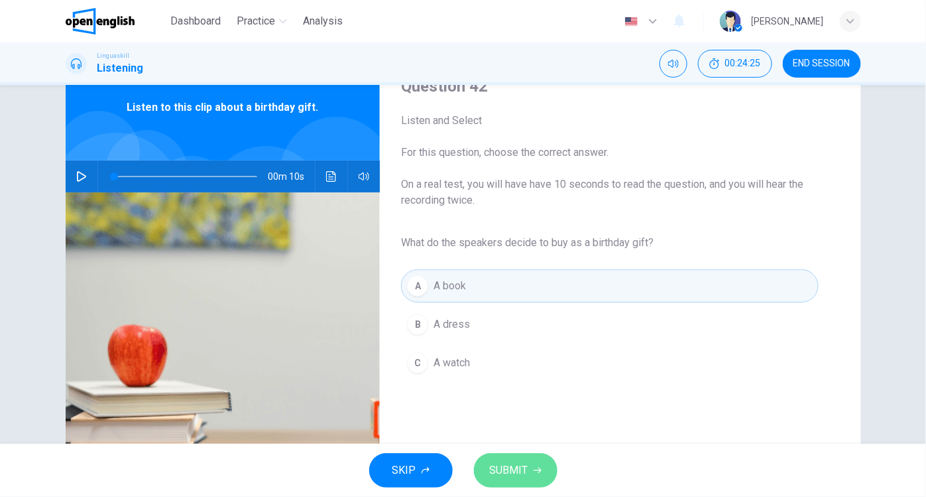
click at [520, 471] on span "SUBMIT" at bounding box center [509, 470] width 38 height 19
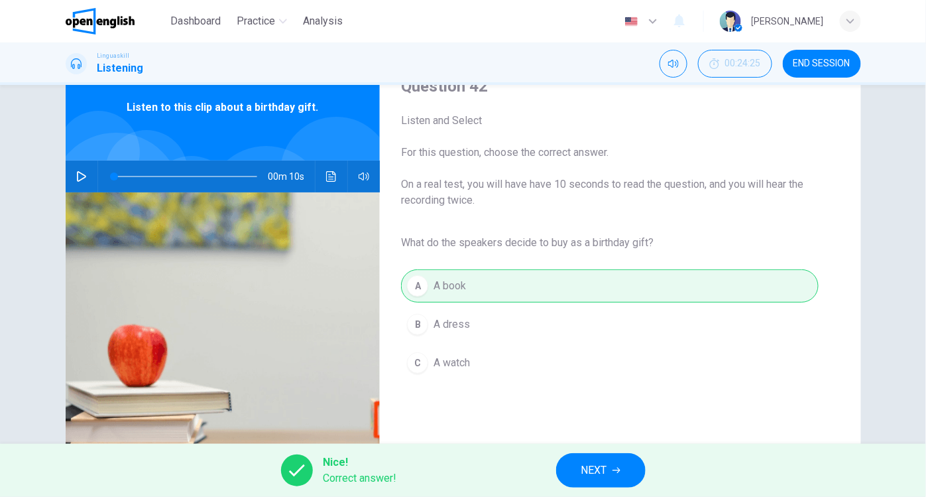
click at [596, 471] on span "NEXT" at bounding box center [595, 470] width 26 height 19
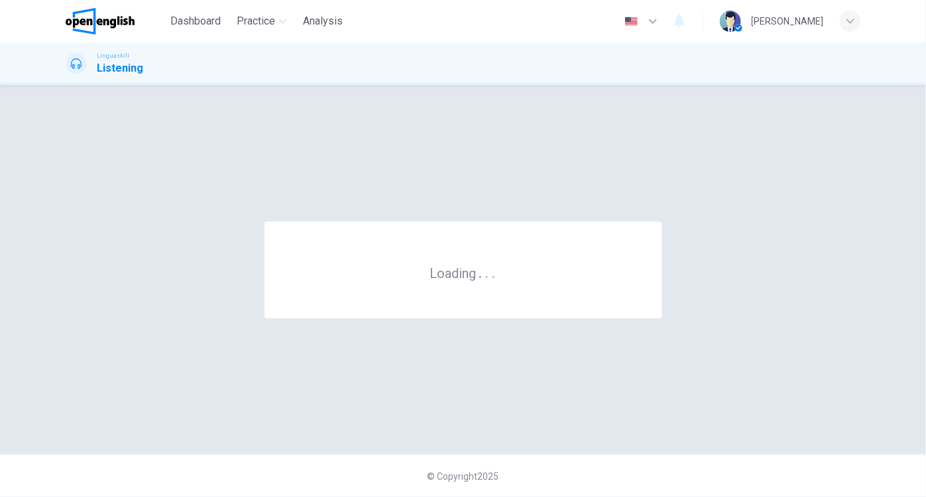
scroll to position [0, 0]
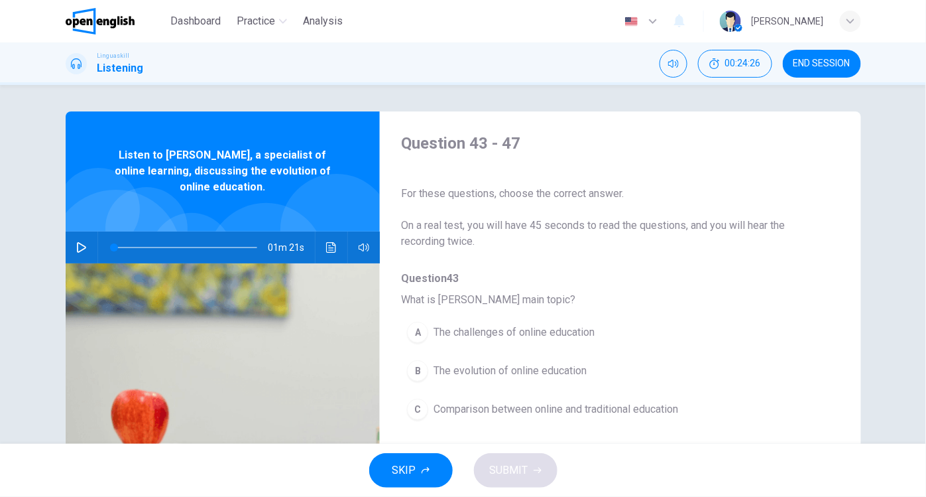
click at [76, 245] on icon "button" at bounding box center [81, 247] width 11 height 11
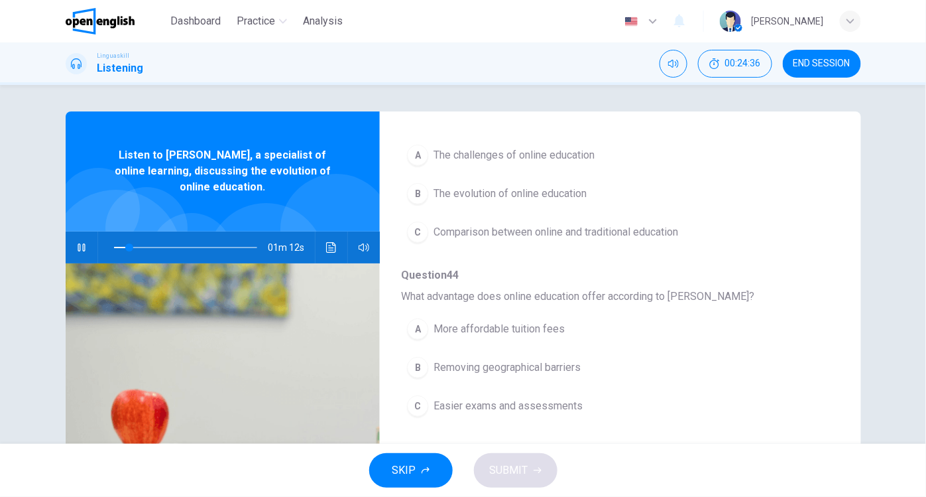
scroll to position [196, 0]
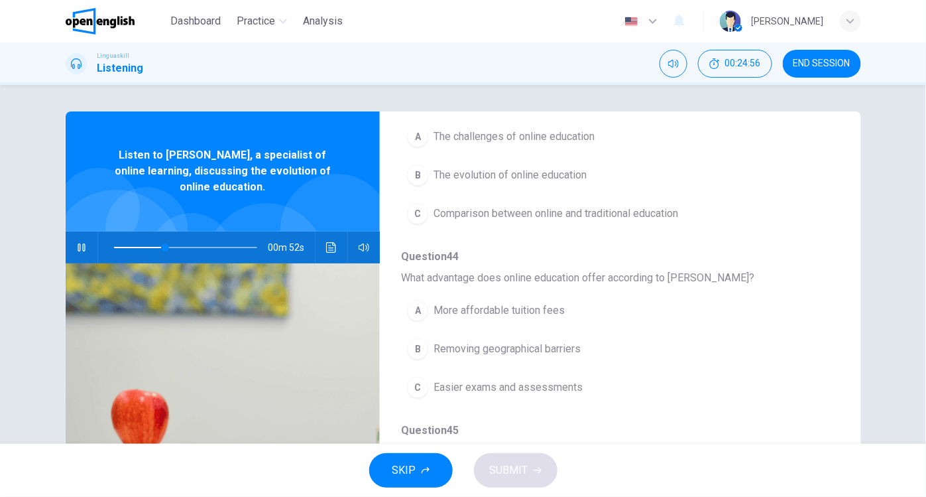
click at [415, 345] on div "B" at bounding box center [417, 348] width 21 height 21
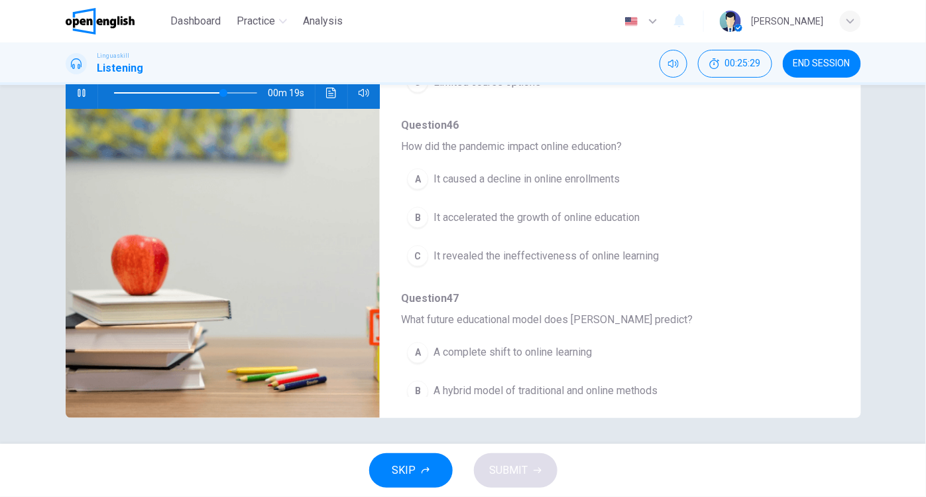
scroll to position [497, 0]
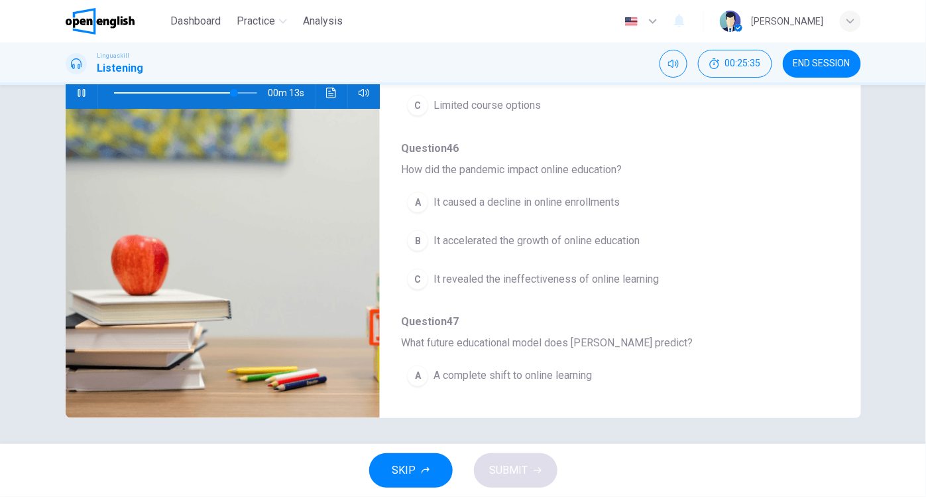
click at [416, 230] on div "B" at bounding box center [417, 240] width 21 height 21
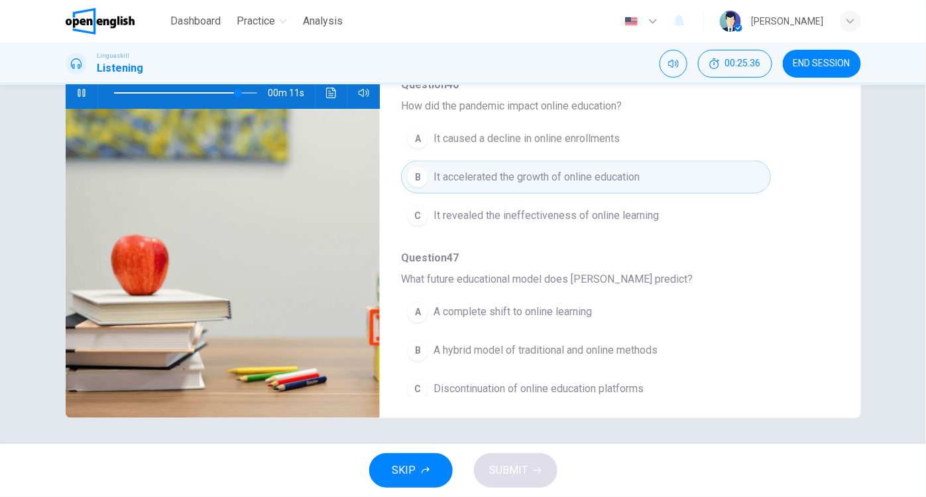
scroll to position [564, 0]
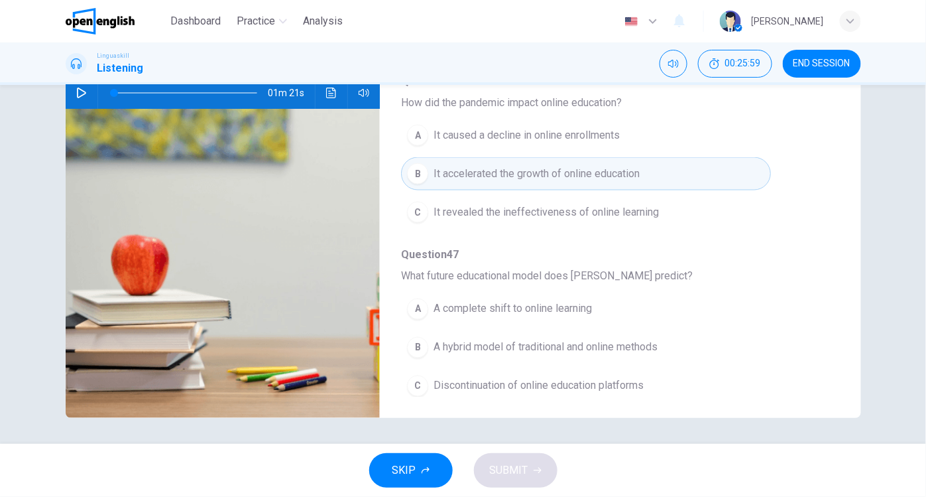
click at [414, 339] on div "B" at bounding box center [417, 347] width 21 height 21
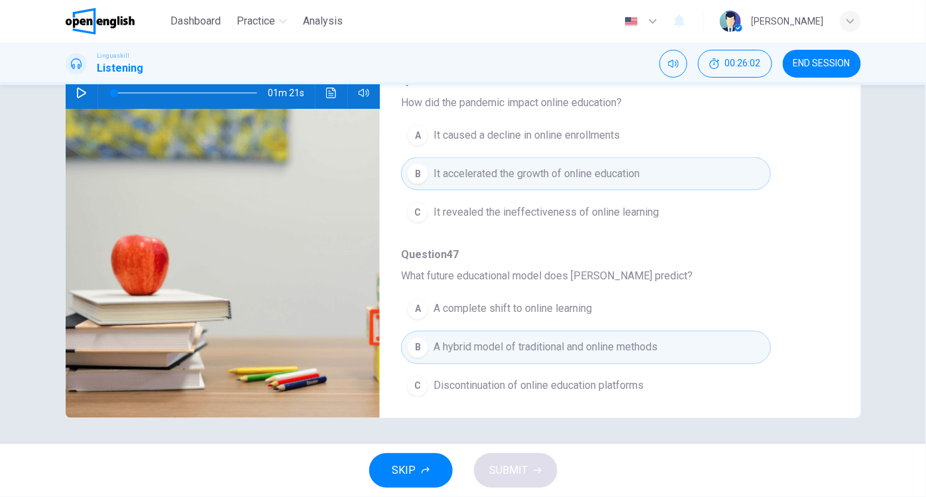
click at [76, 93] on icon "button" at bounding box center [81, 93] width 11 height 11
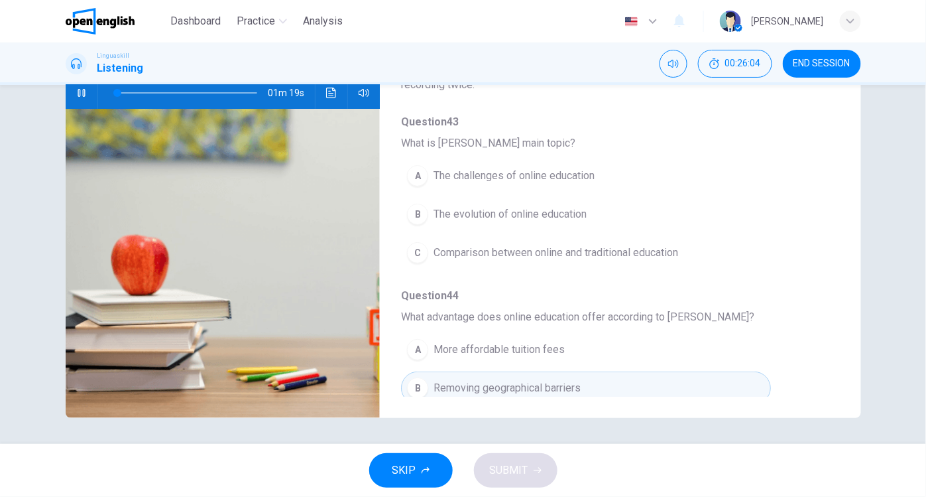
scroll to position [0, 0]
click at [414, 215] on div "B" at bounding box center [417, 216] width 21 height 21
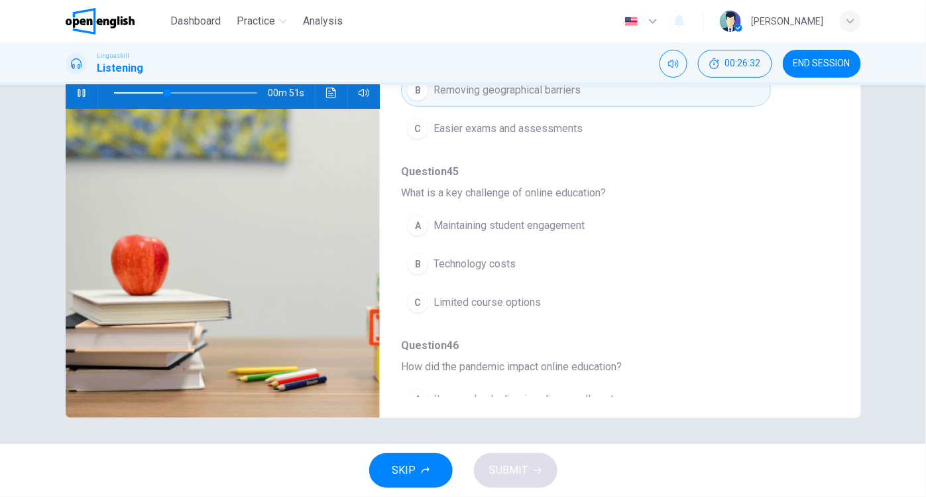
scroll to position [336, 0]
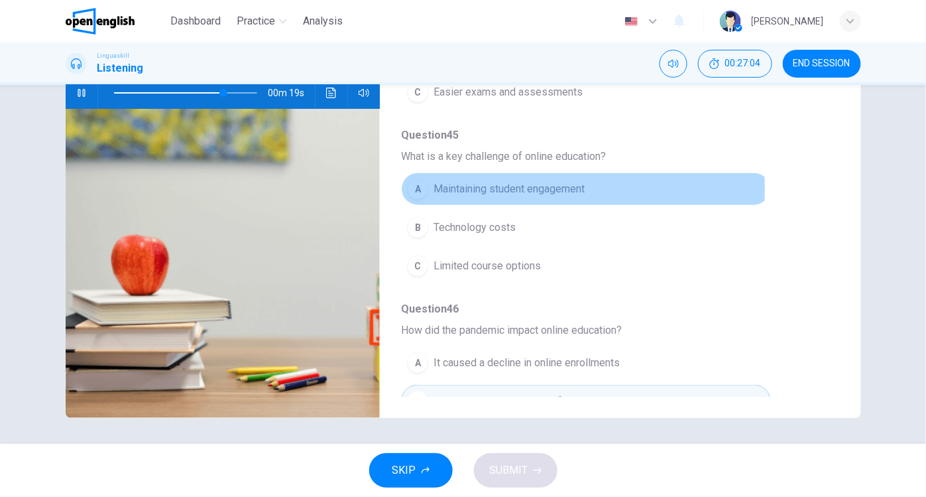
click at [412, 186] on div "A" at bounding box center [417, 188] width 21 height 21
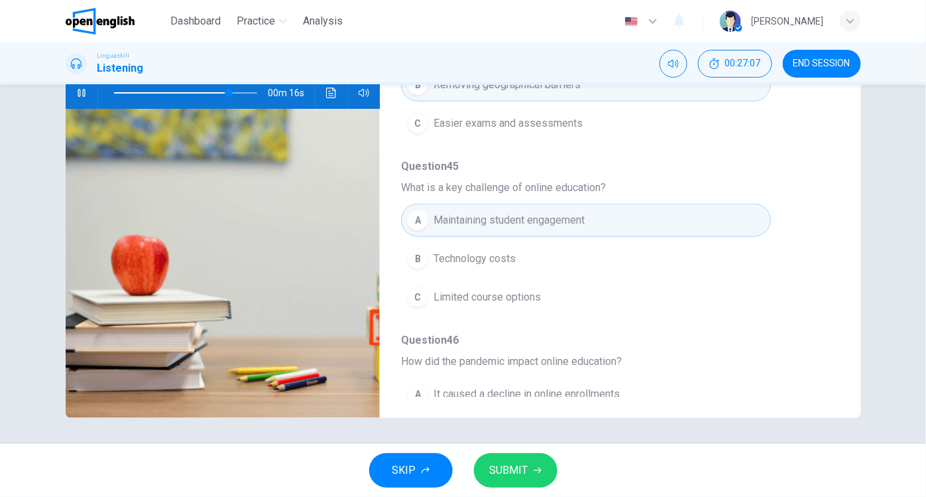
scroll to position [288, 0]
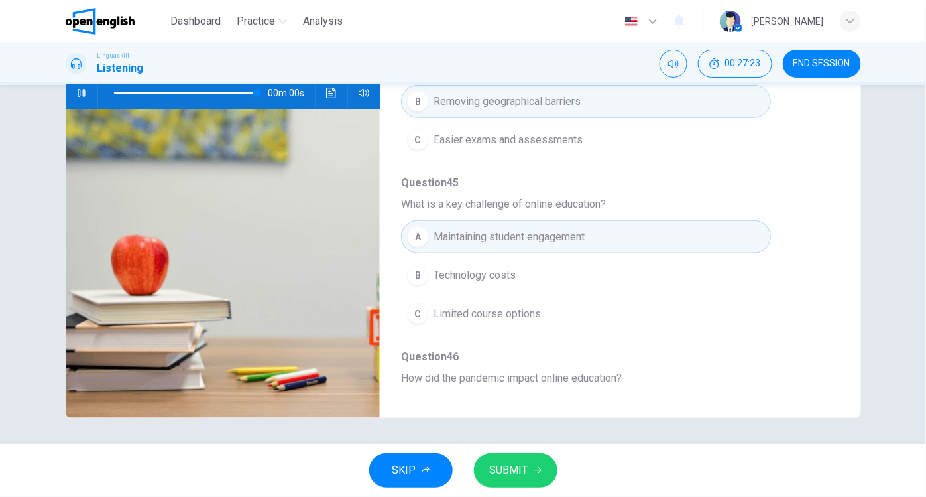
type input "*"
click at [495, 461] on span "SUBMIT" at bounding box center [509, 470] width 38 height 19
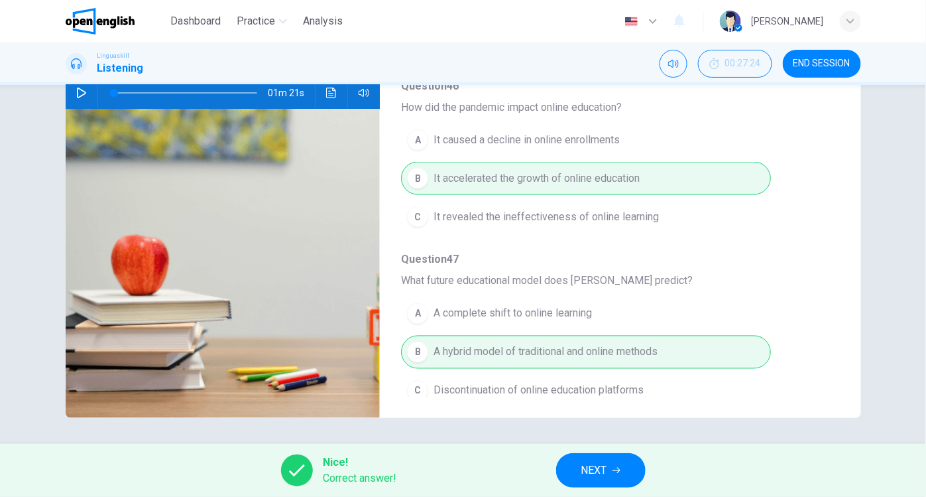
scroll to position [564, 0]
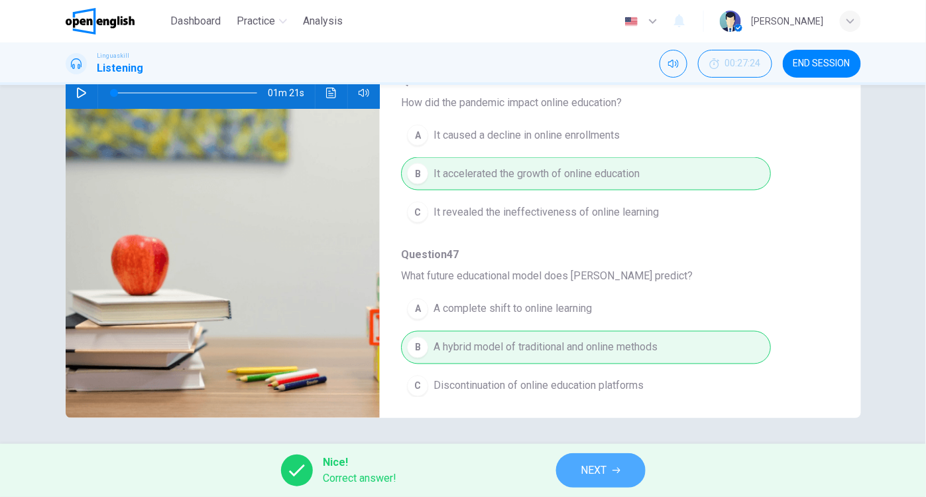
click at [592, 477] on span "NEXT" at bounding box center [595, 470] width 26 height 19
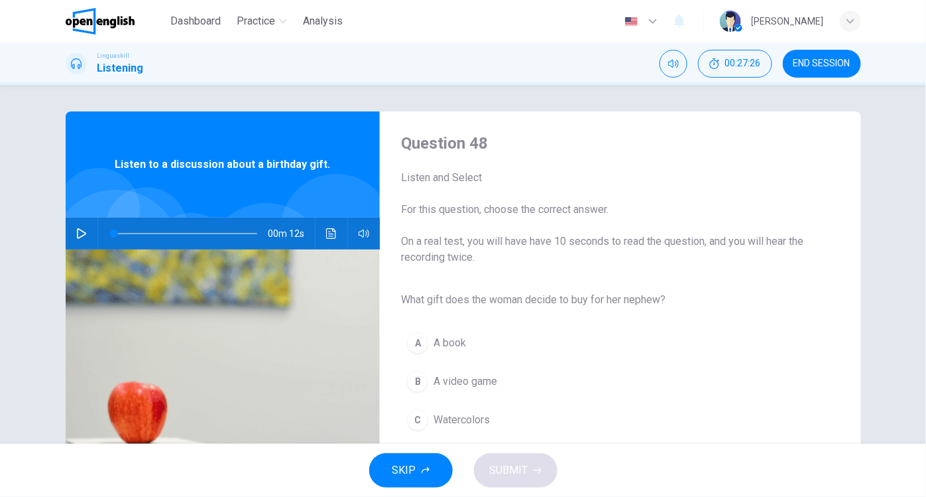
click at [78, 231] on icon "button" at bounding box center [81, 233] width 11 height 11
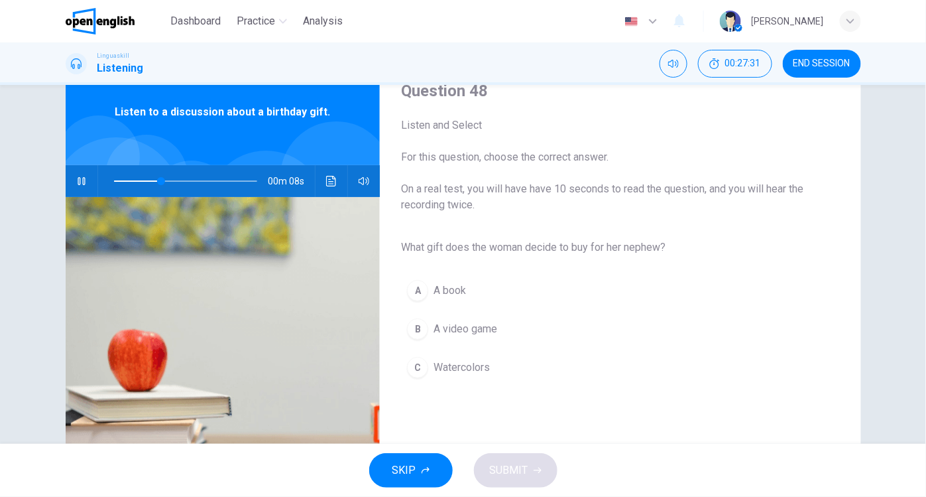
scroll to position [48, 0]
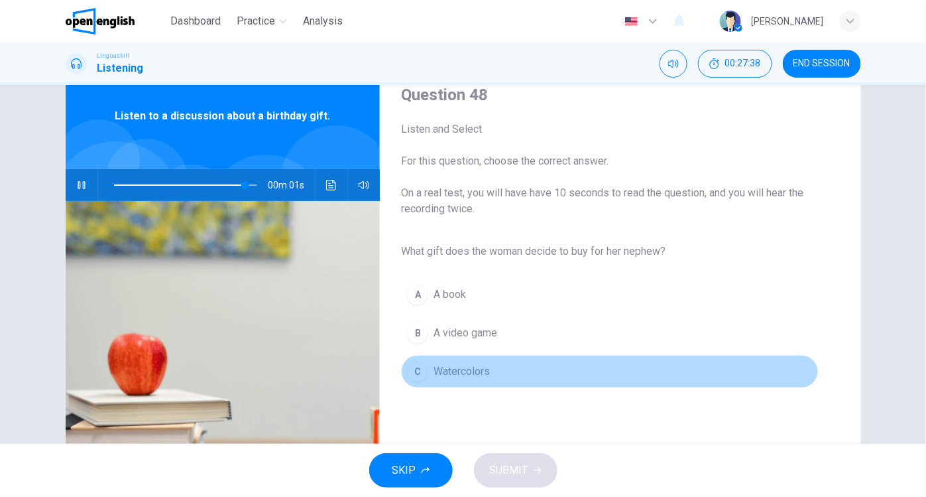
click at [413, 371] on div "C" at bounding box center [417, 371] width 21 height 21
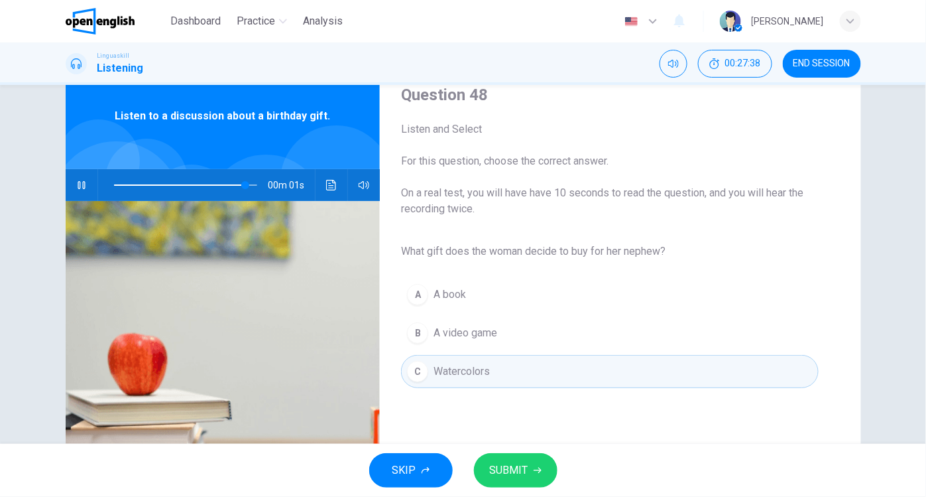
type input "*"
click at [523, 460] on button "SUBMIT" at bounding box center [516, 470] width 84 height 34
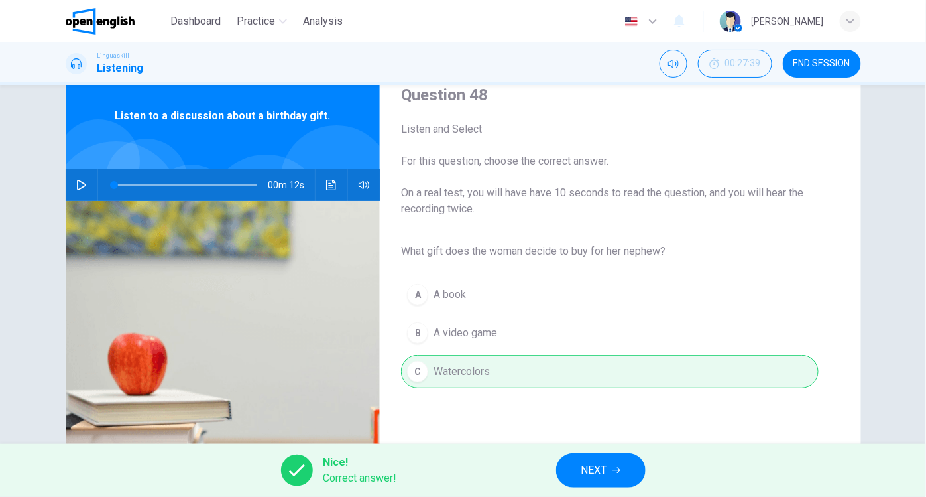
click at [591, 462] on span "NEXT" at bounding box center [595, 470] width 26 height 19
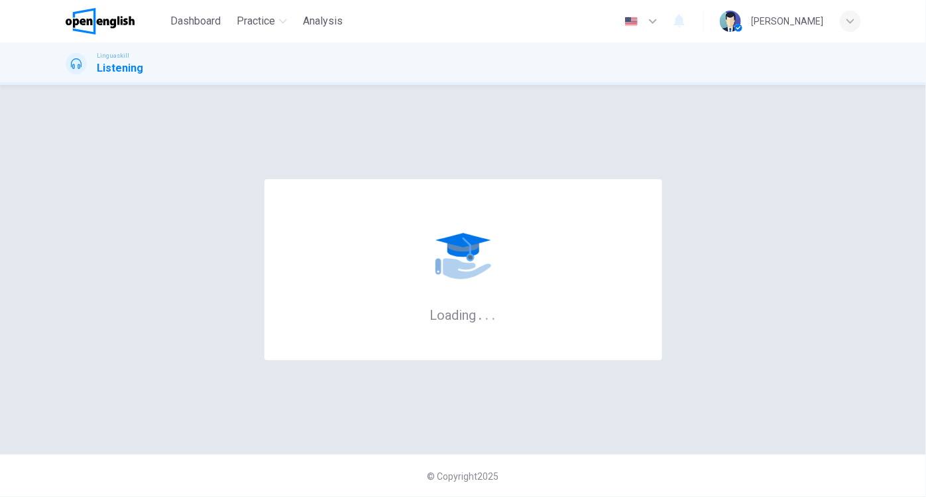
scroll to position [0, 0]
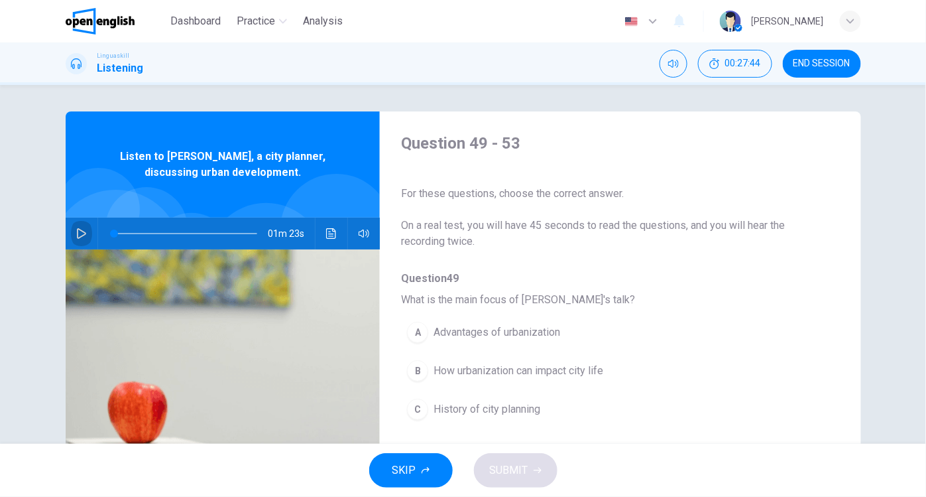
click at [78, 233] on icon "button" at bounding box center [81, 233] width 11 height 11
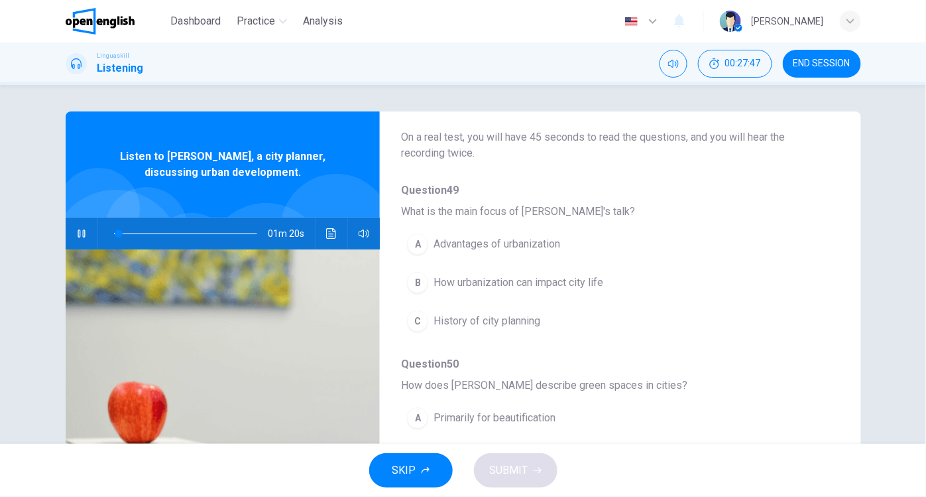
scroll to position [92, 0]
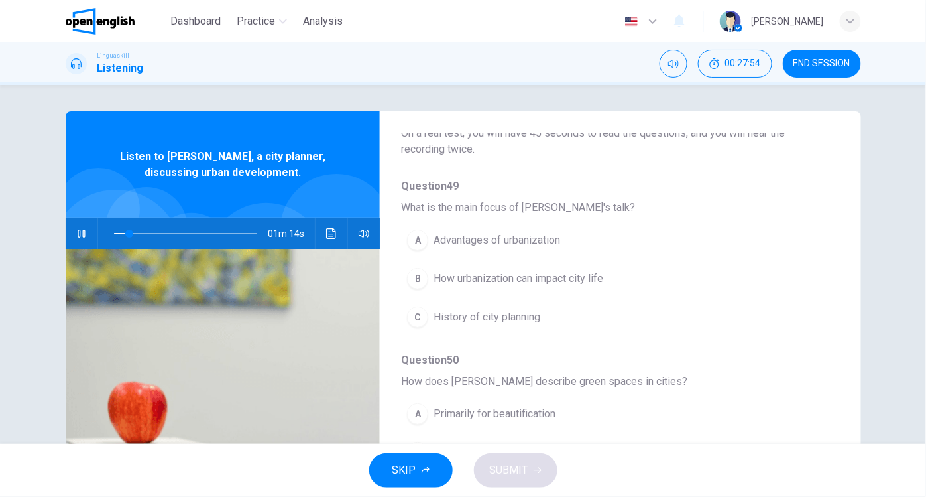
click at [416, 280] on div "B" at bounding box center [417, 278] width 21 height 21
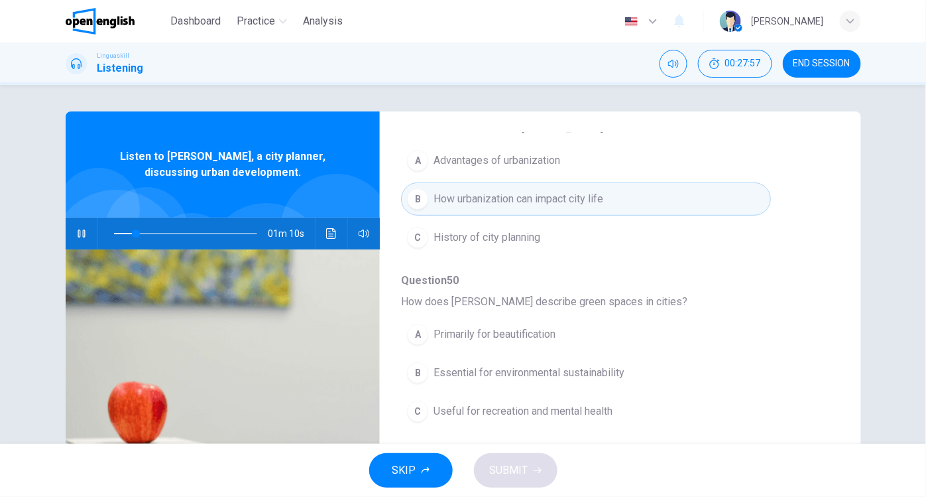
scroll to position [190, 0]
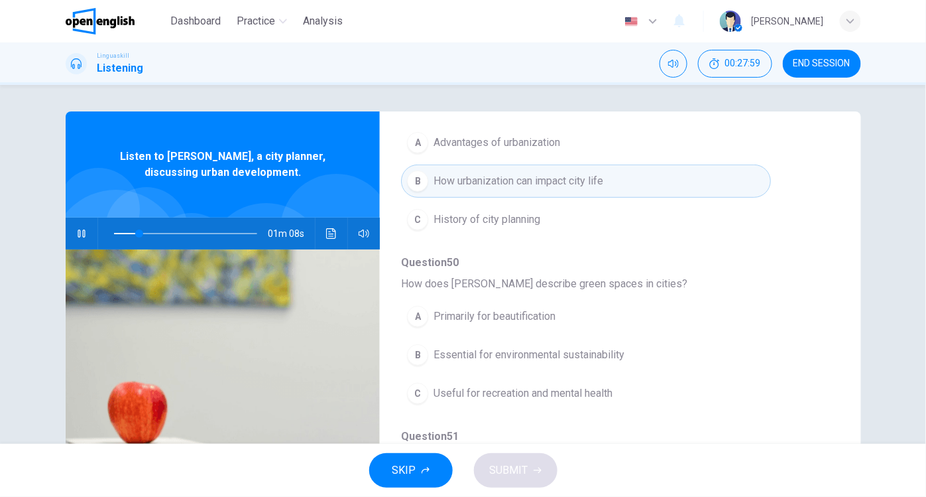
click at [78, 231] on icon "button" at bounding box center [81, 233] width 11 height 11
drag, startPoint x: 137, startPoint y: 231, endPoint x: 101, endPoint y: 231, distance: 35.8
click at [110, 231] on span at bounding box center [114, 233] width 8 height 8
click at [76, 231] on icon "button" at bounding box center [81, 233] width 11 height 11
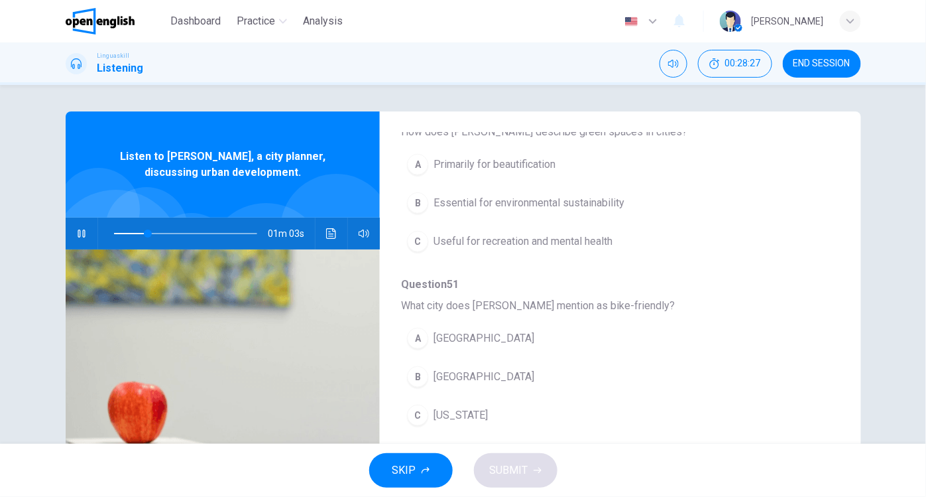
scroll to position [351, 0]
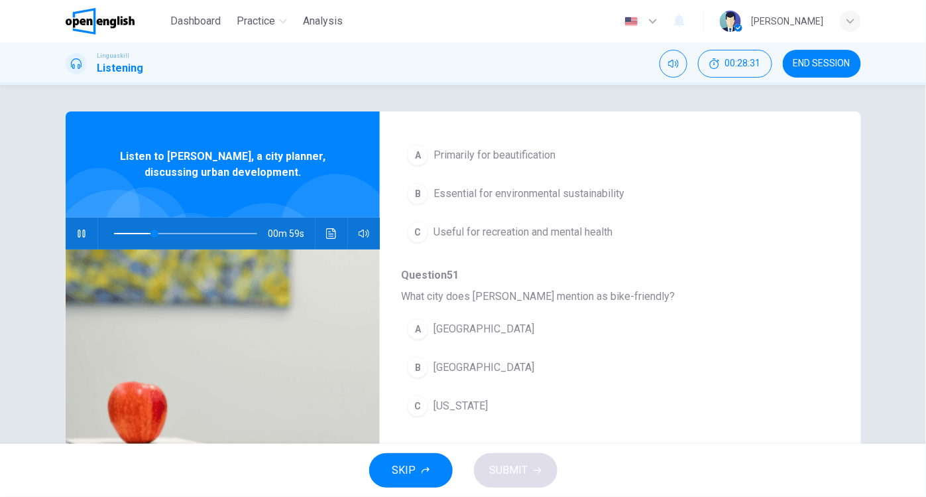
click at [78, 235] on icon "button" at bounding box center [81, 233] width 11 height 11
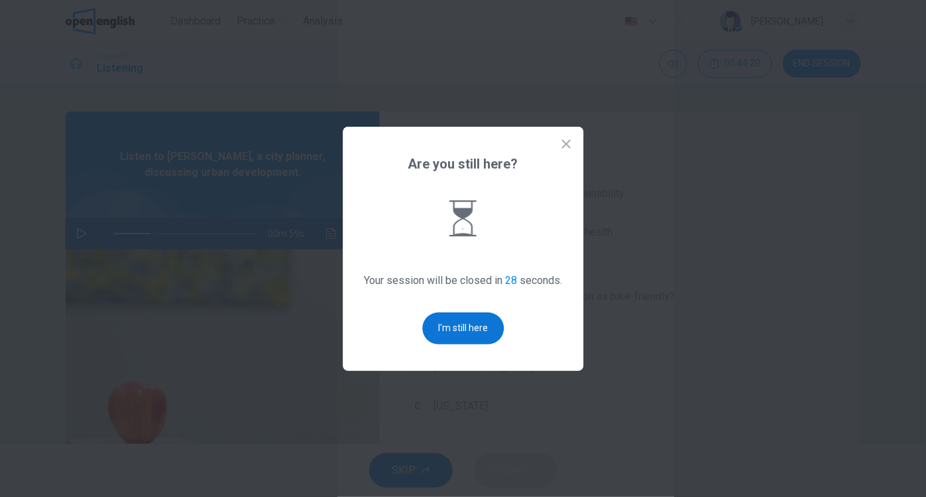
click at [466, 336] on button "I'm still here" at bounding box center [463, 328] width 82 height 32
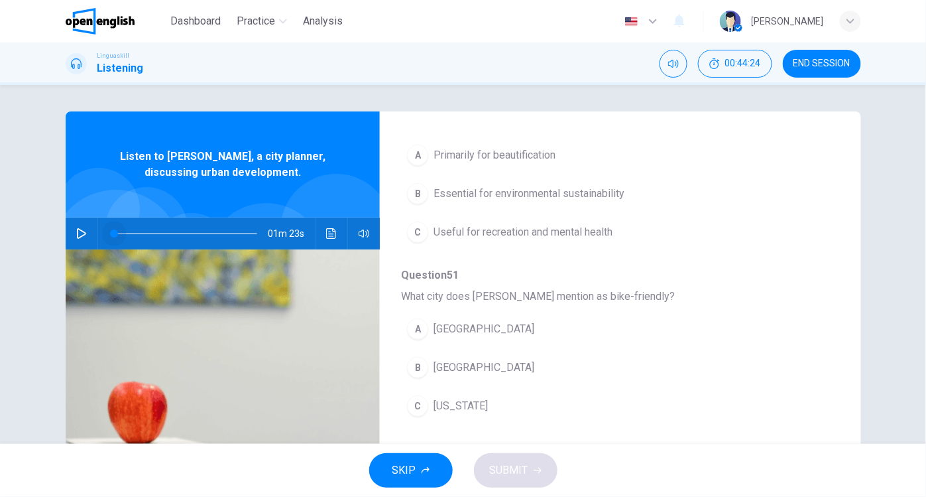
drag, startPoint x: 149, startPoint y: 233, endPoint x: 91, endPoint y: 233, distance: 58.4
click at [110, 233] on span at bounding box center [114, 233] width 8 height 8
click at [77, 230] on icon "button" at bounding box center [81, 233] width 9 height 11
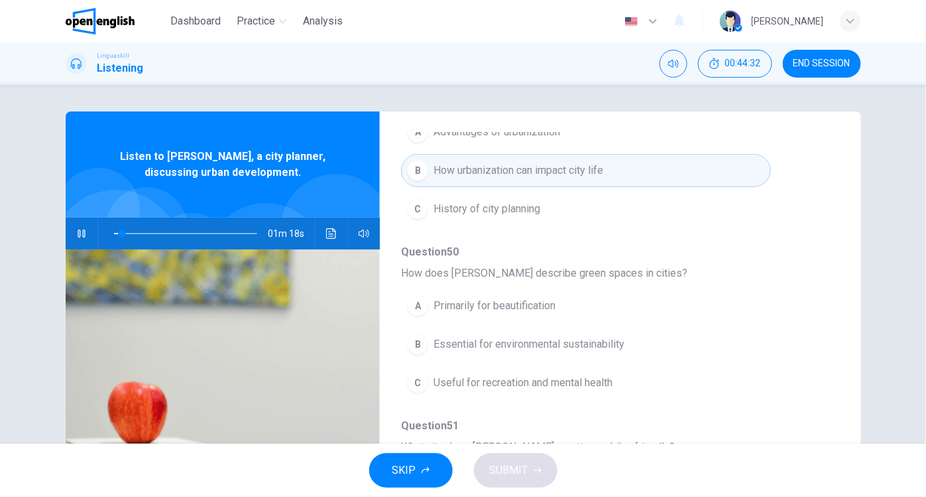
scroll to position [207, 0]
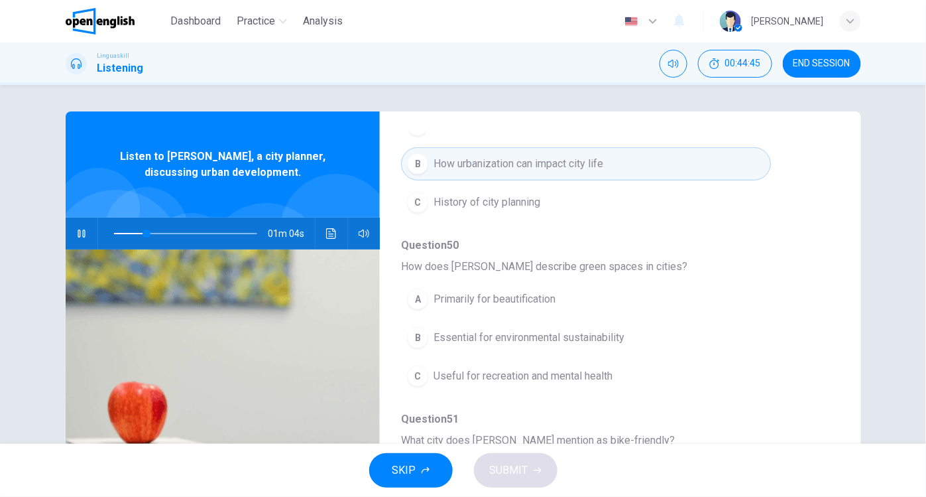
click at [412, 337] on div "B" at bounding box center [417, 337] width 21 height 21
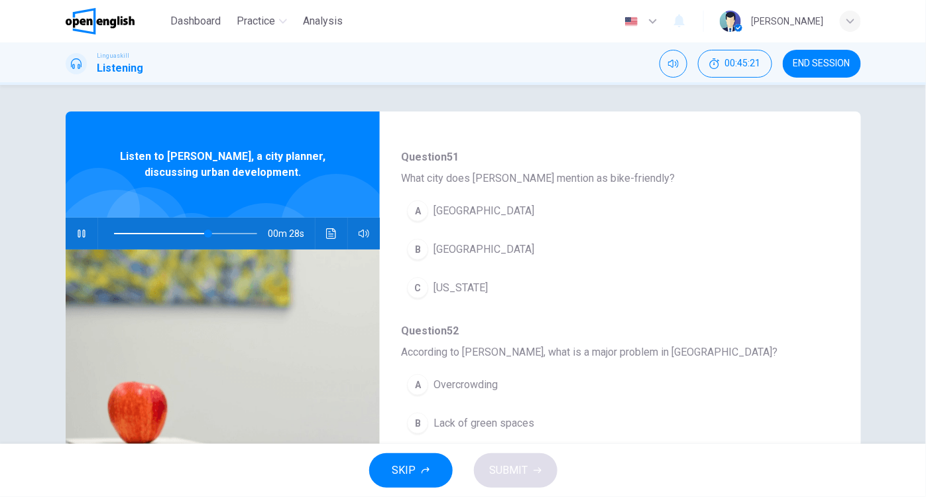
scroll to position [471, 0]
click at [414, 244] on div "B" at bounding box center [417, 247] width 21 height 21
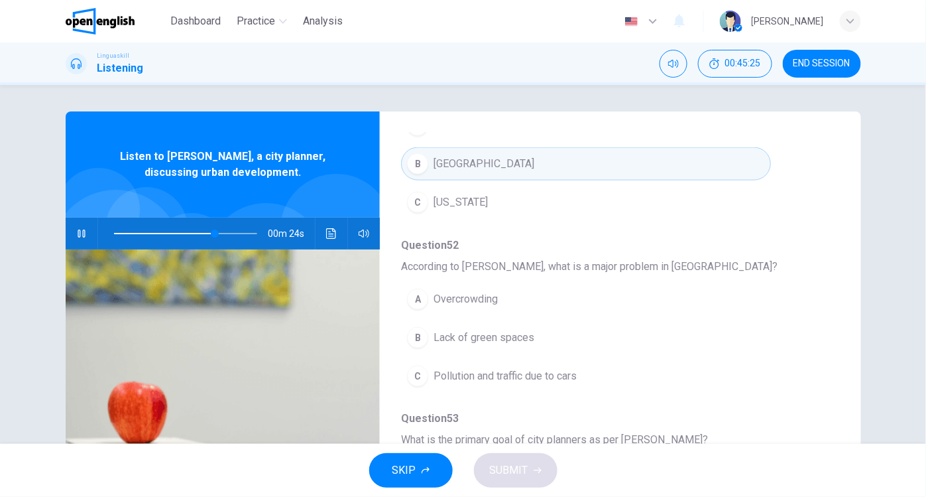
scroll to position [564, 0]
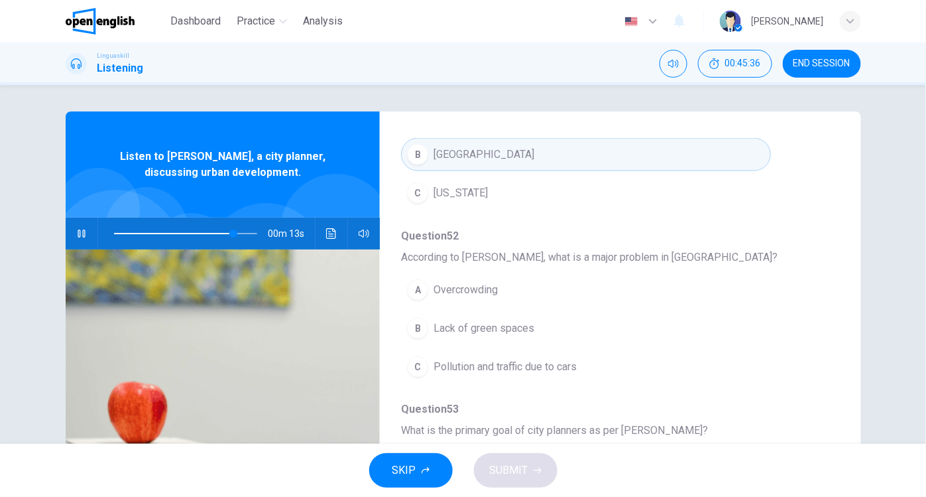
click at [418, 361] on div "C" at bounding box center [417, 366] width 21 height 21
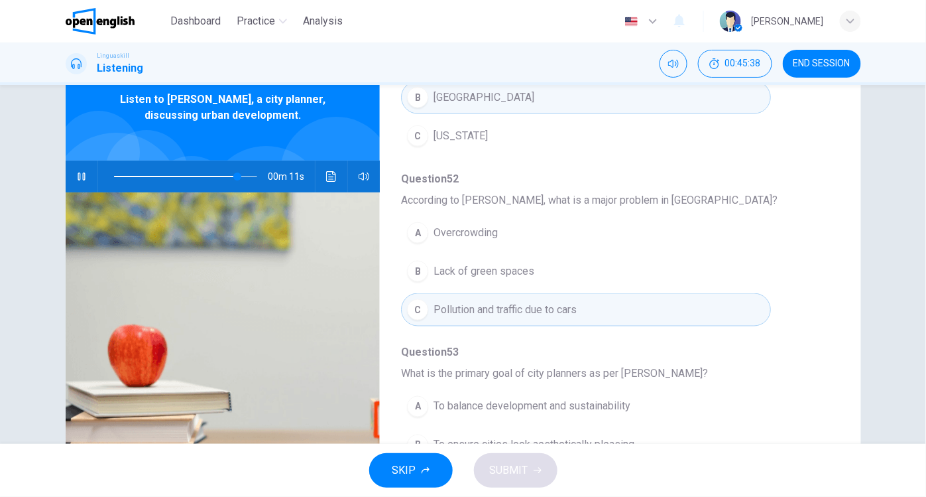
scroll to position [155, 0]
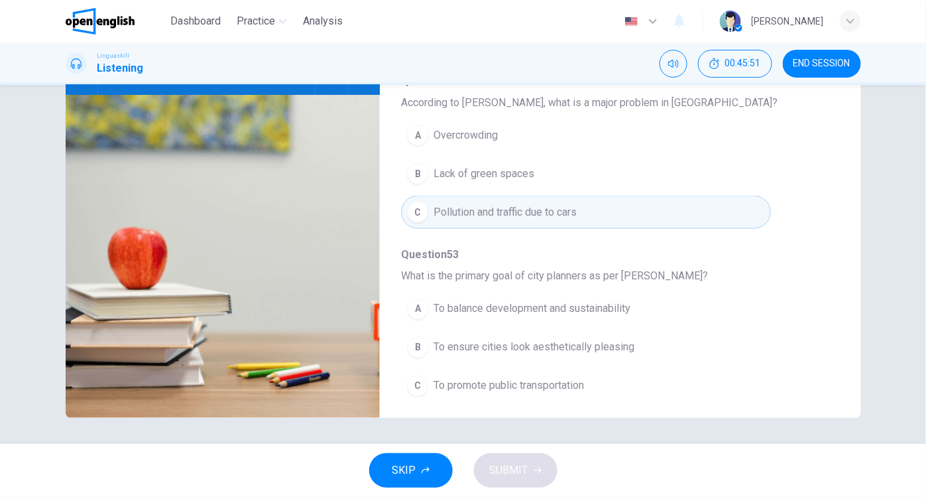
click at [414, 376] on div "C" at bounding box center [417, 385] width 21 height 21
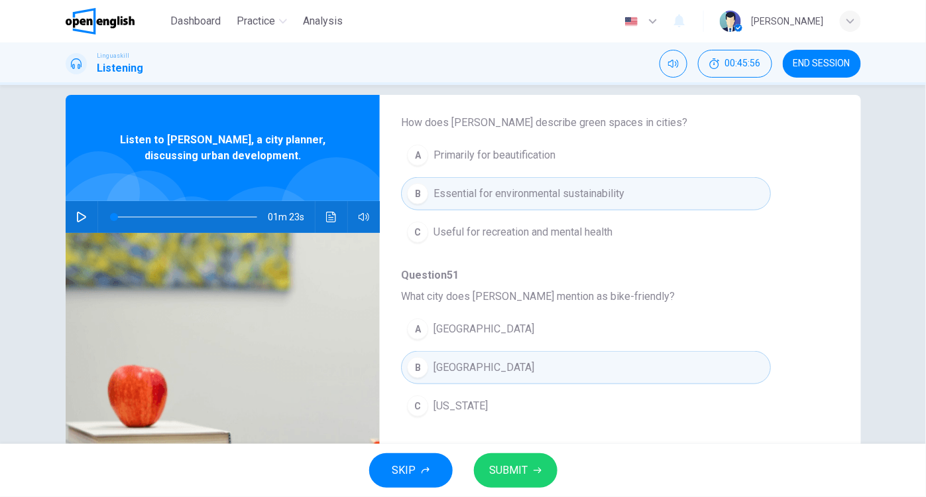
scroll to position [0, 0]
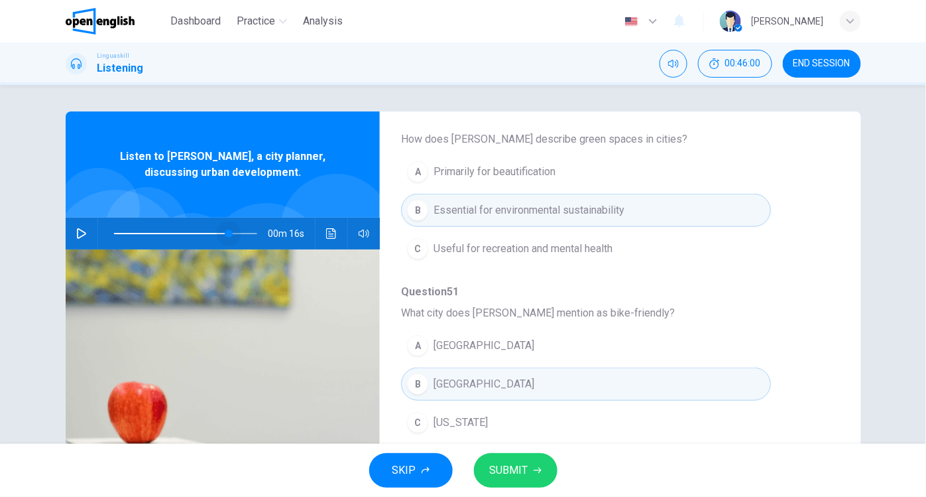
drag, startPoint x: 111, startPoint y: 231, endPoint x: 127, endPoint y: 234, distance: 16.9
click at [225, 231] on span at bounding box center [229, 233] width 8 height 8
click at [78, 231] on icon "button" at bounding box center [81, 233] width 9 height 11
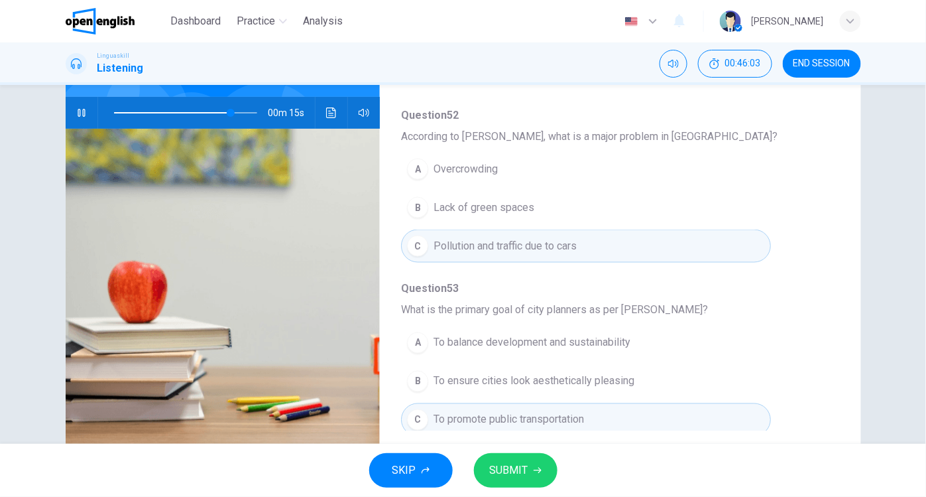
scroll to position [155, 0]
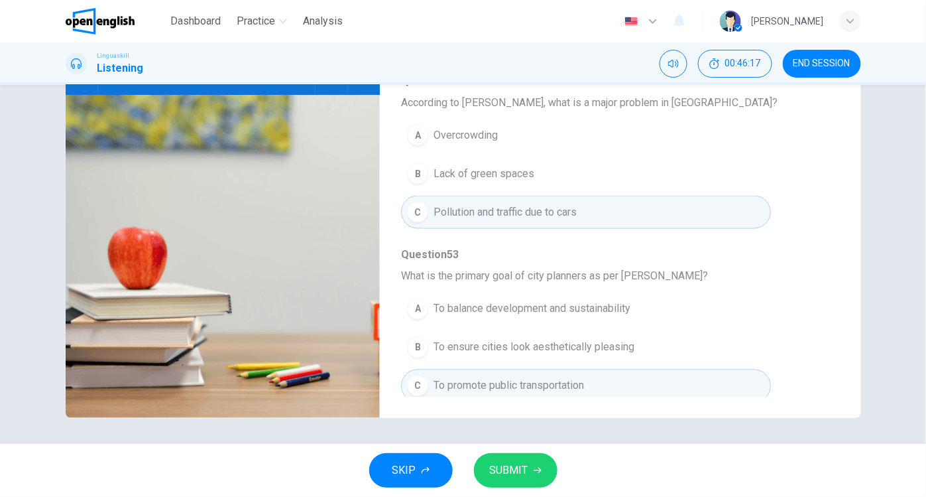
click at [414, 303] on div "A" at bounding box center [417, 308] width 21 height 21
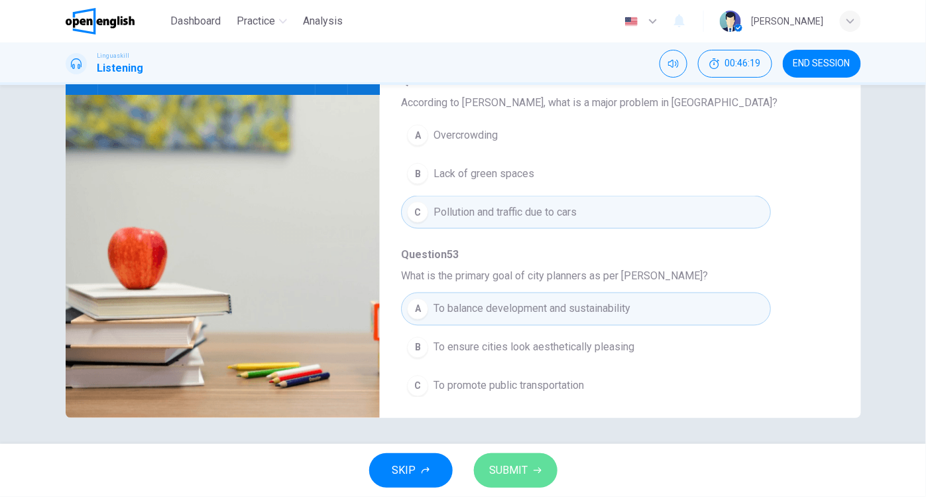
click at [509, 471] on span "SUBMIT" at bounding box center [509, 470] width 38 height 19
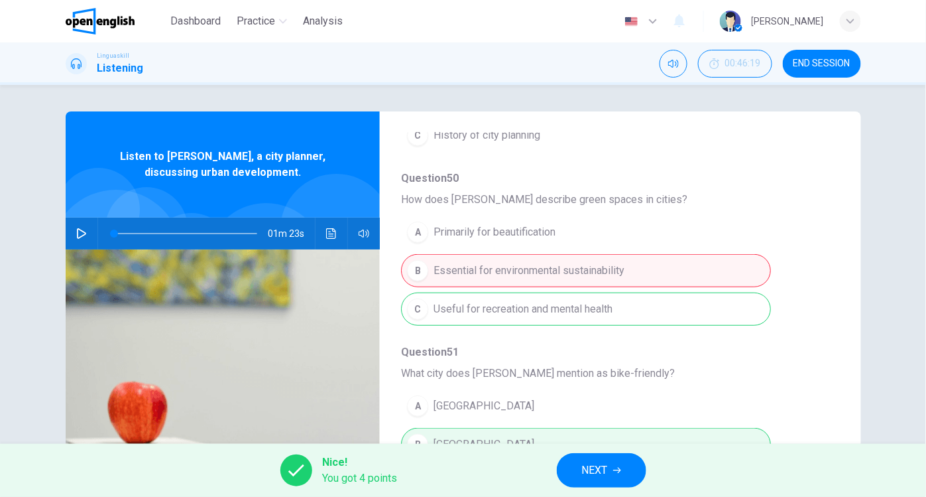
scroll to position [275, 0]
click at [77, 235] on icon "button" at bounding box center [81, 233] width 9 height 11
click at [330, 234] on icon "Click to see the audio transcription" at bounding box center [331, 233] width 10 height 11
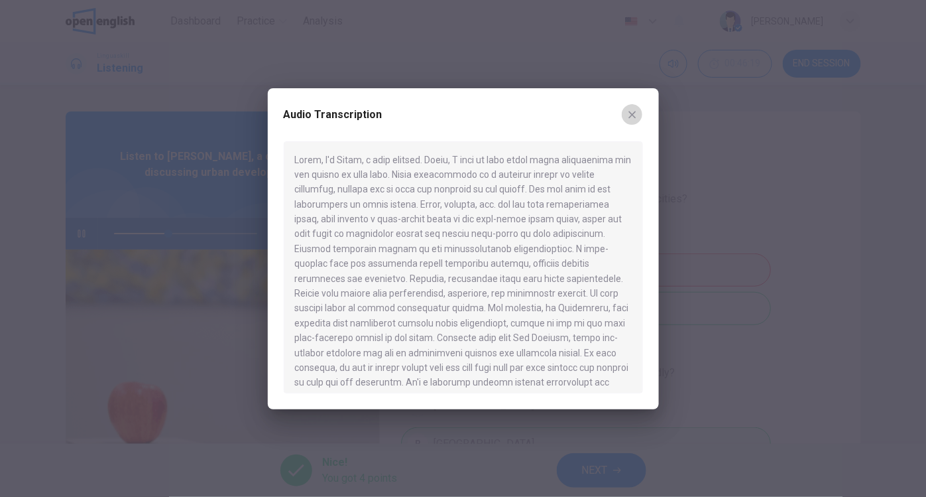
click at [632, 113] on icon "button" at bounding box center [632, 114] width 7 height 7
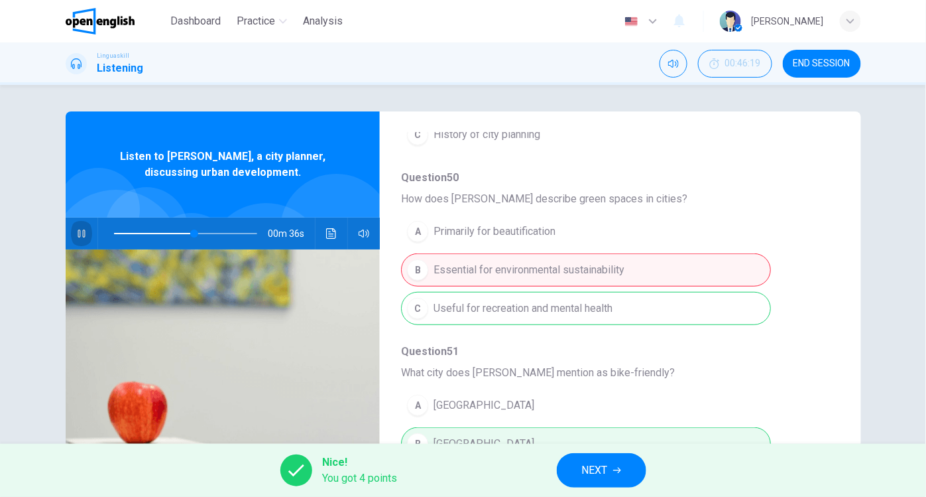
click at [78, 235] on icon "button" at bounding box center [81, 233] width 11 height 11
click at [326, 235] on icon "Click to see the audio transcription" at bounding box center [331, 233] width 10 height 11
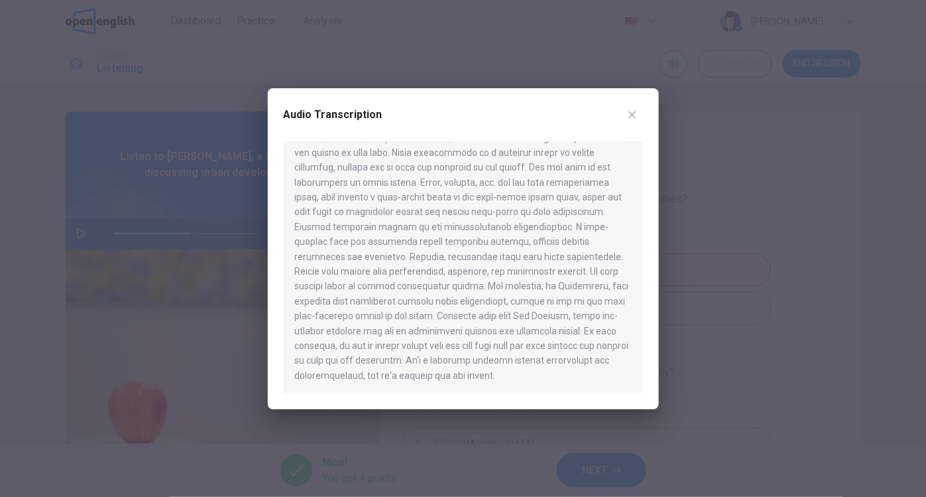
scroll to position [0, 0]
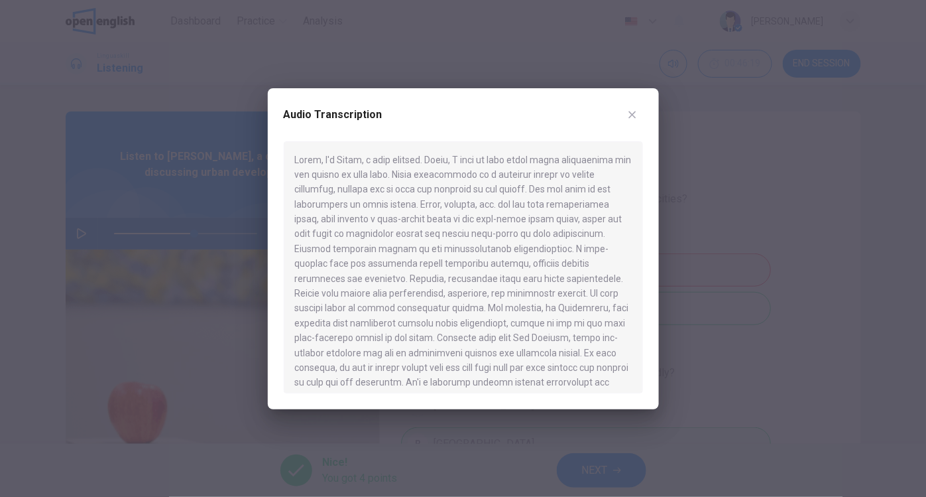
click at [634, 113] on icon "button" at bounding box center [632, 114] width 11 height 11
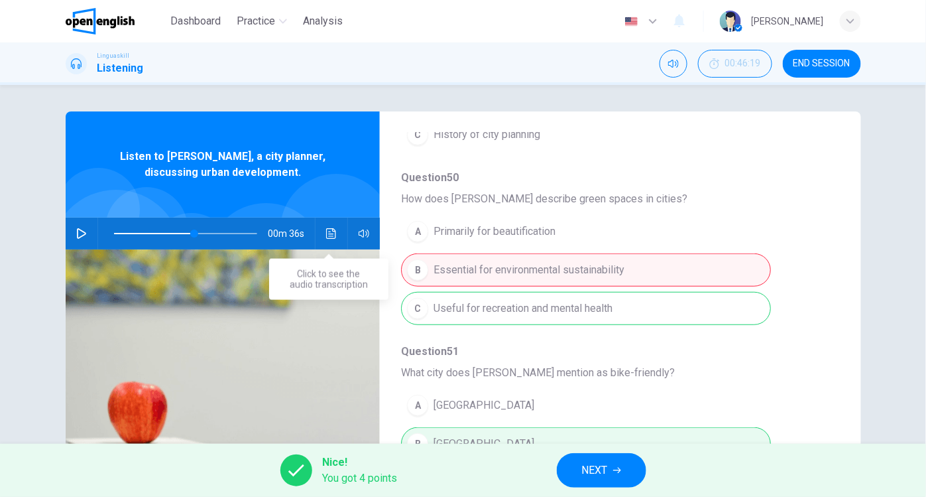
click at [330, 235] on icon "Click to see the audio transcription" at bounding box center [331, 233] width 11 height 11
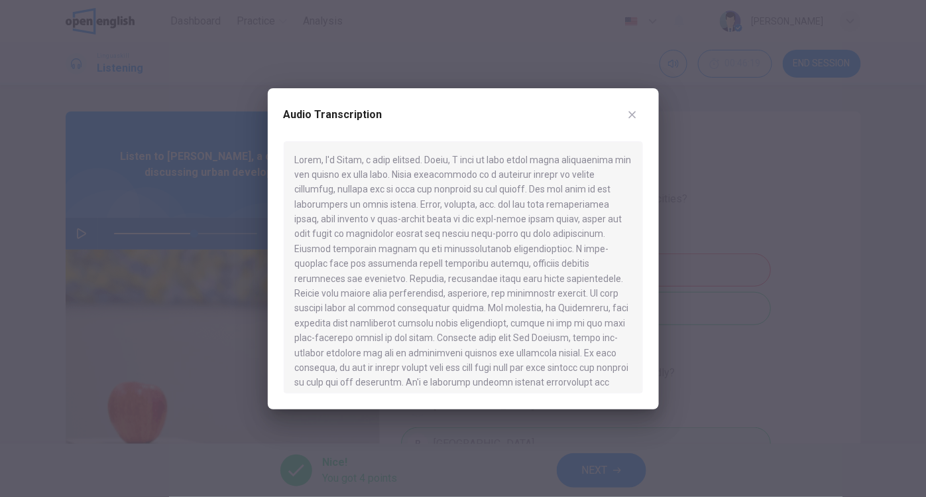
click at [632, 110] on icon "button" at bounding box center [632, 114] width 11 height 11
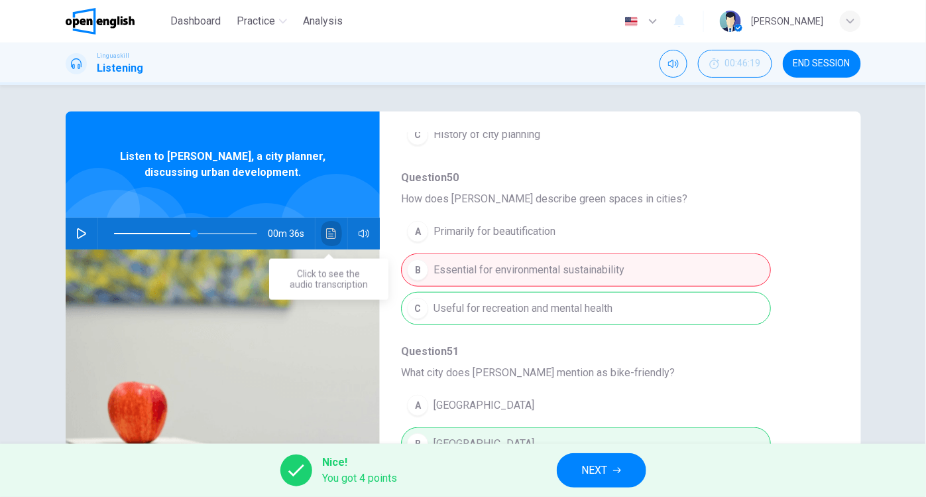
click at [329, 234] on icon "Click to see the audio transcription" at bounding box center [331, 233] width 10 height 11
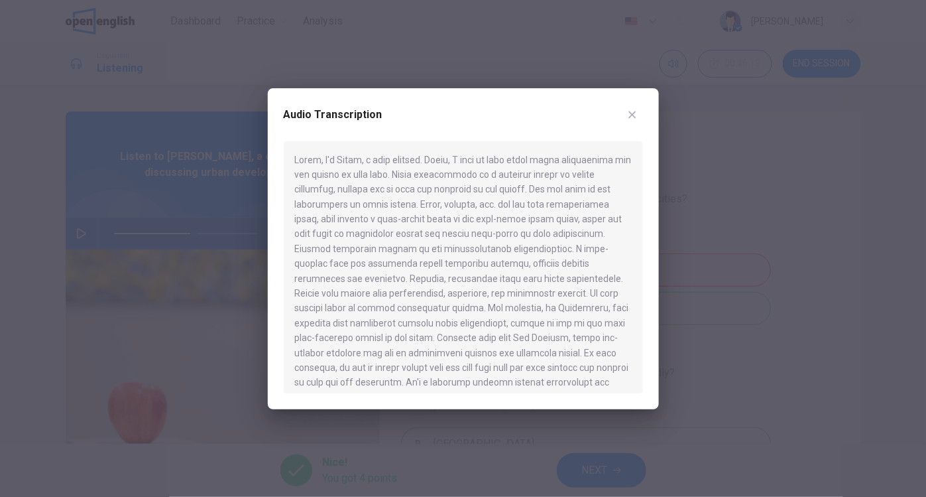
click at [633, 112] on icon "button" at bounding box center [632, 114] width 11 height 11
type input "**"
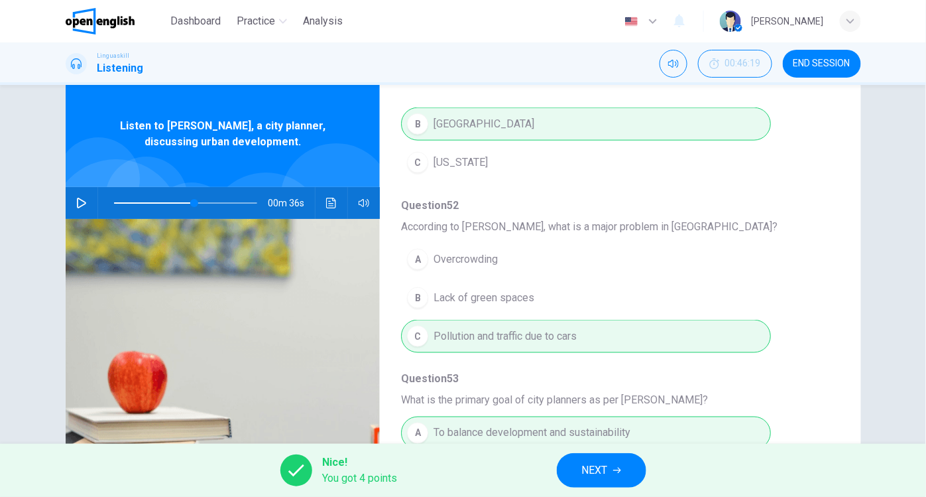
scroll to position [155, 0]
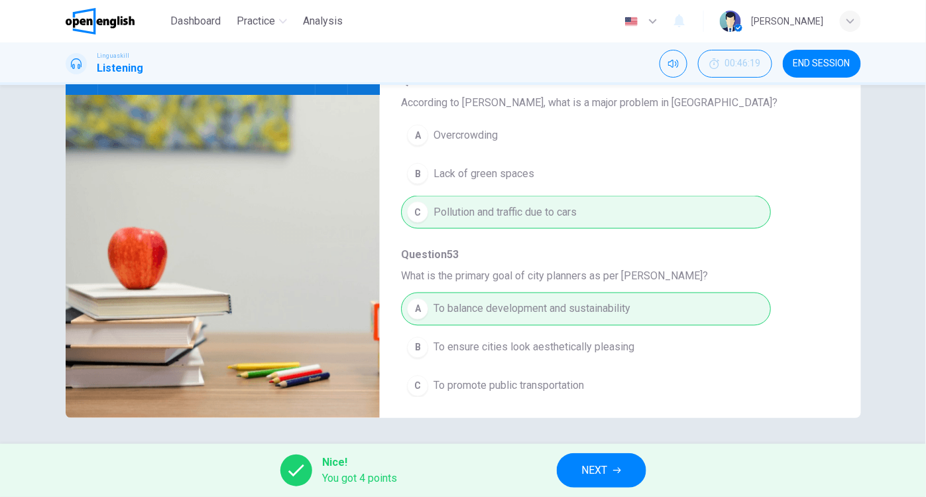
click at [584, 463] on span "NEXT" at bounding box center [595, 470] width 26 height 19
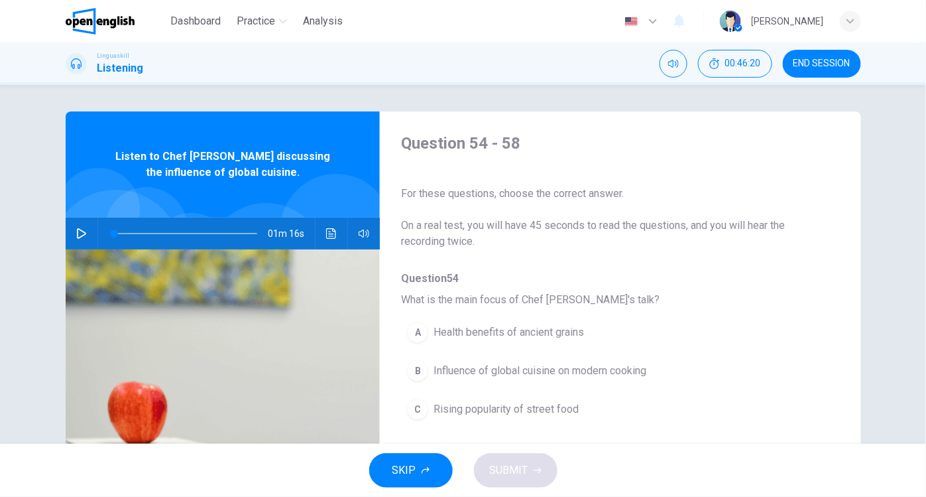
click at [78, 231] on icon "button" at bounding box center [81, 233] width 11 height 11
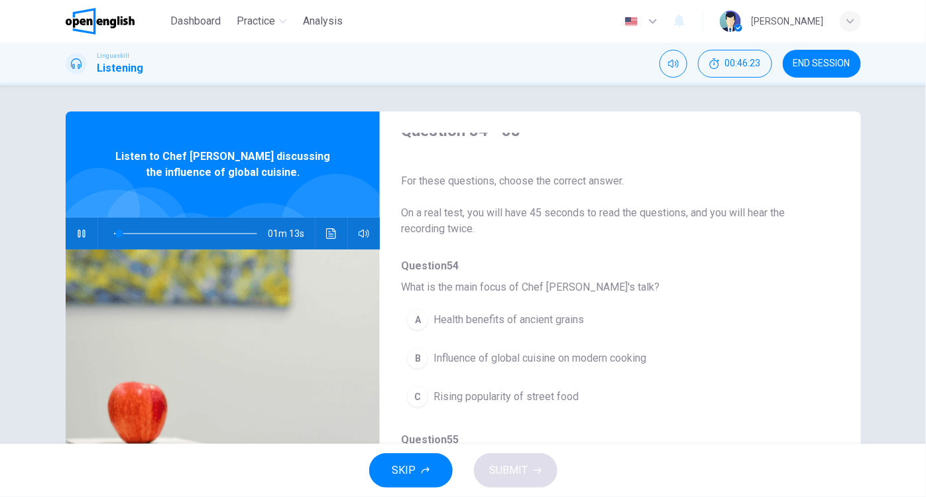
scroll to position [13, 0]
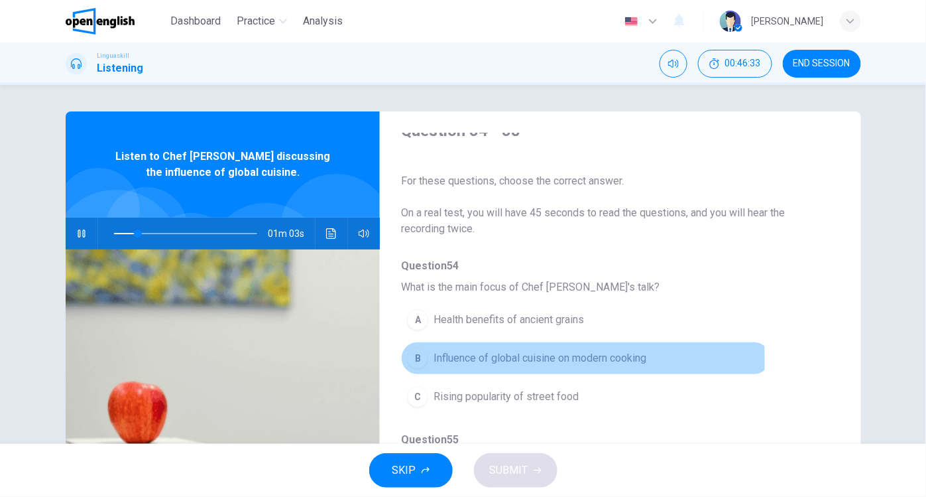
click at [408, 359] on div "B" at bounding box center [417, 357] width 21 height 21
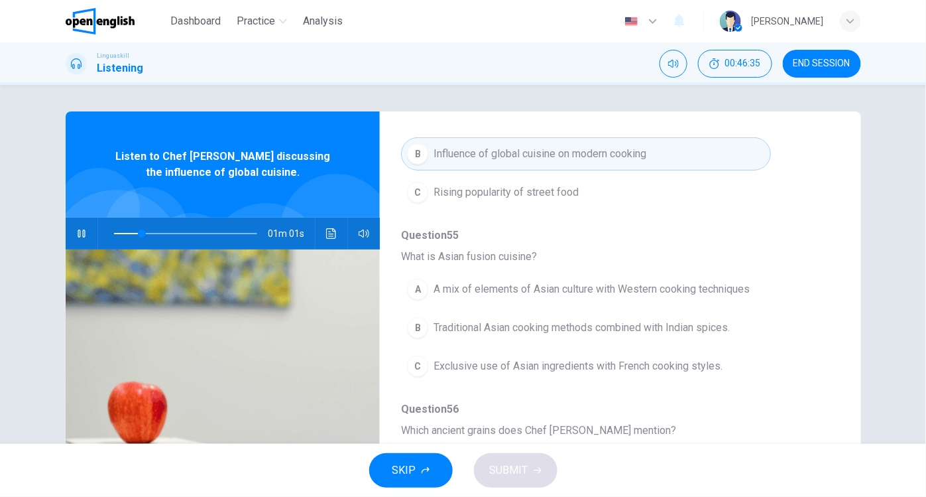
scroll to position [239, 0]
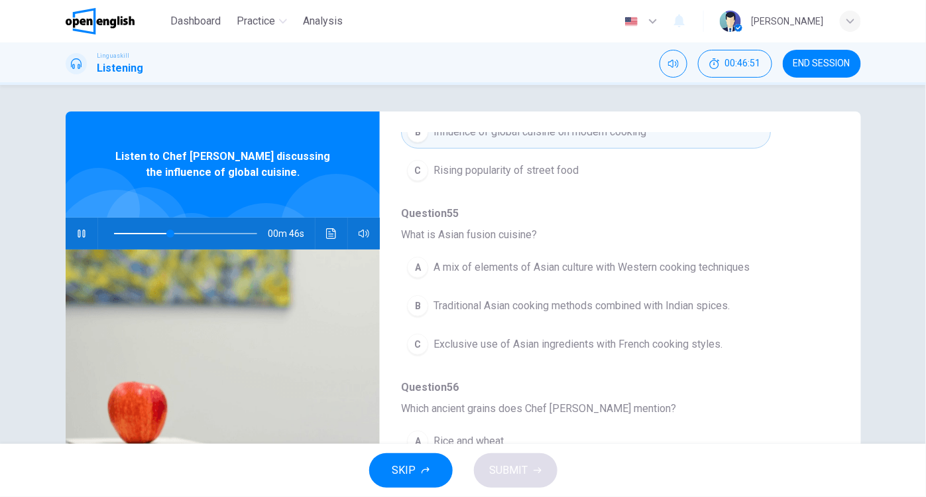
click at [78, 234] on icon "button" at bounding box center [81, 233] width 11 height 11
drag, startPoint x: 167, startPoint y: 233, endPoint x: 80, endPoint y: 230, distance: 86.9
click at [110, 230] on span at bounding box center [114, 233] width 8 height 8
click at [77, 230] on icon "button" at bounding box center [81, 233] width 9 height 11
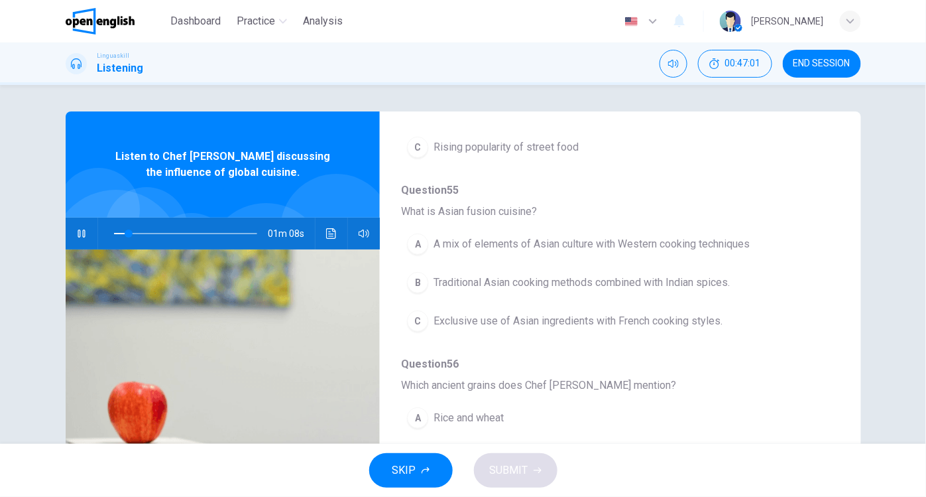
scroll to position [263, 0]
drag, startPoint x: 166, startPoint y: 227, endPoint x: 129, endPoint y: 227, distance: 36.5
click at [130, 229] on span at bounding box center [134, 233] width 8 height 8
drag, startPoint x: 124, startPoint y: 233, endPoint x: 113, endPoint y: 235, distance: 10.8
click at [114, 234] on span at bounding box center [118, 233] width 8 height 8
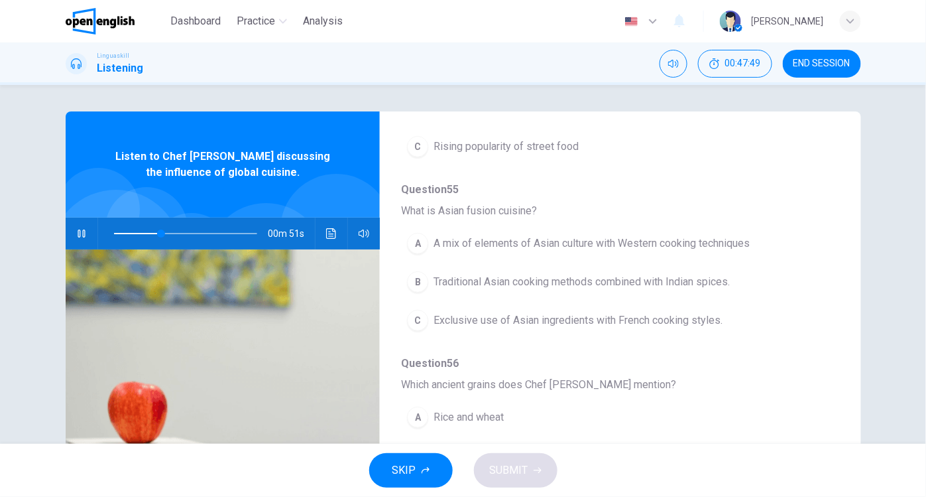
click at [418, 242] on div "A" at bounding box center [417, 243] width 21 height 21
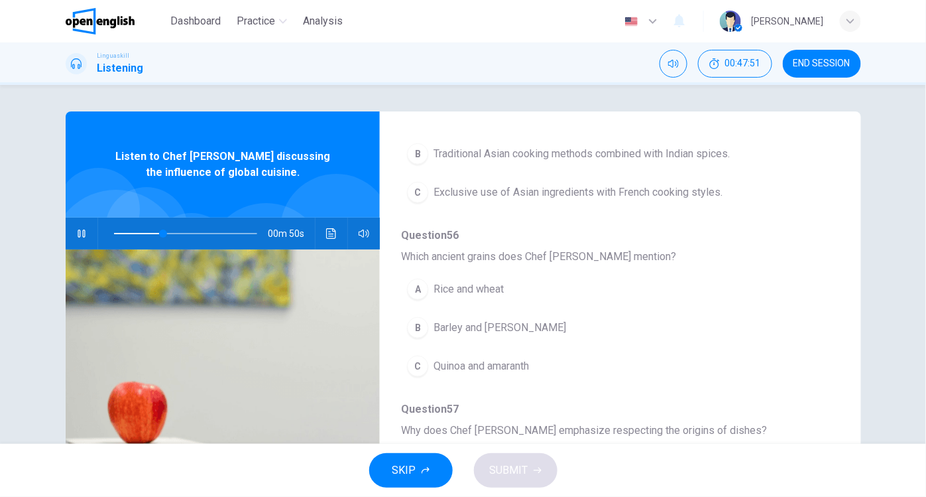
scroll to position [393, 0]
click at [418, 355] on div "C" at bounding box center [417, 363] width 21 height 21
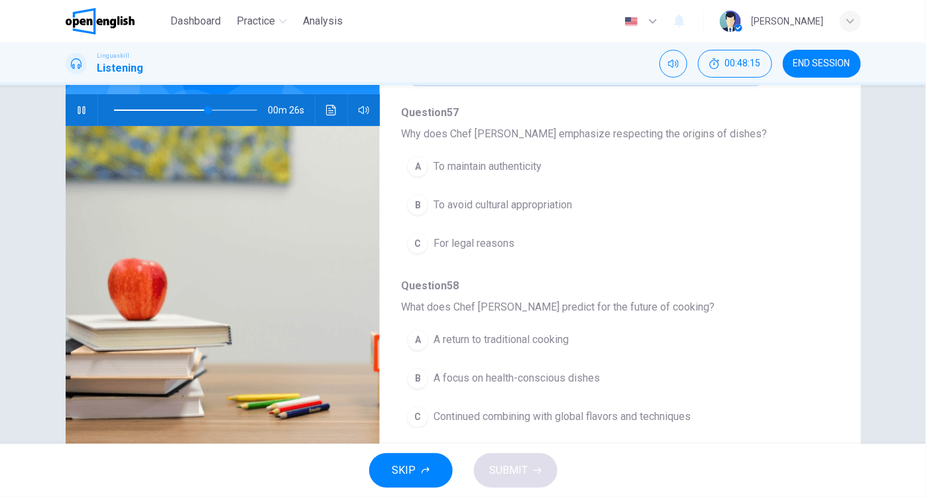
scroll to position [155, 0]
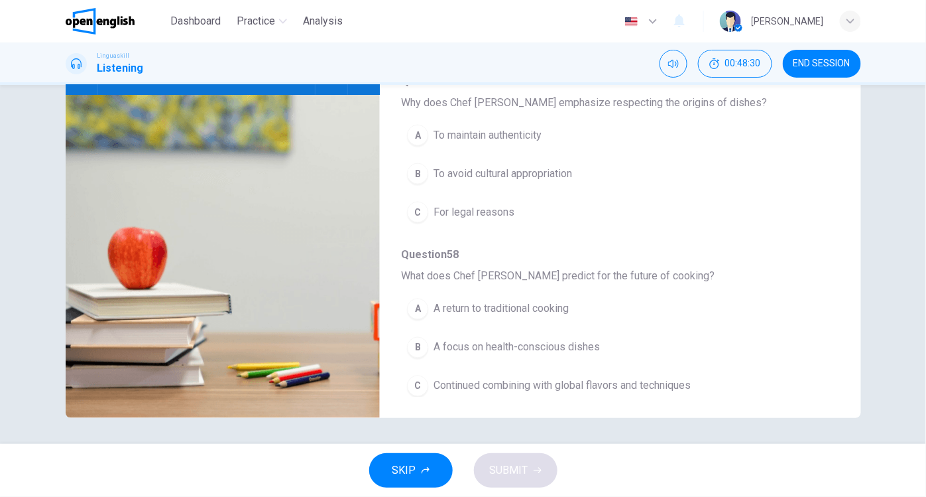
click at [420, 166] on div "B" at bounding box center [417, 173] width 21 height 21
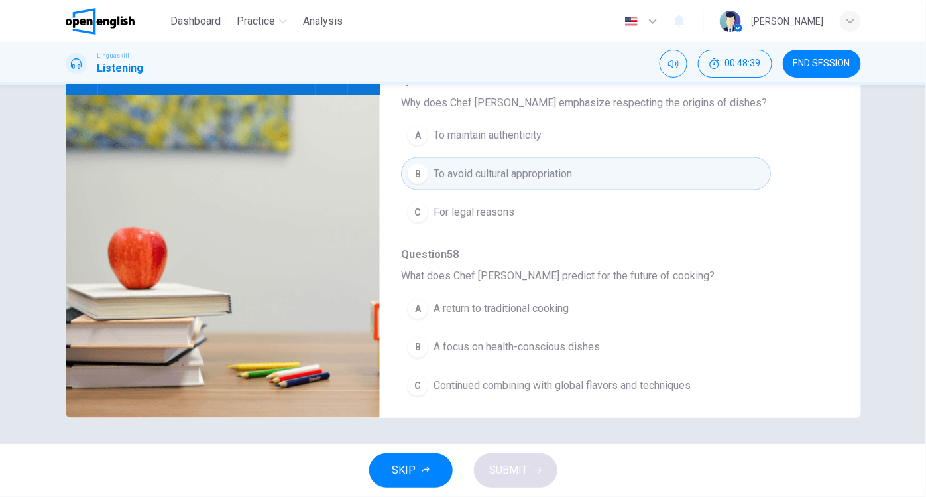
click at [416, 375] on div "C" at bounding box center [417, 385] width 21 height 21
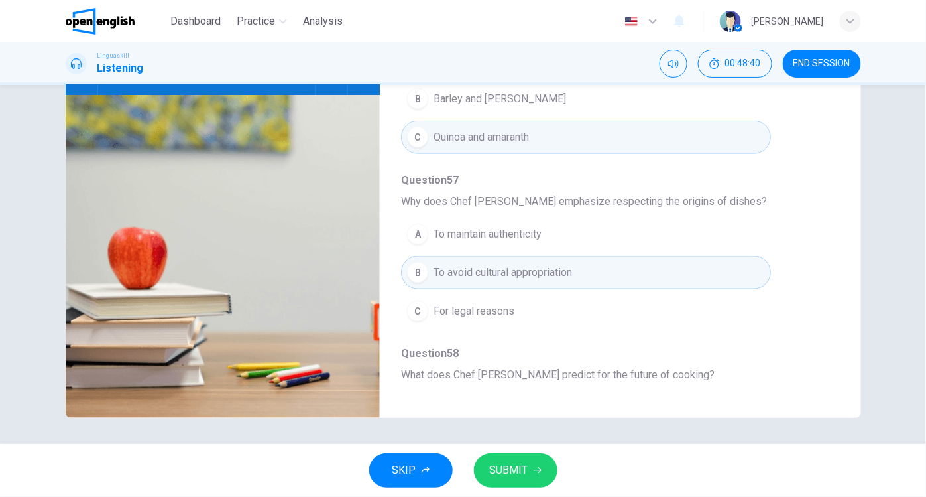
type input "*"
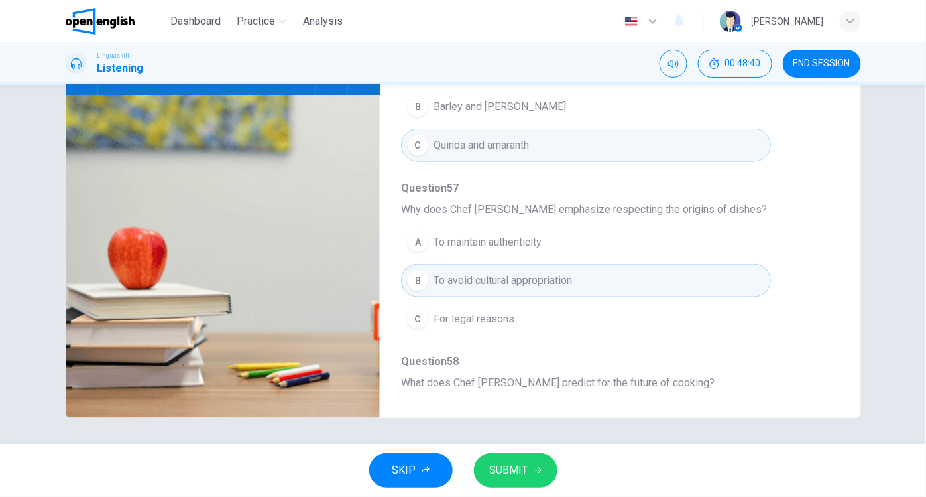
scroll to position [449, 0]
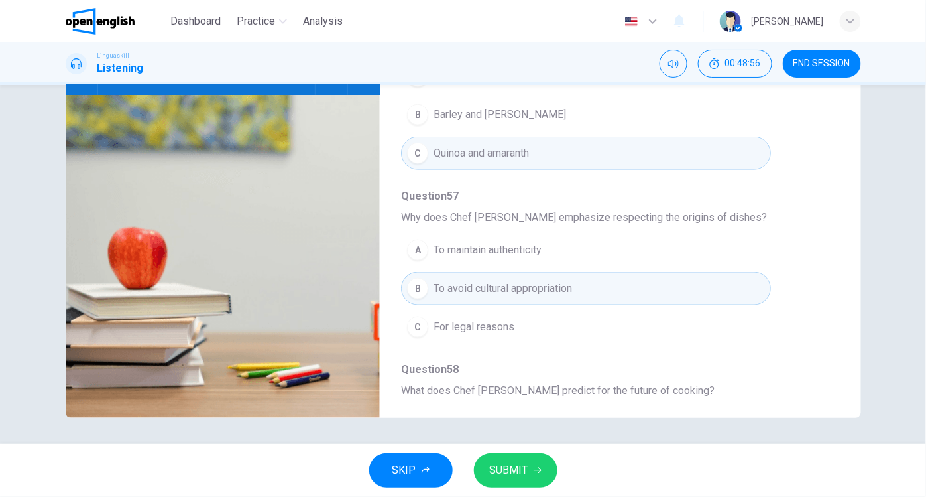
click at [517, 471] on span "SUBMIT" at bounding box center [509, 470] width 38 height 19
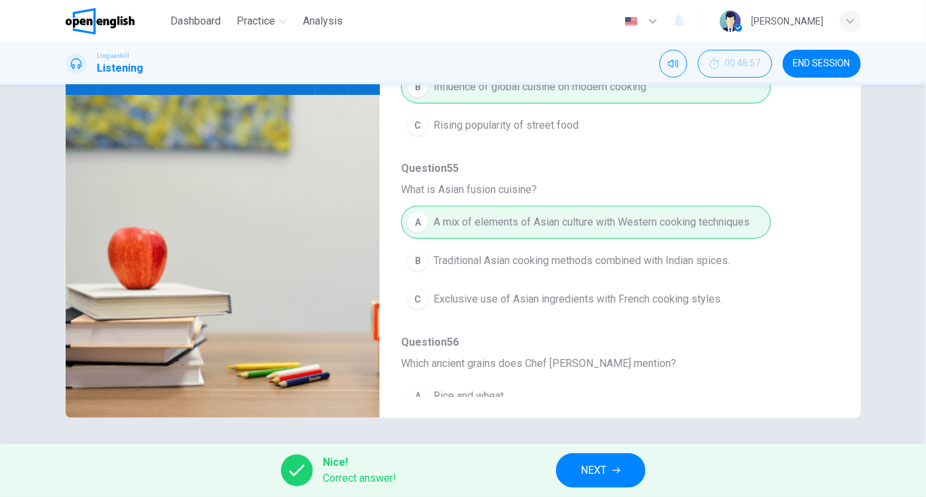
scroll to position [0, 0]
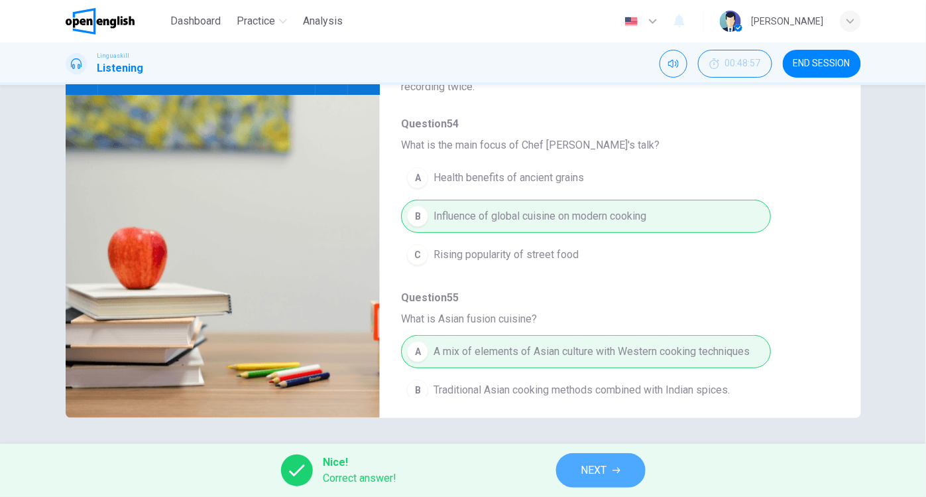
click at [597, 473] on span "NEXT" at bounding box center [595, 470] width 26 height 19
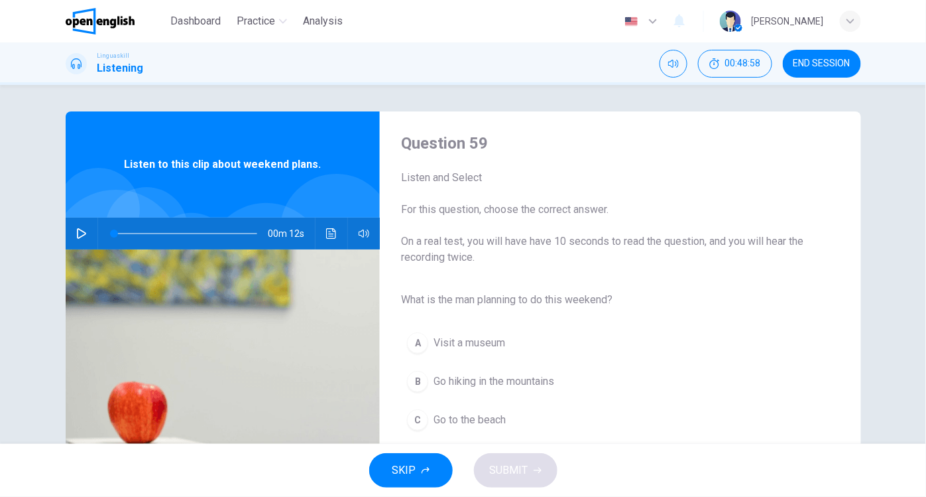
click at [76, 231] on icon "button" at bounding box center [81, 233] width 11 height 11
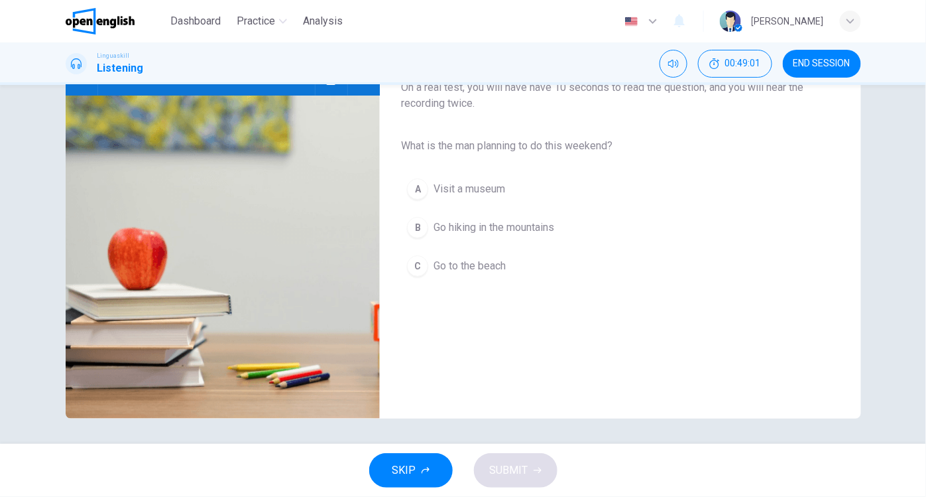
scroll to position [155, 0]
click at [416, 230] on div "B" at bounding box center [417, 226] width 21 height 21
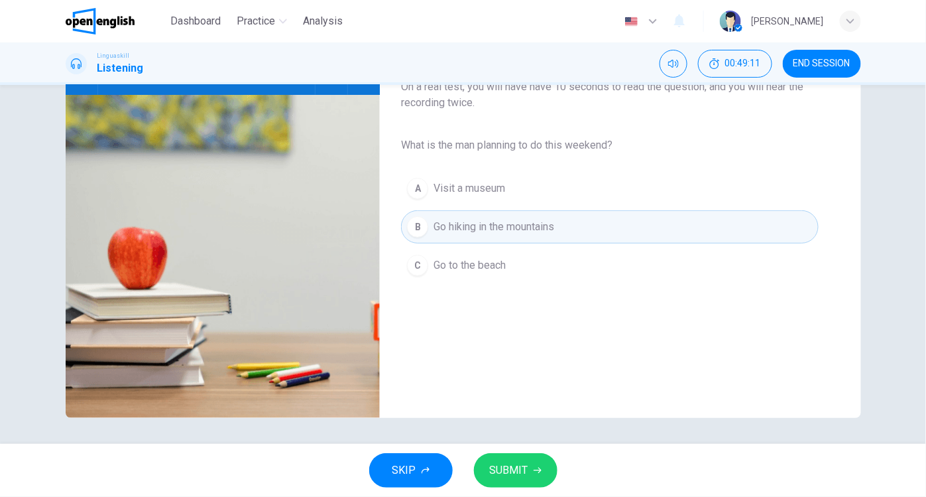
type input "*"
click at [503, 473] on span "SUBMIT" at bounding box center [509, 470] width 38 height 19
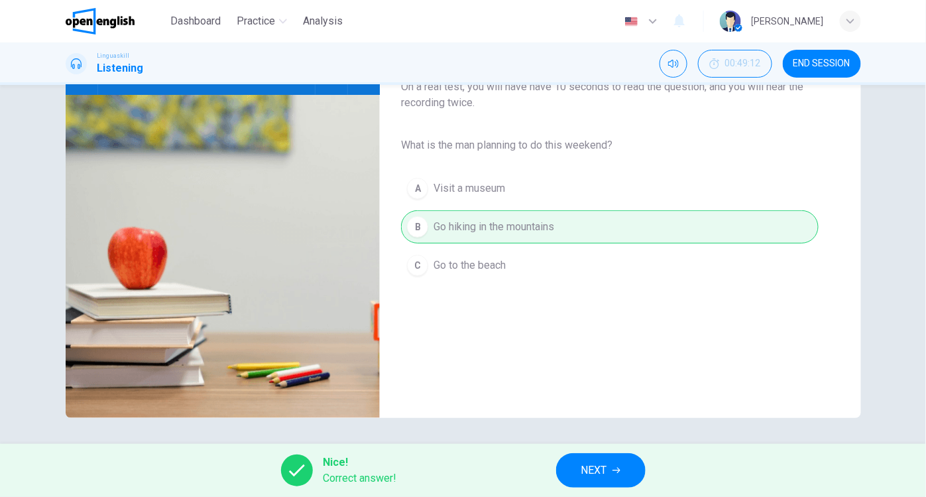
click at [588, 467] on span "NEXT" at bounding box center [595, 470] width 26 height 19
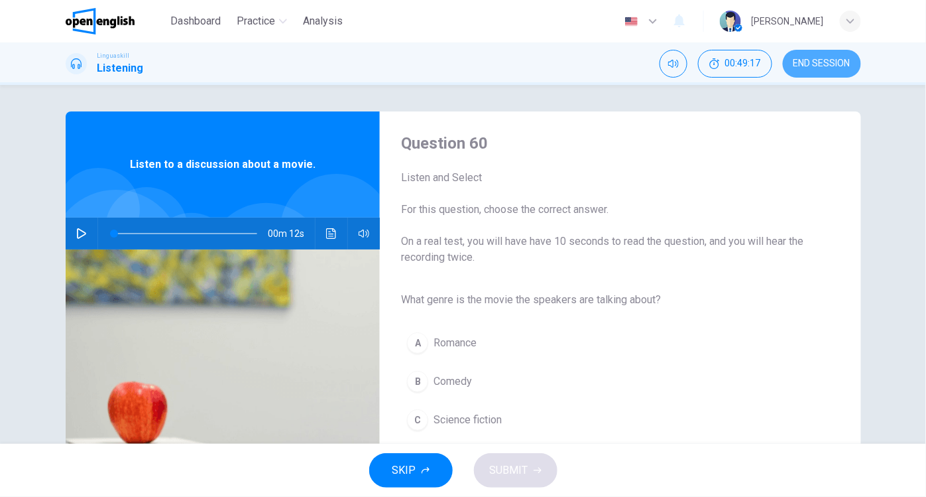
click at [806, 66] on span "END SESSION" at bounding box center [822, 63] width 57 height 11
click at [77, 234] on icon "button" at bounding box center [81, 233] width 9 height 11
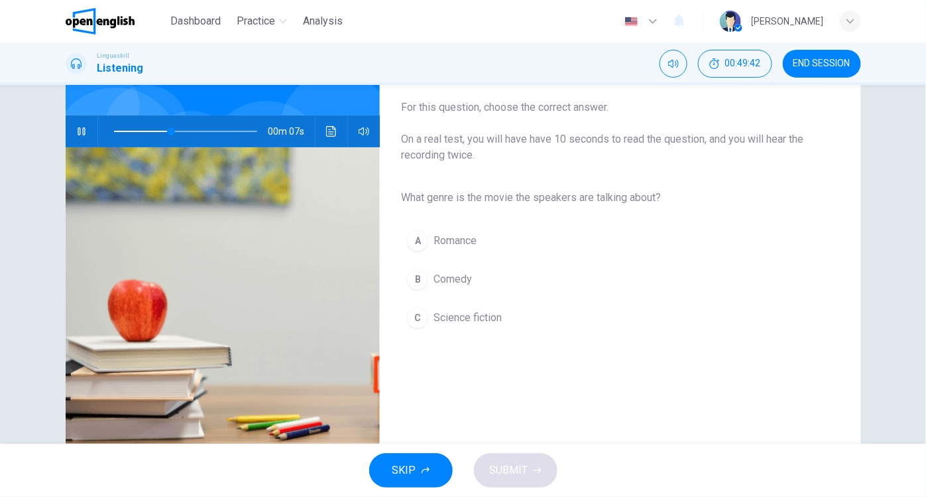
scroll to position [125, 0]
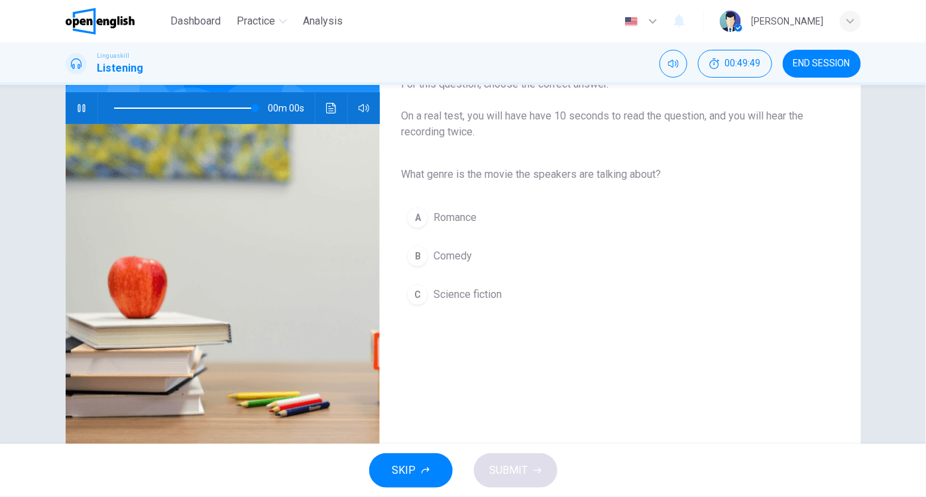
type input "*"
click at [410, 291] on div "C" at bounding box center [417, 294] width 21 height 21
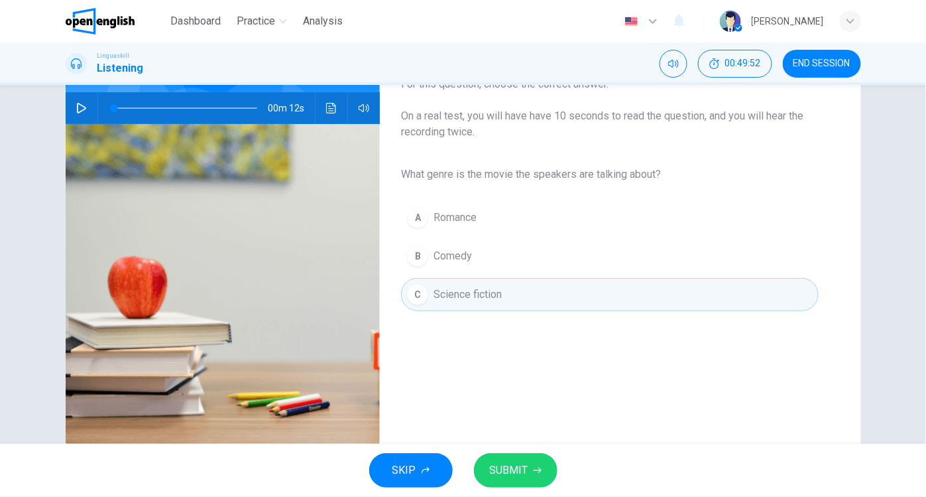
click at [518, 466] on span "SUBMIT" at bounding box center [509, 470] width 38 height 19
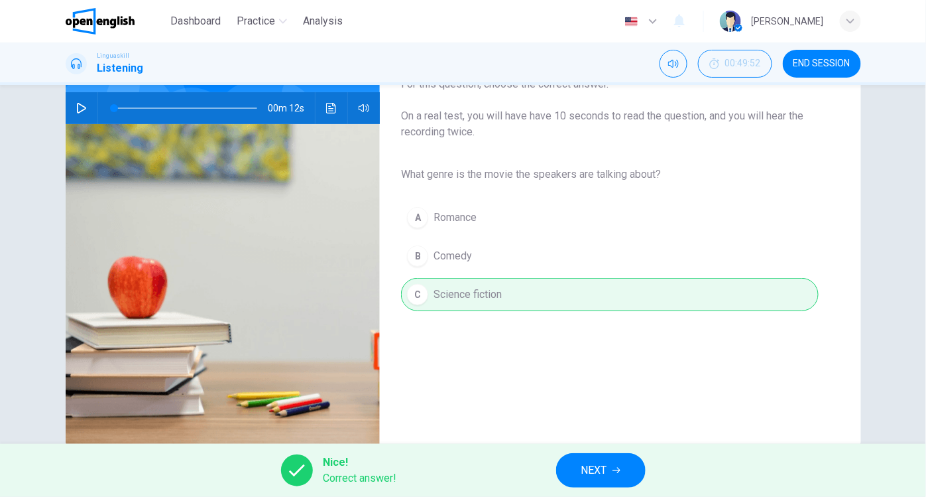
click at [595, 471] on span "NEXT" at bounding box center [595, 470] width 26 height 19
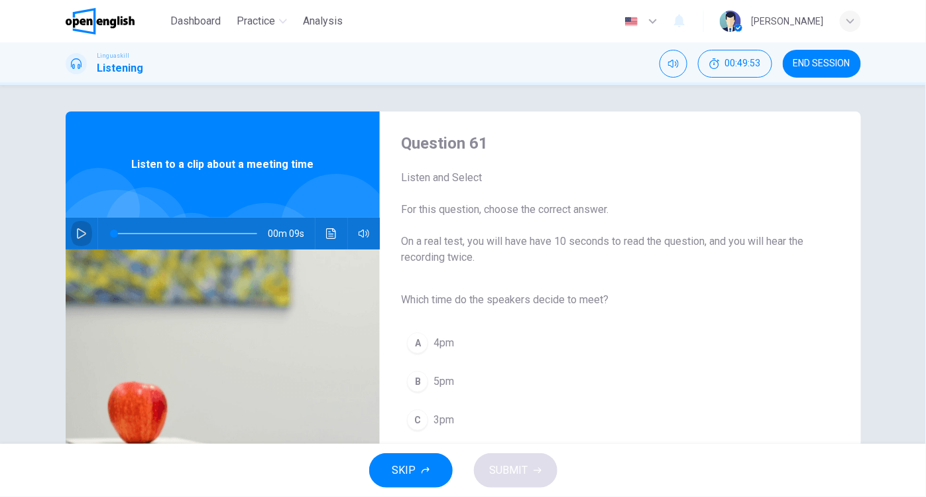
click at [78, 233] on icon "button" at bounding box center [81, 233] width 11 height 11
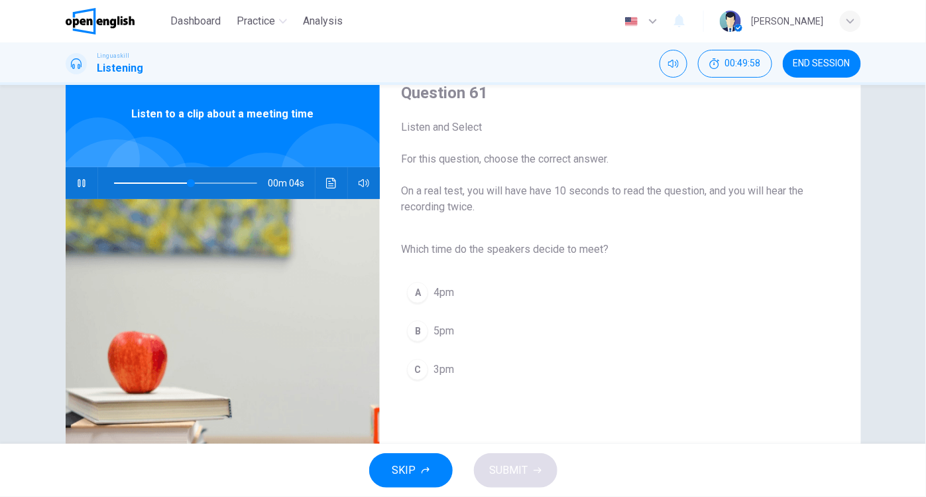
scroll to position [51, 0]
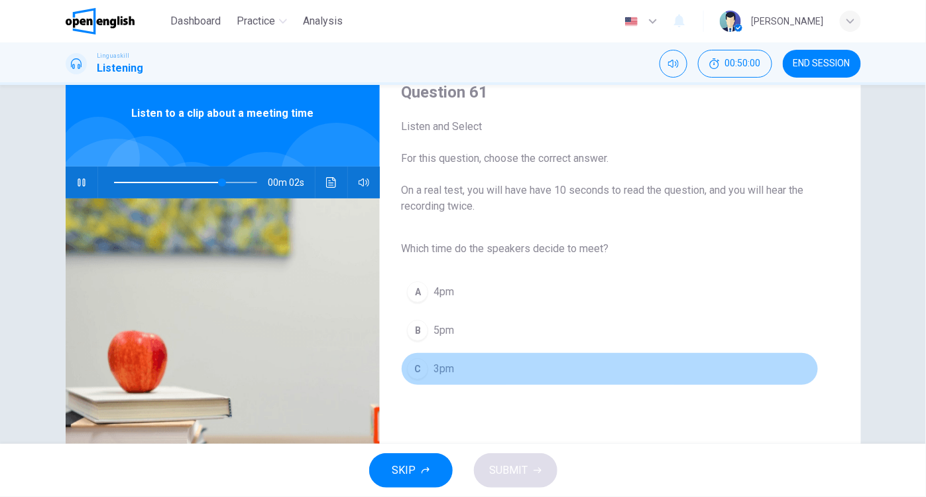
click at [418, 371] on div "C" at bounding box center [417, 368] width 21 height 21
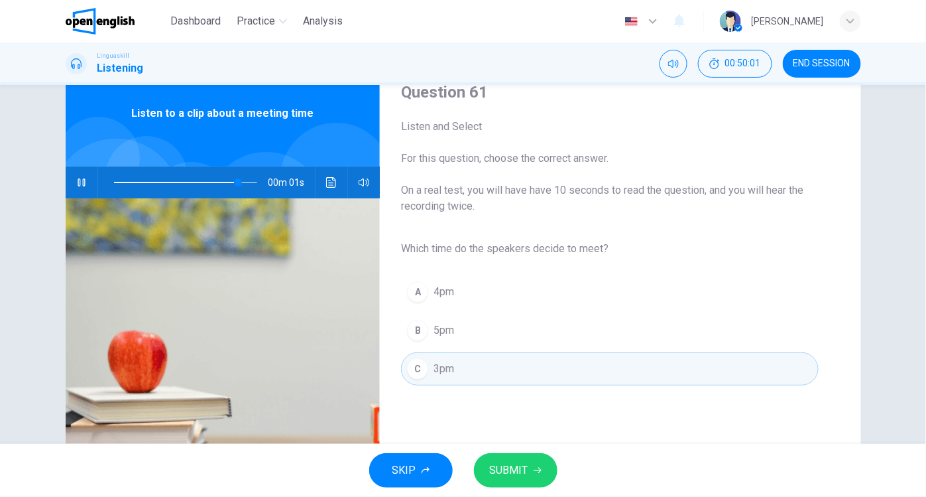
click at [501, 466] on span "SUBMIT" at bounding box center [509, 470] width 38 height 19
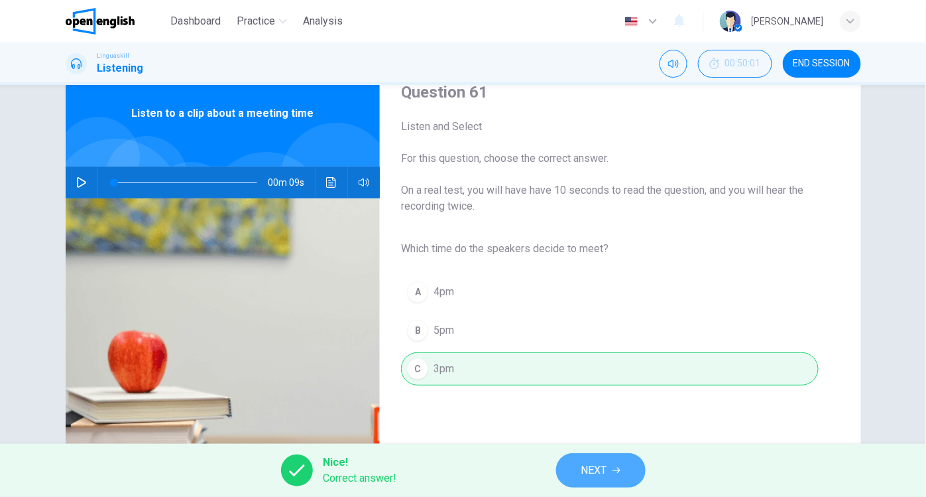
click at [594, 469] on span "NEXT" at bounding box center [595, 470] width 26 height 19
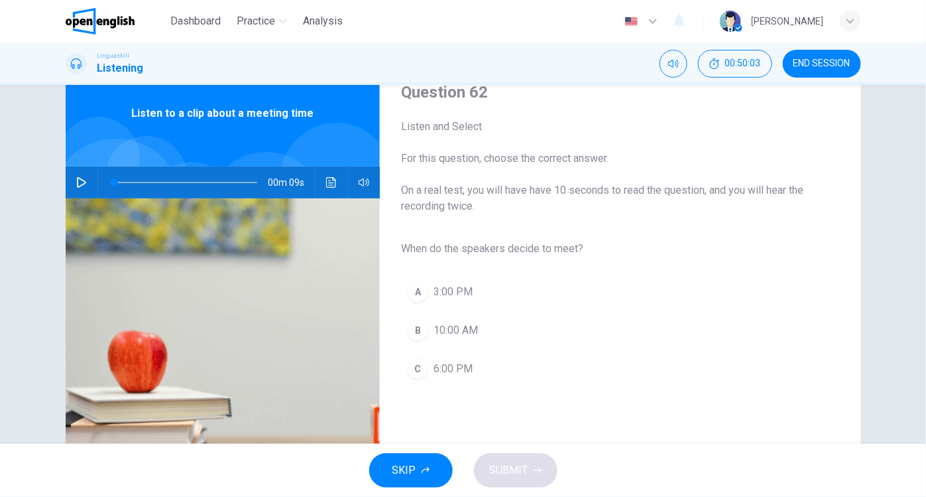
click at [76, 180] on icon "button" at bounding box center [81, 182] width 11 height 11
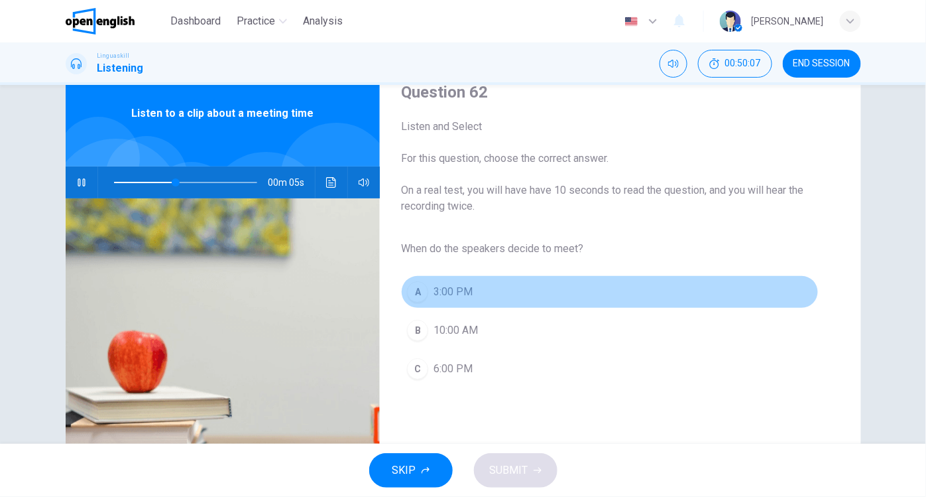
drag, startPoint x: 412, startPoint y: 287, endPoint x: 440, endPoint y: 302, distance: 32.3
click at [412, 288] on div "A" at bounding box center [417, 291] width 21 height 21
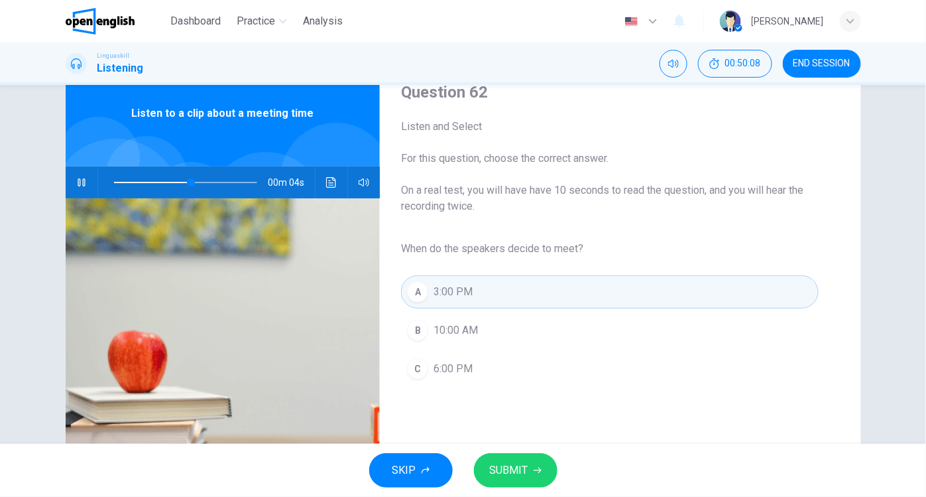
click at [491, 464] on span "SUBMIT" at bounding box center [509, 470] width 38 height 19
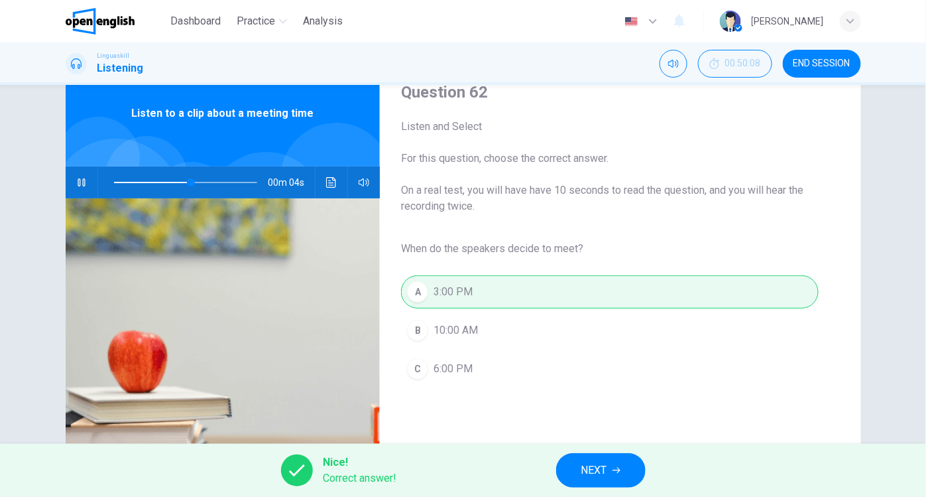
type input "**"
click at [582, 467] on span "NEXT" at bounding box center [595, 470] width 26 height 19
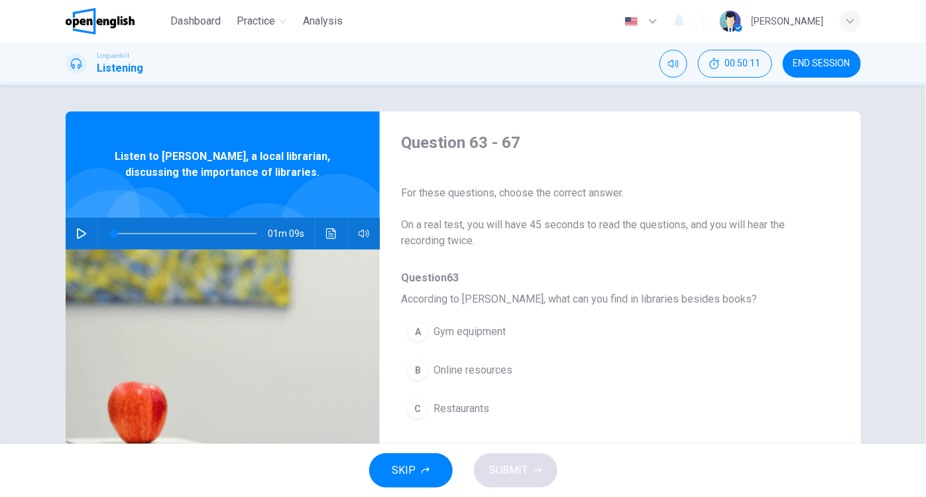
scroll to position [0, 0]
click at [826, 64] on span "END SESSION" at bounding box center [822, 63] width 57 height 11
